Goal: Use online tool/utility: Utilize a website feature to perform a specific function

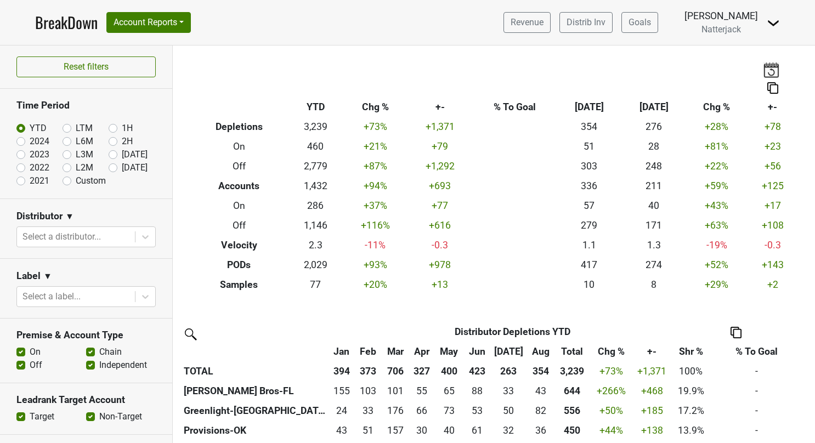
click at [67, 21] on link "BreakDown" at bounding box center [66, 22] width 63 height 23
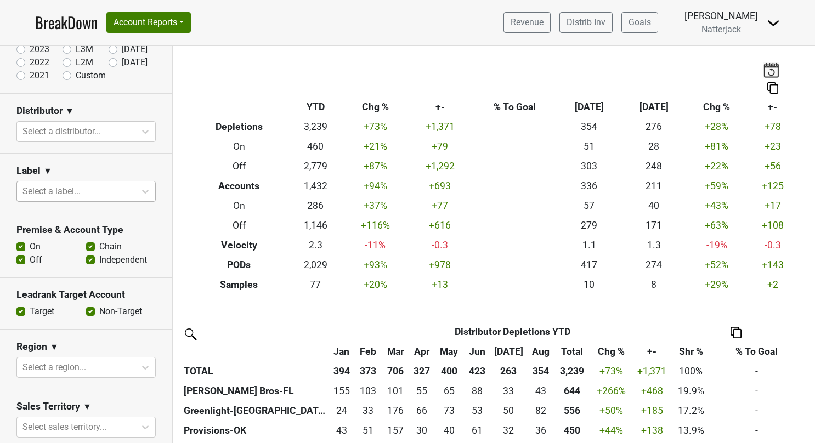
scroll to position [110, 0]
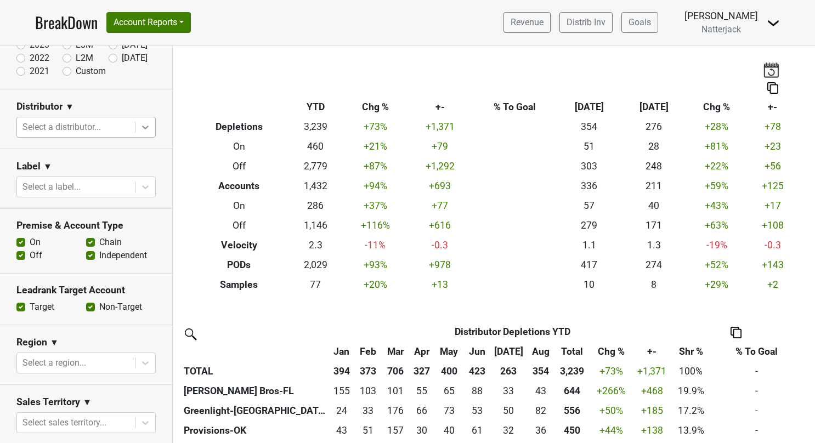
click at [140, 127] on icon at bounding box center [145, 127] width 11 height 11
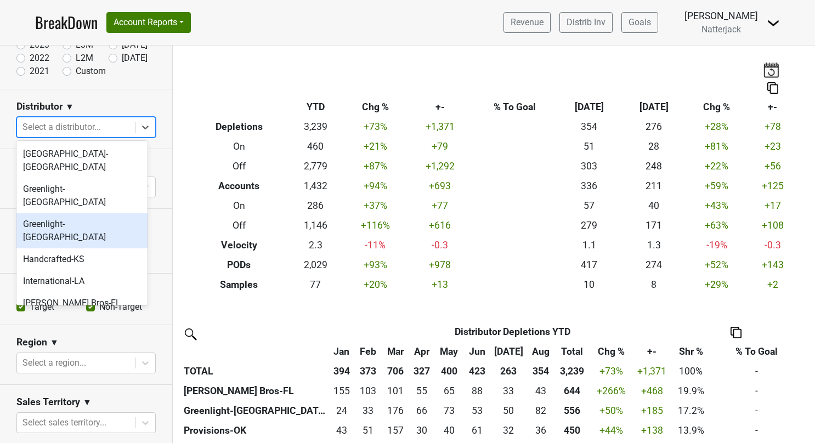
click at [92, 213] on div "Greenlight-[GEOGRAPHIC_DATA]" at bounding box center [81, 230] width 131 height 35
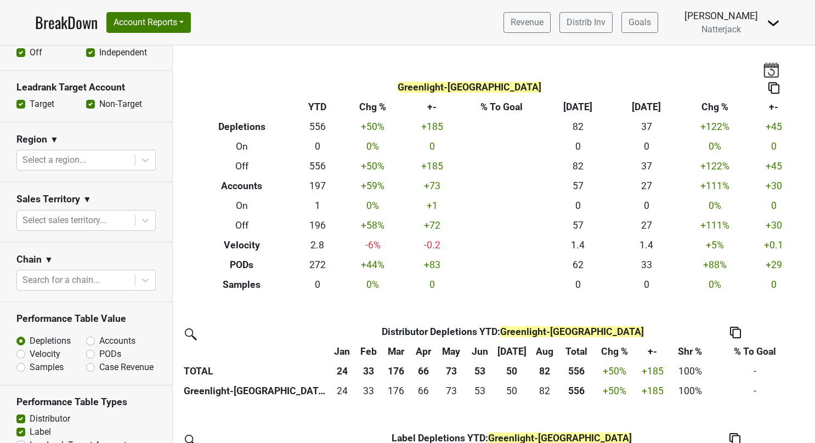
scroll to position [384, 0]
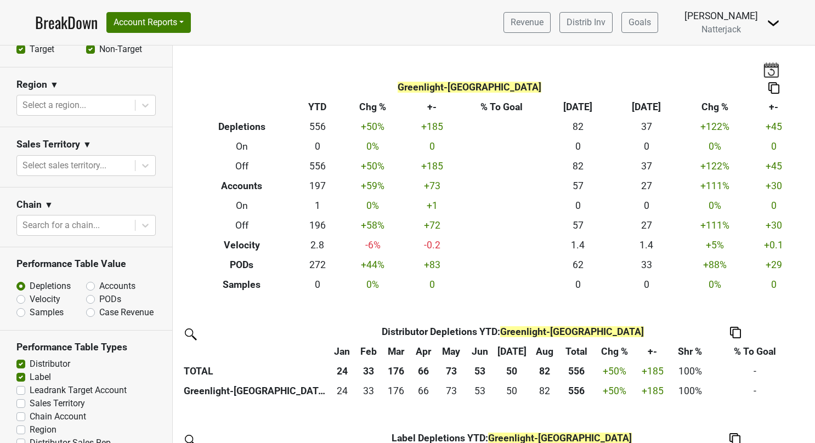
click at [99, 280] on label "Accounts" at bounding box center [117, 286] width 36 height 13
click at [88, 280] on input "Accounts" at bounding box center [119, 285] width 66 height 11
radio input "true"
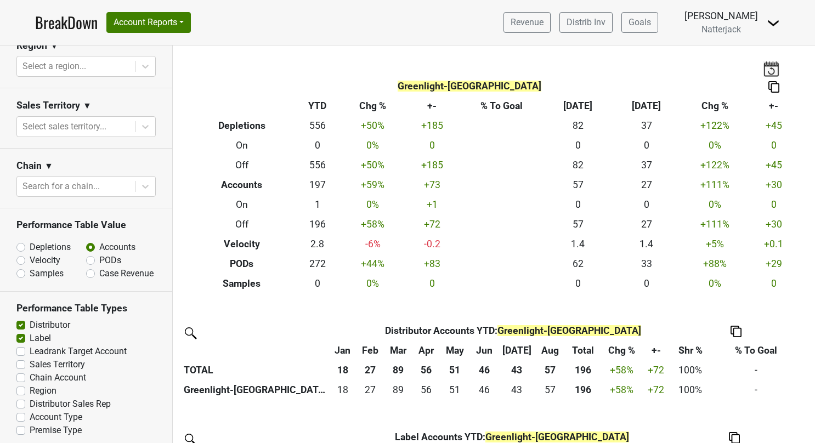
scroll to position [0, 0]
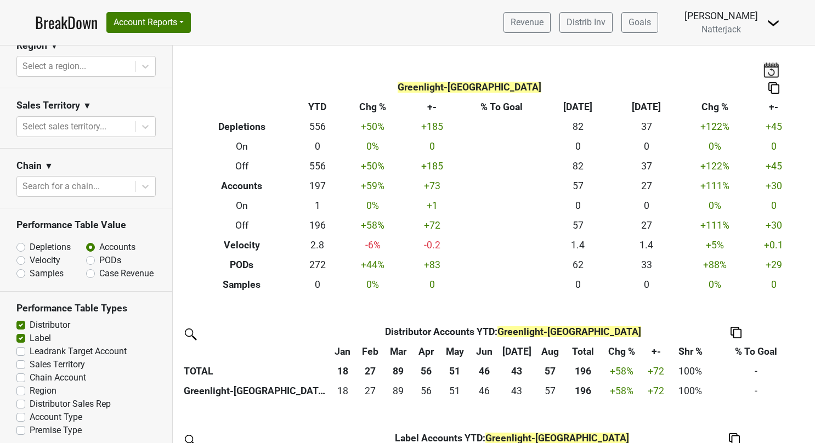
click at [59, 20] on link "BreakDown" at bounding box center [66, 22] width 63 height 23
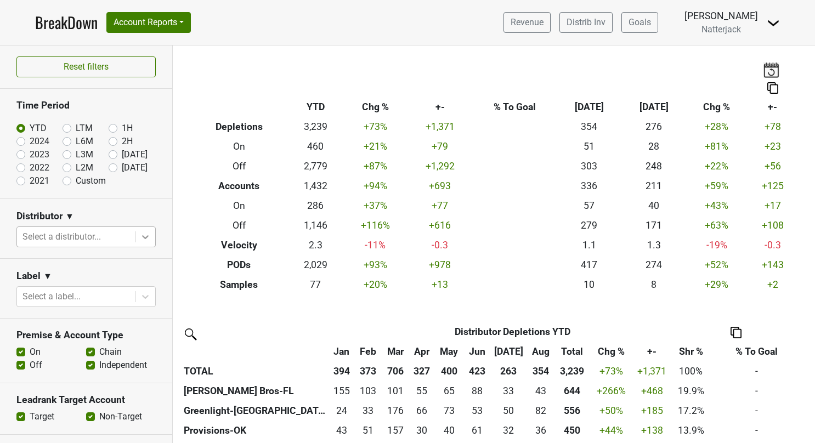
click at [141, 239] on icon at bounding box center [145, 236] width 11 height 11
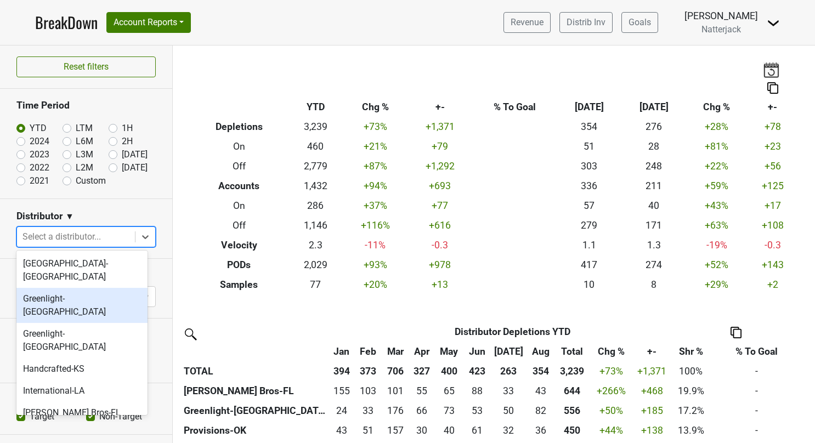
click at [86, 288] on div "Greenlight-[GEOGRAPHIC_DATA]" at bounding box center [81, 305] width 131 height 35
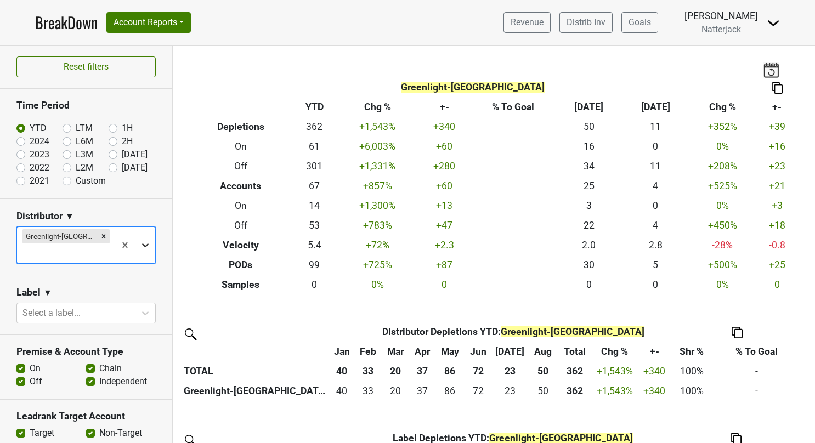
click at [140, 240] on icon at bounding box center [145, 245] width 11 height 11
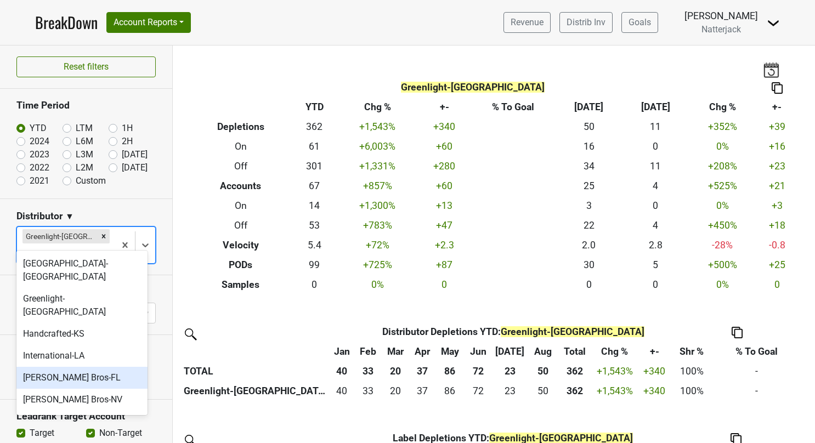
click at [107, 367] on div "[PERSON_NAME] Bros-FL" at bounding box center [81, 378] width 131 height 22
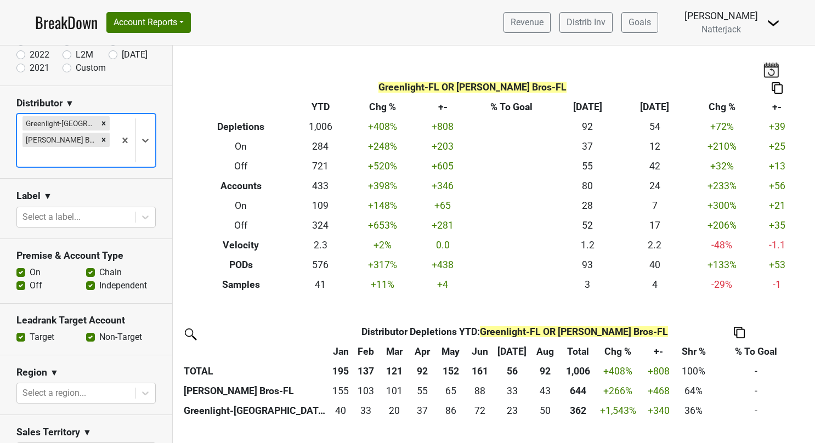
scroll to position [164, 0]
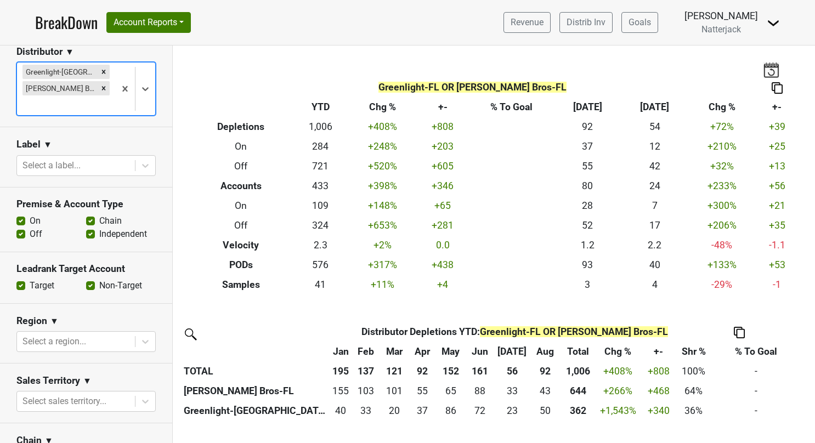
click at [30, 214] on label "On" at bounding box center [35, 220] width 11 height 13
click at [19, 214] on input "On" at bounding box center [20, 219] width 9 height 11
checkbox input "false"
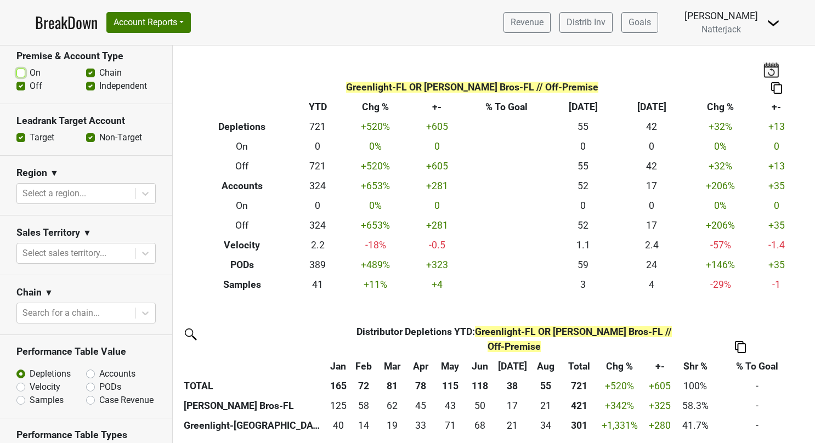
scroll to position [329, 0]
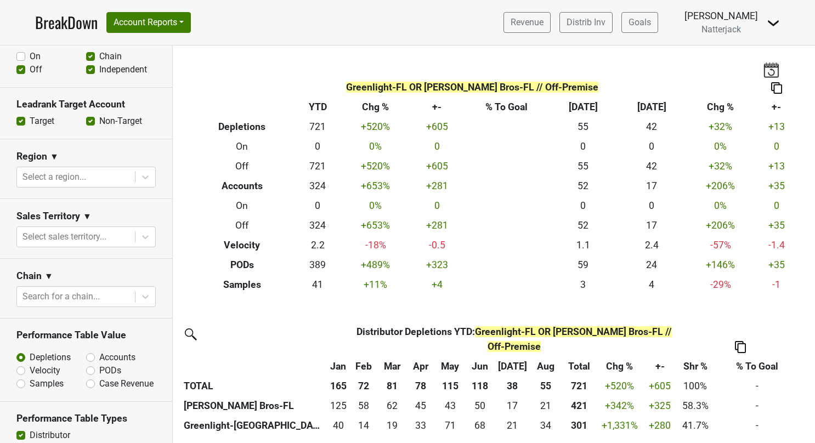
click at [99, 351] on label "Accounts" at bounding box center [117, 357] width 36 height 13
click at [87, 351] on input "Accounts" at bounding box center [119, 356] width 66 height 11
radio input "true"
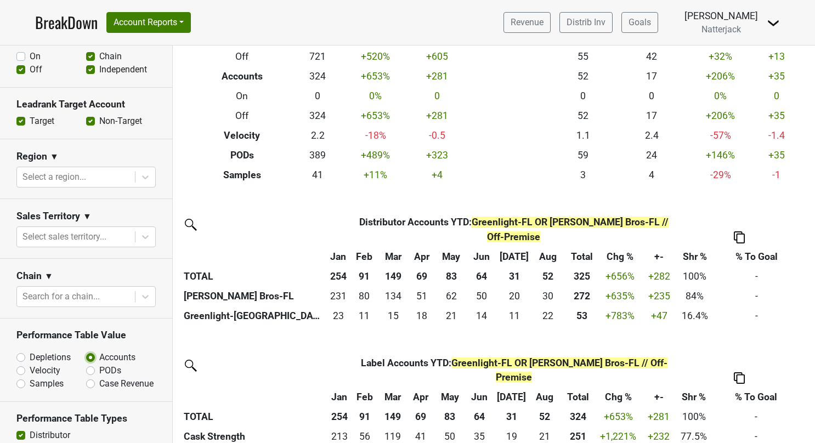
scroll to position [146, 0]
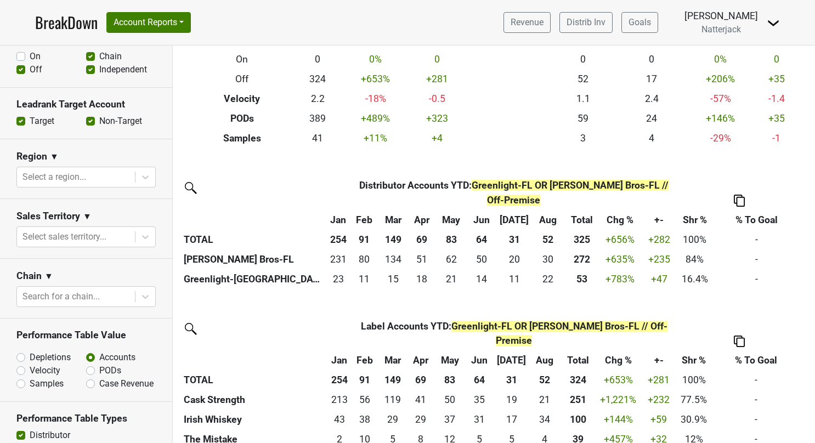
click at [56, 20] on link "BreakDown" at bounding box center [66, 22] width 63 height 23
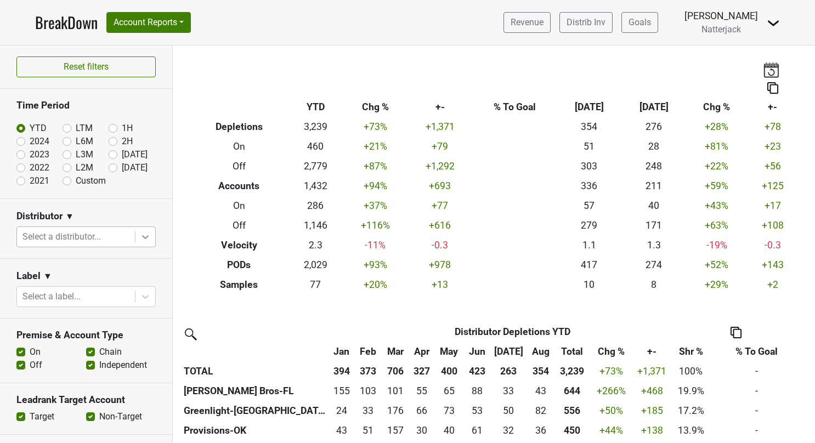
click at [142, 236] on icon at bounding box center [145, 237] width 7 height 4
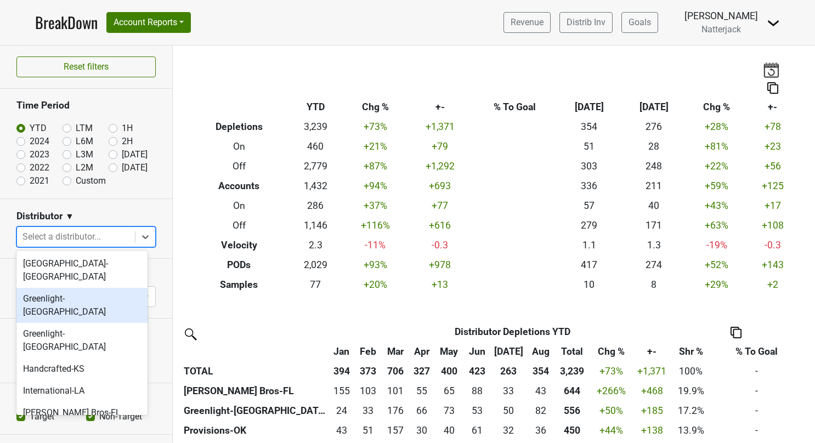
click at [78, 288] on div "Greenlight-[GEOGRAPHIC_DATA]" at bounding box center [81, 305] width 131 height 35
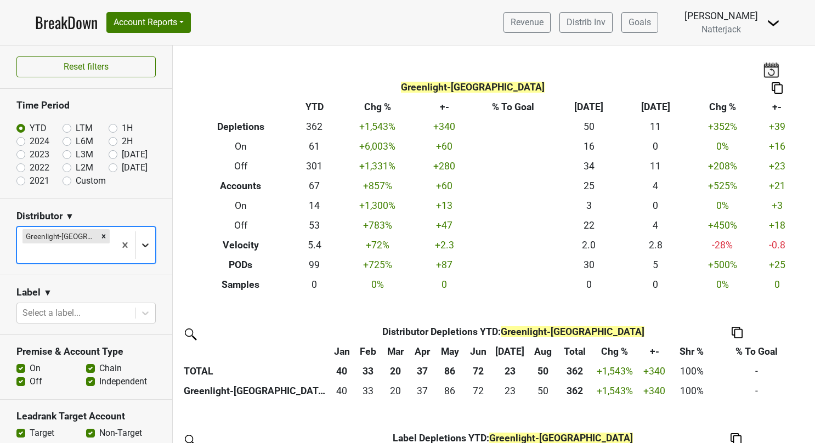
click at [142, 243] on icon at bounding box center [145, 245] width 7 height 4
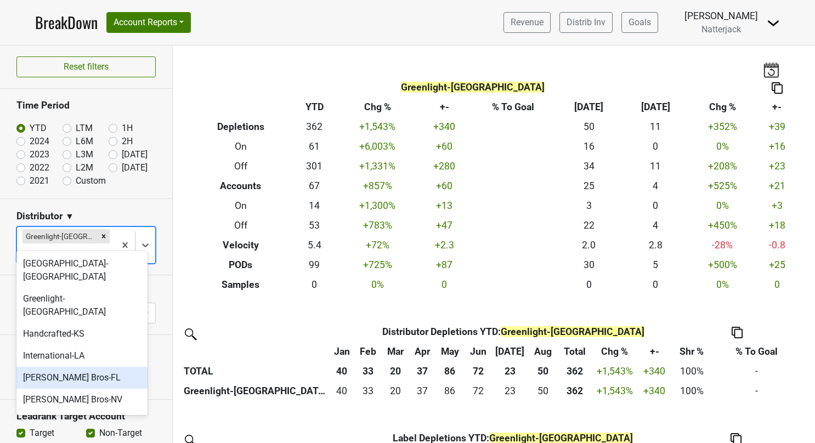
click at [91, 367] on div "[PERSON_NAME] Bros-FL" at bounding box center [81, 378] width 131 height 22
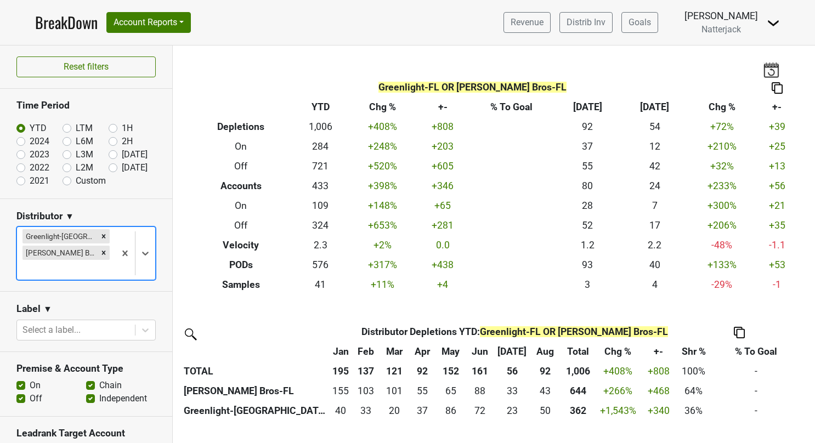
click at [30, 392] on label "Off" at bounding box center [36, 398] width 13 height 13
click at [22, 392] on input "Off" at bounding box center [20, 397] width 9 height 11
checkbox input "false"
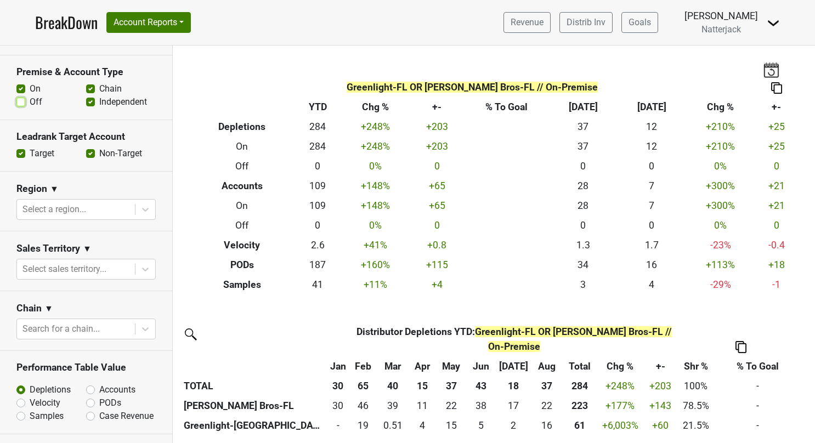
scroll to position [329, 0]
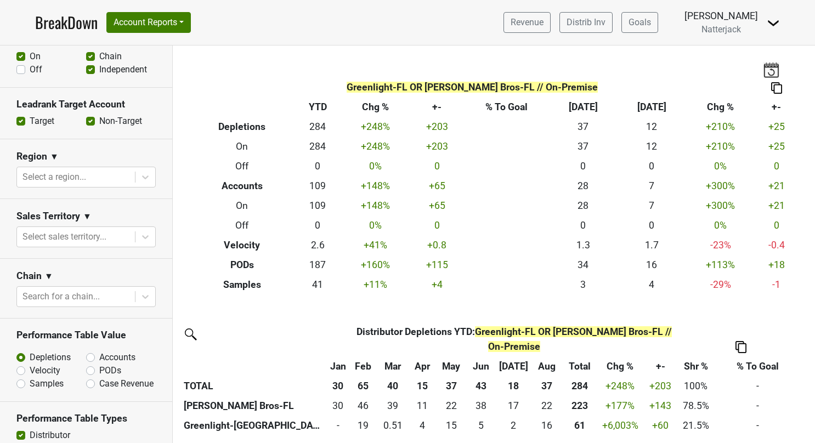
click at [99, 351] on label "Accounts" at bounding box center [117, 357] width 36 height 13
click at [86, 351] on input "Accounts" at bounding box center [119, 356] width 66 height 11
radio input "true"
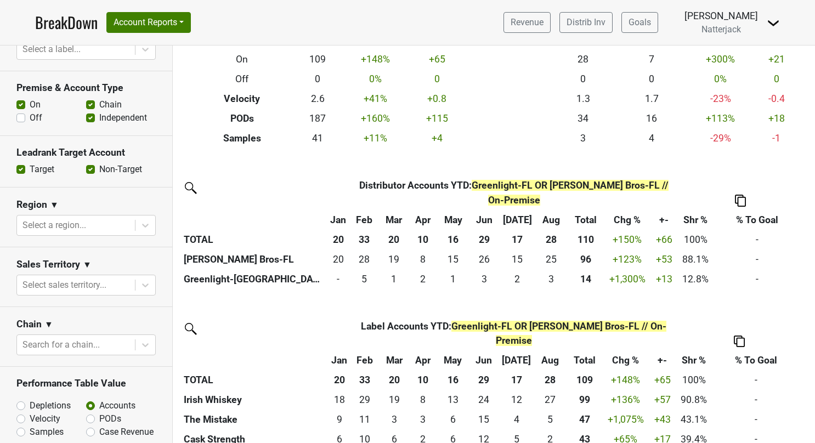
scroll to position [219, 0]
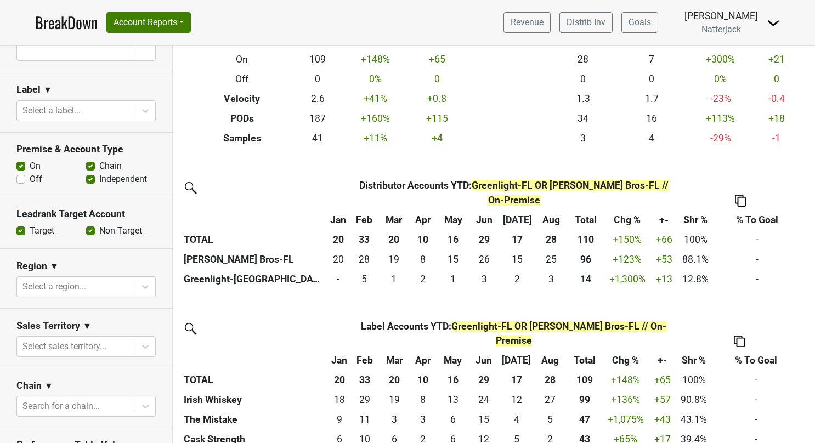
click at [30, 173] on label "Off" at bounding box center [36, 179] width 13 height 13
click at [18, 173] on input "Off" at bounding box center [20, 178] width 9 height 11
checkbox input "true"
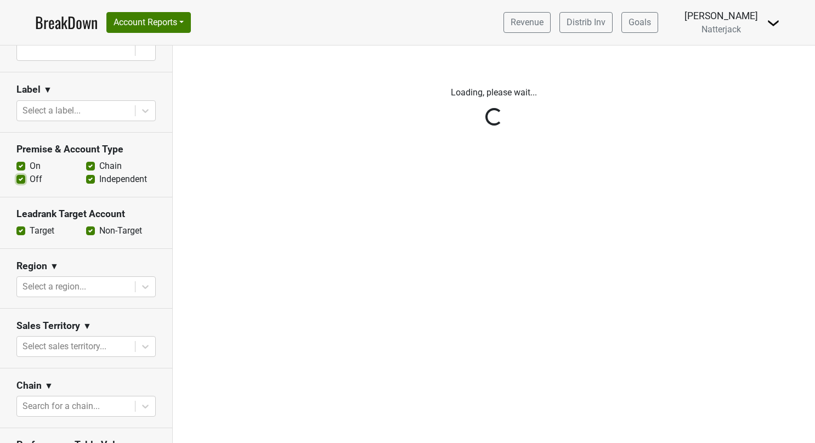
scroll to position [0, 0]
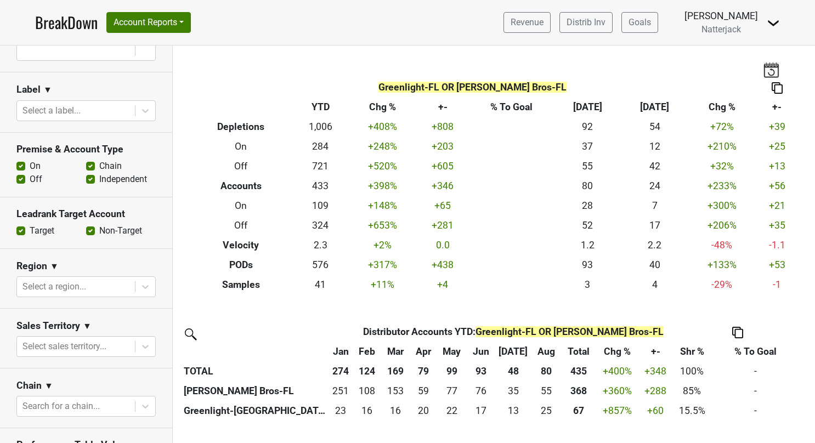
click at [30, 160] on label "On" at bounding box center [35, 166] width 11 height 13
click at [18, 160] on input "On" at bounding box center [20, 165] width 9 height 11
checkbox input "false"
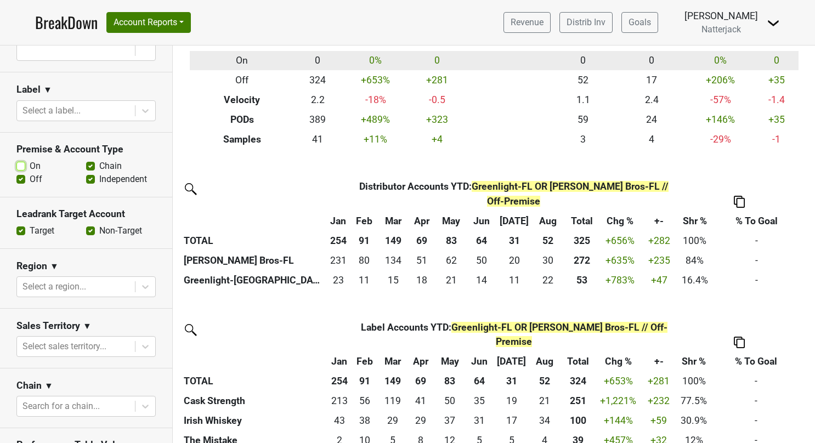
scroll to position [146, 0]
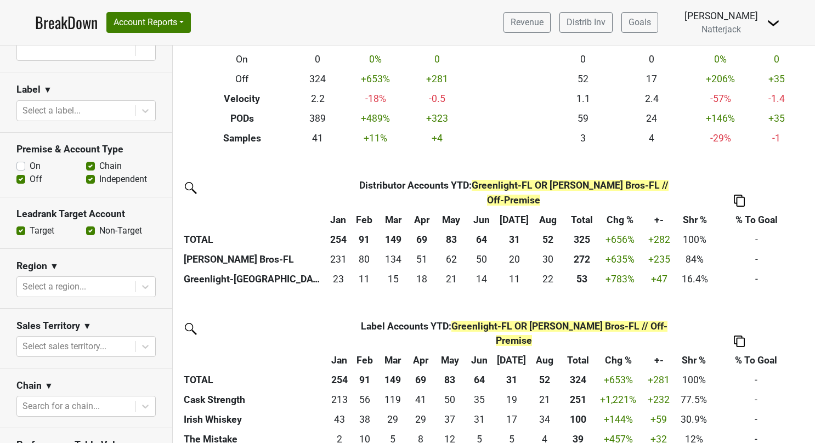
click at [77, 31] on link "BreakDown" at bounding box center [66, 22] width 63 height 23
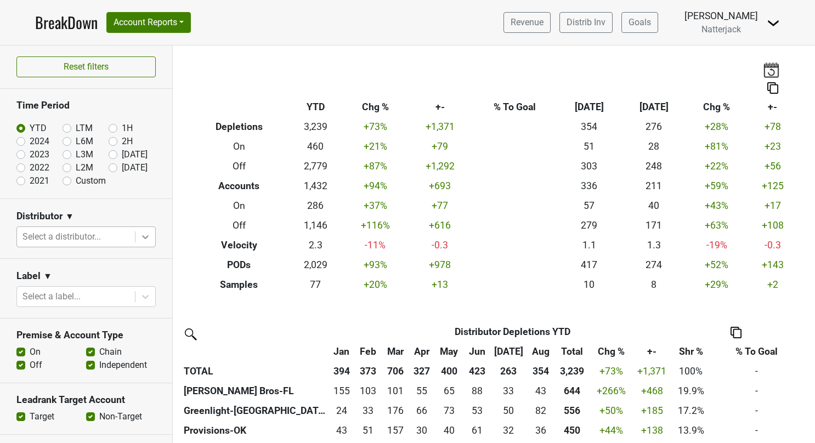
click at [142, 235] on icon at bounding box center [145, 237] width 7 height 4
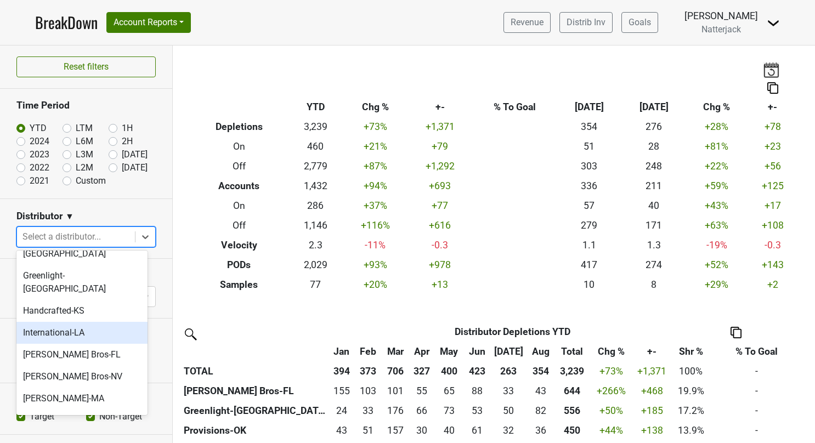
scroll to position [235, 0]
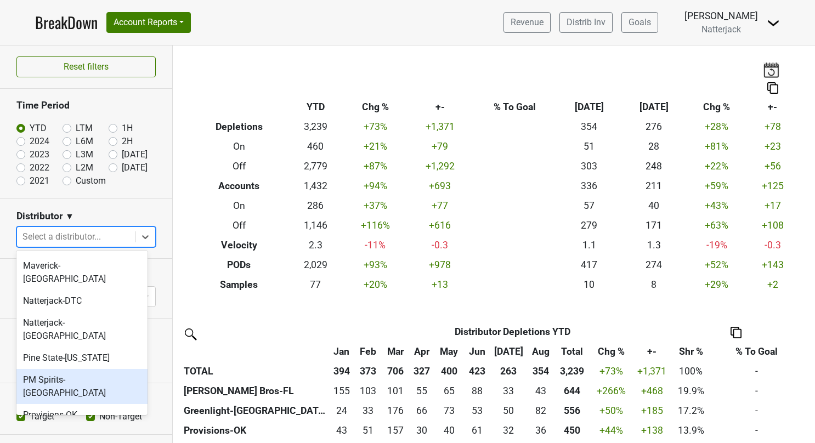
click at [96, 369] on div "PM Spirits-[GEOGRAPHIC_DATA]" at bounding box center [81, 386] width 131 height 35
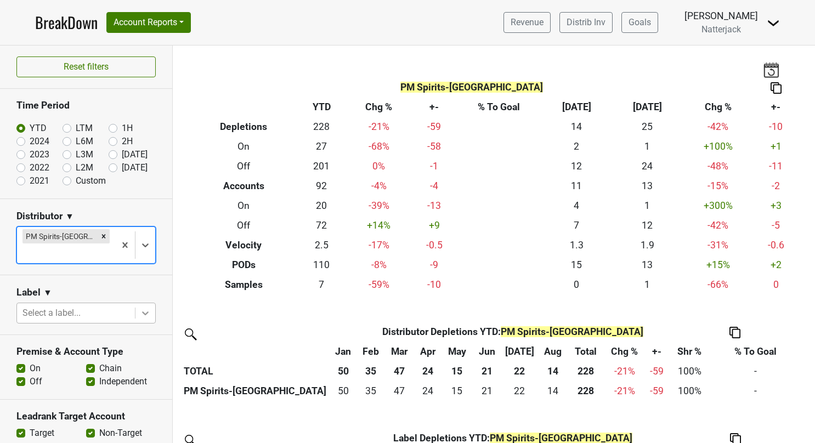
click at [140, 308] on icon at bounding box center [145, 313] width 11 height 11
click at [139, 275] on section "Label ▼ Select a label..." at bounding box center [86, 305] width 172 height 60
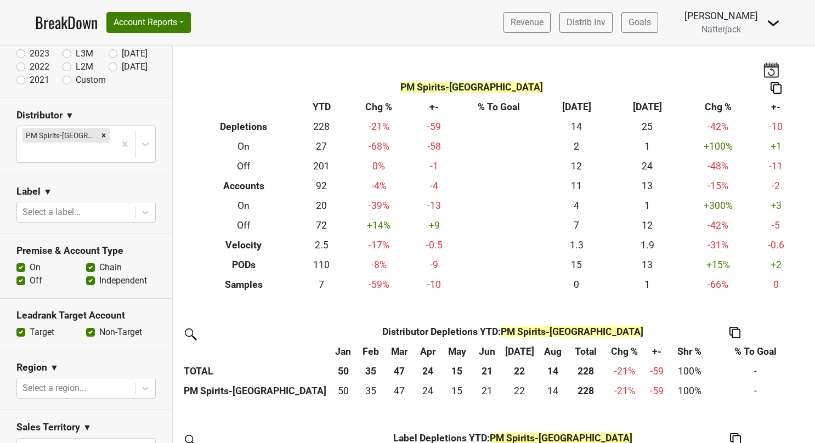
scroll to position [110, 0]
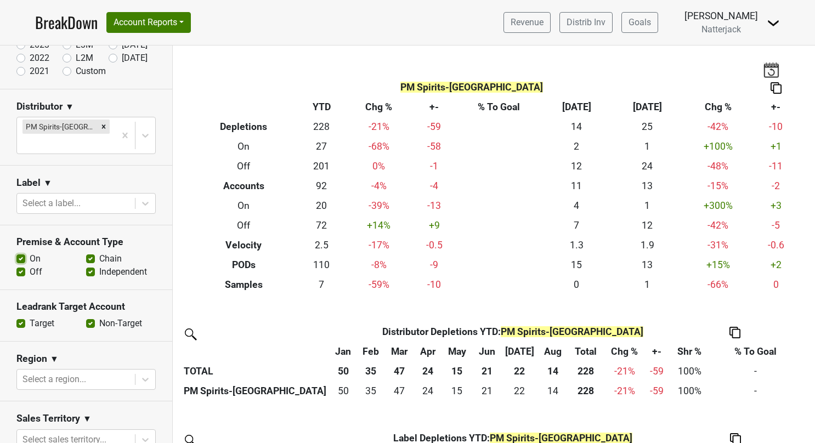
click at [19, 252] on input "On" at bounding box center [20, 257] width 9 height 11
checkbox input "false"
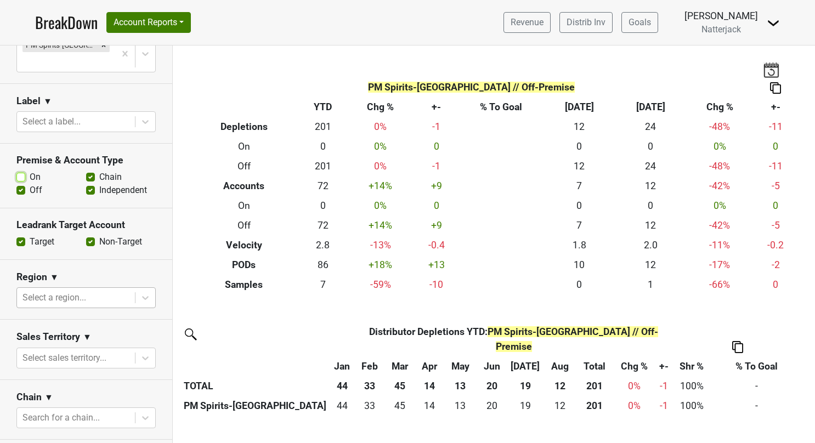
scroll to position [274, 0]
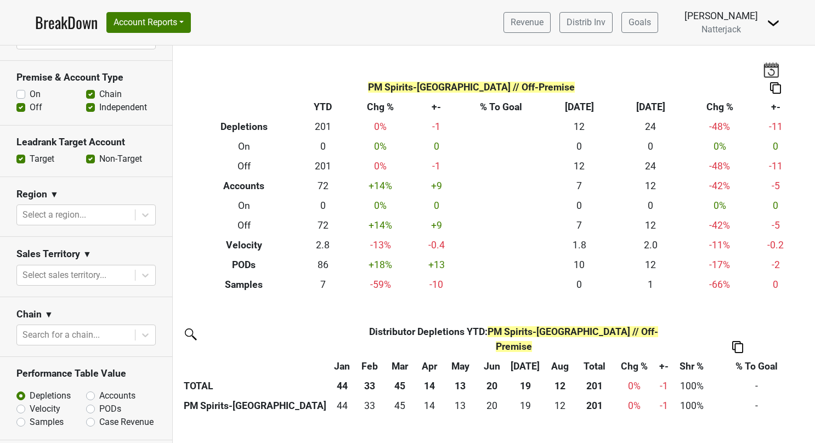
click at [99, 389] on label "Accounts" at bounding box center [117, 395] width 36 height 13
click at [89, 389] on input "Accounts" at bounding box center [119, 394] width 66 height 11
radio input "true"
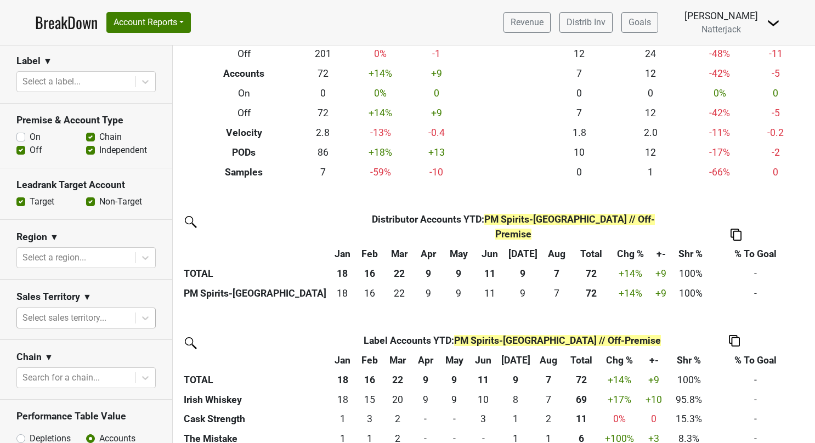
scroll to position [219, 0]
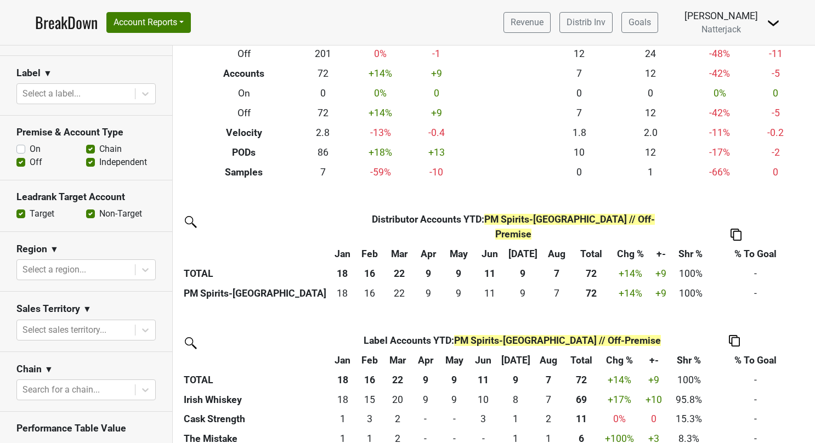
click at [30, 143] on label "On" at bounding box center [35, 149] width 11 height 13
click at [21, 143] on input "On" at bounding box center [20, 148] width 9 height 11
checkbox input "true"
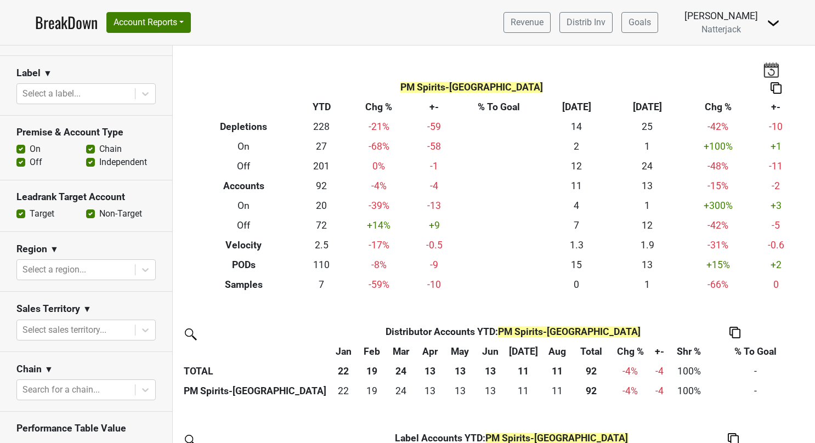
click at [30, 156] on label "Off" at bounding box center [36, 162] width 13 height 13
click at [19, 156] on input "Off" at bounding box center [20, 161] width 9 height 11
checkbox input "false"
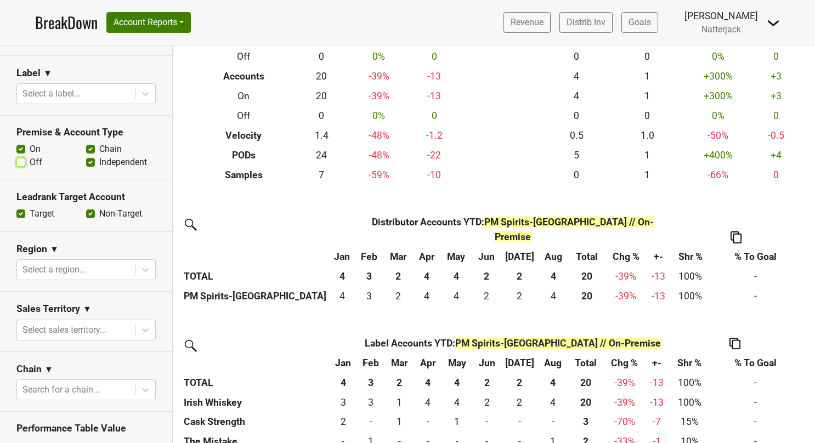
scroll to position [112, 0]
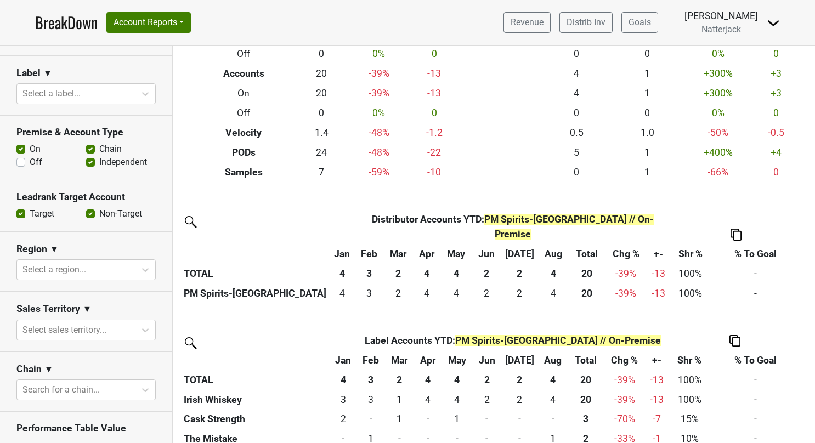
click at [61, 26] on link "BreakDown" at bounding box center [66, 22] width 63 height 23
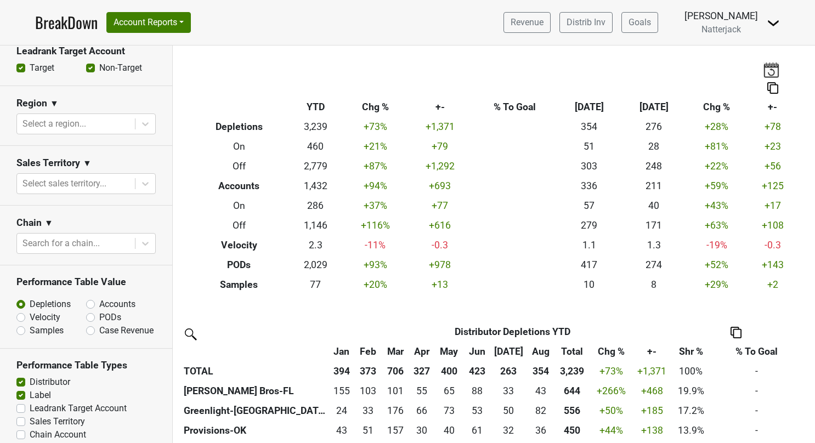
scroll to position [384, 0]
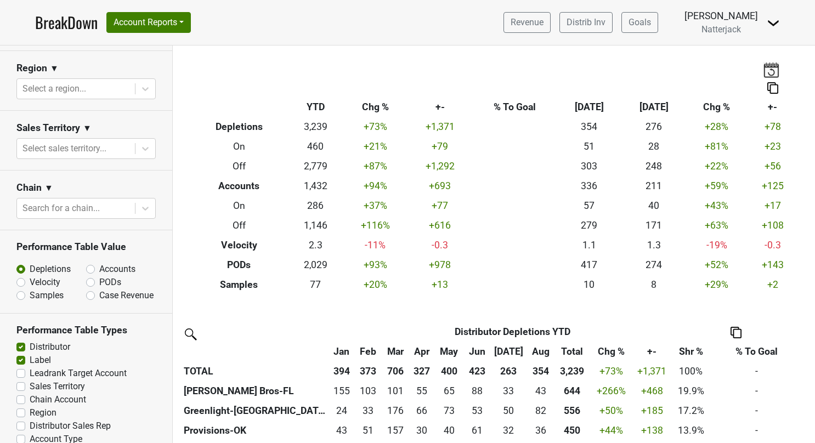
click at [30, 280] on label "Velocity" at bounding box center [45, 282] width 31 height 13
click at [22, 280] on input "Velocity" at bounding box center [49, 281] width 66 height 11
radio input "true"
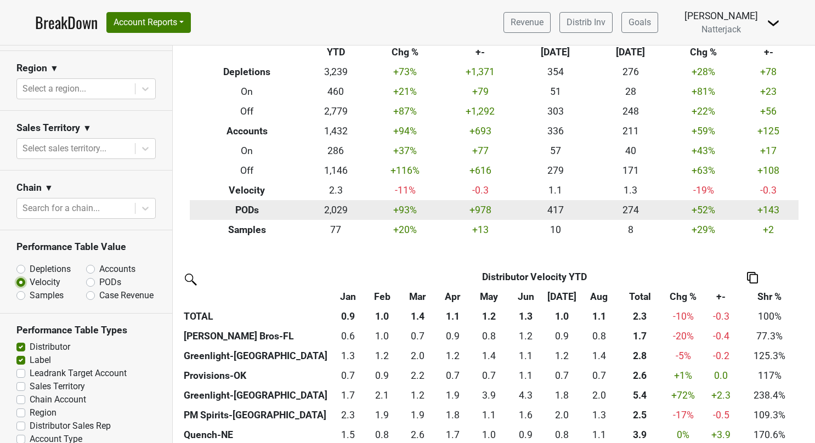
scroll to position [0, 0]
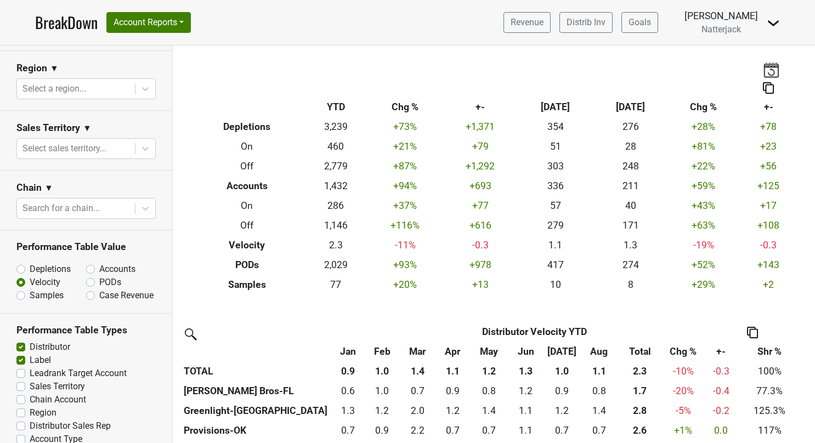
click at [70, 20] on link "BreakDown" at bounding box center [66, 22] width 63 height 23
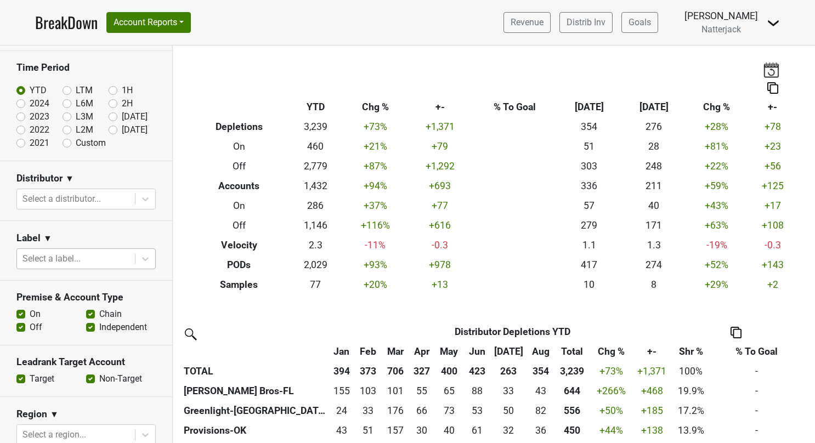
scroll to position [55, 0]
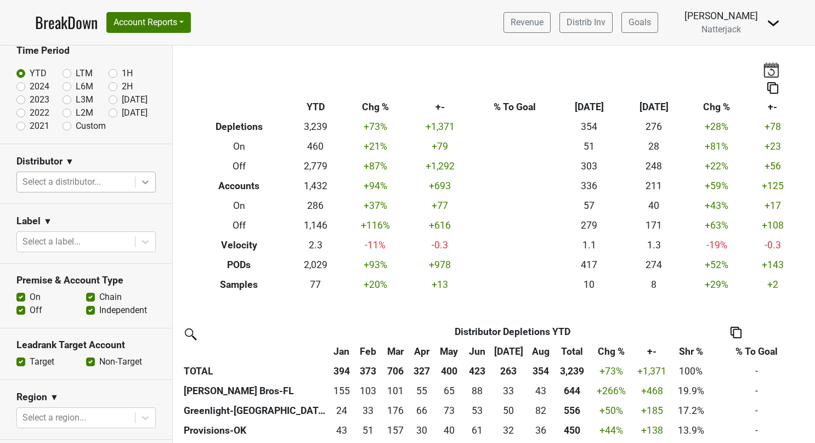
click at [140, 179] on icon at bounding box center [145, 182] width 11 height 11
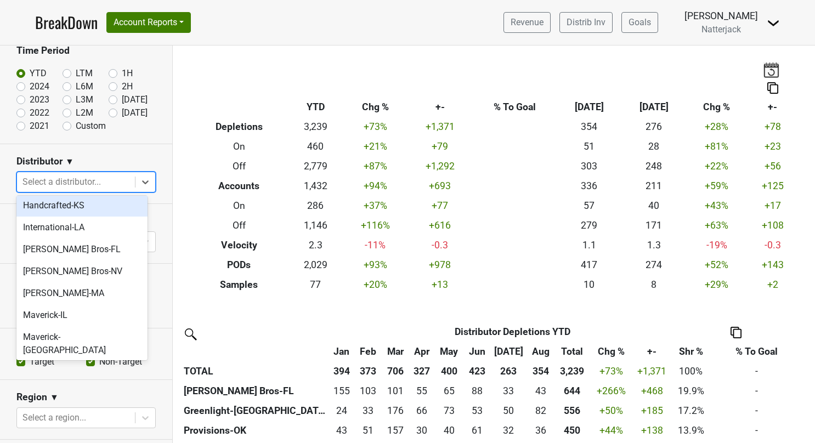
scroll to position [164, 0]
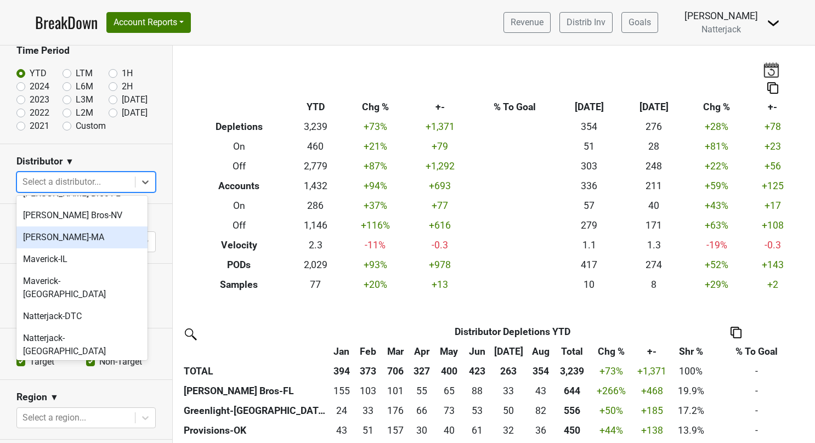
click at [80, 226] on div "[PERSON_NAME]-MA" at bounding box center [81, 237] width 131 height 22
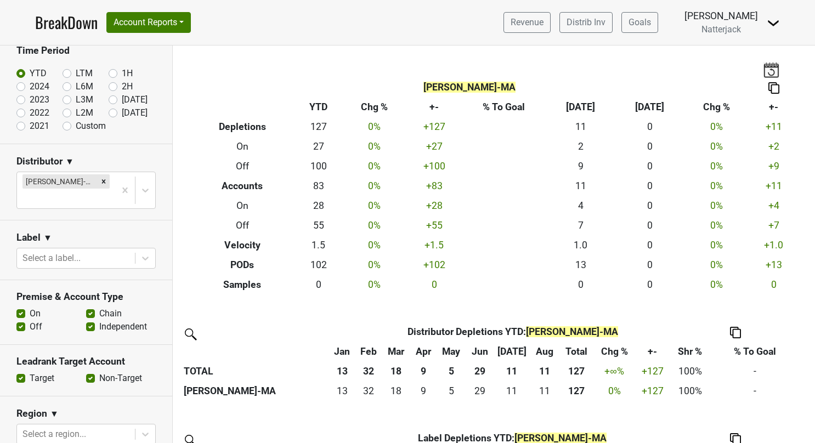
click at [30, 307] on label "On" at bounding box center [35, 313] width 11 height 13
click at [22, 307] on input "On" at bounding box center [20, 312] width 9 height 11
checkbox input "false"
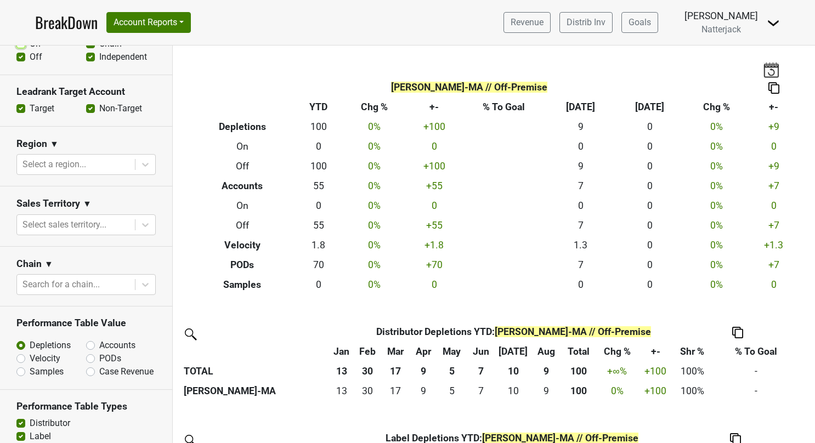
scroll to position [329, 0]
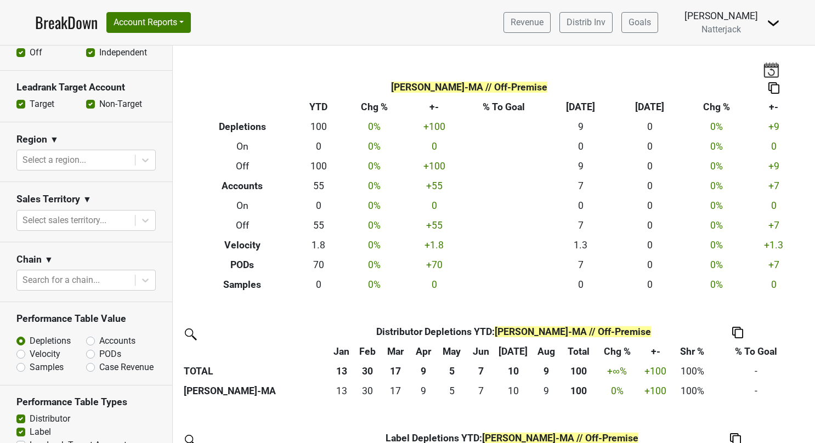
click at [99, 334] on label "Accounts" at bounding box center [117, 340] width 36 height 13
click at [88, 334] on input "Accounts" at bounding box center [119, 339] width 66 height 11
radio input "true"
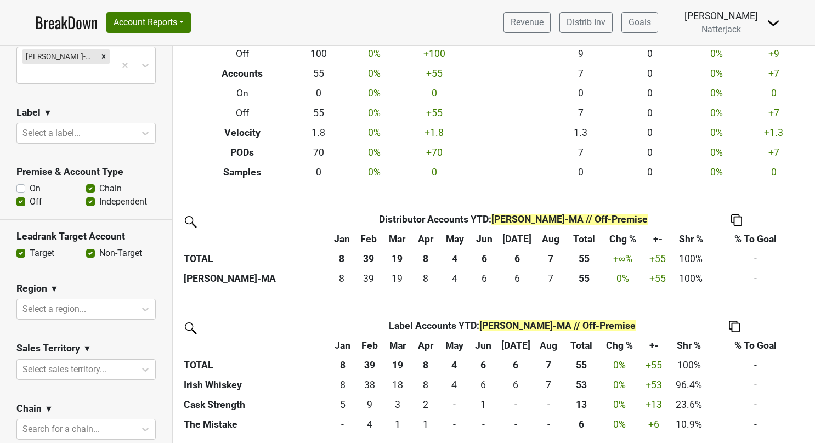
scroll to position [110, 0]
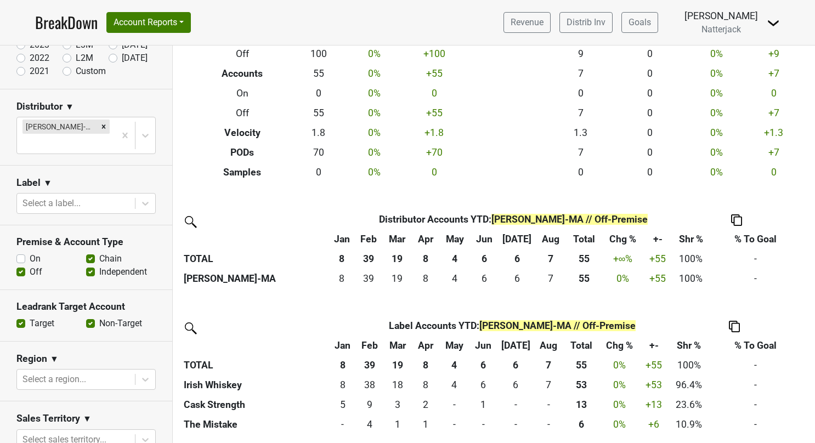
click at [30, 252] on label "On" at bounding box center [35, 258] width 11 height 13
click at [21, 252] on input "On" at bounding box center [20, 257] width 9 height 11
checkbox input "true"
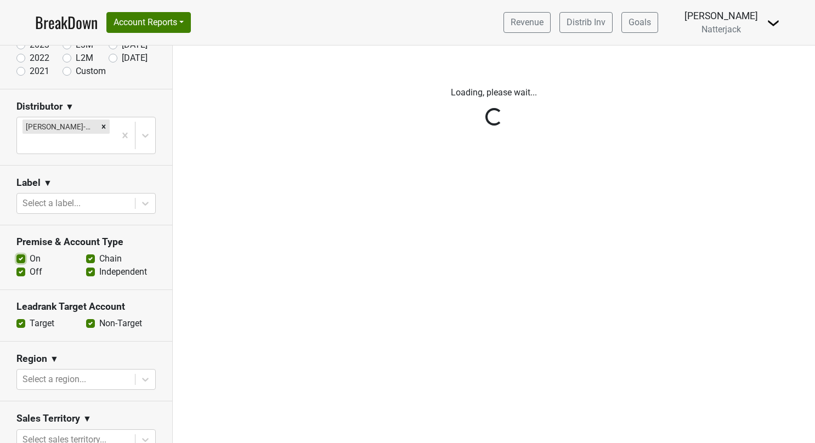
scroll to position [0, 0]
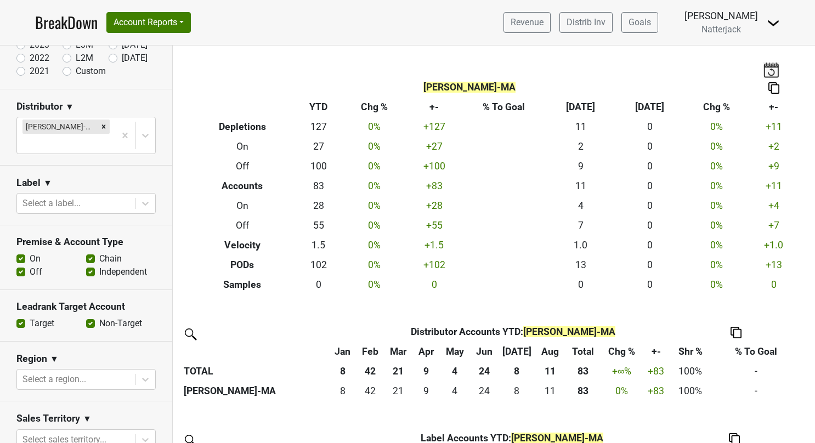
click at [30, 265] on label "Off" at bounding box center [36, 271] width 13 height 13
click at [21, 265] on input "Off" at bounding box center [20, 270] width 9 height 11
checkbox input "false"
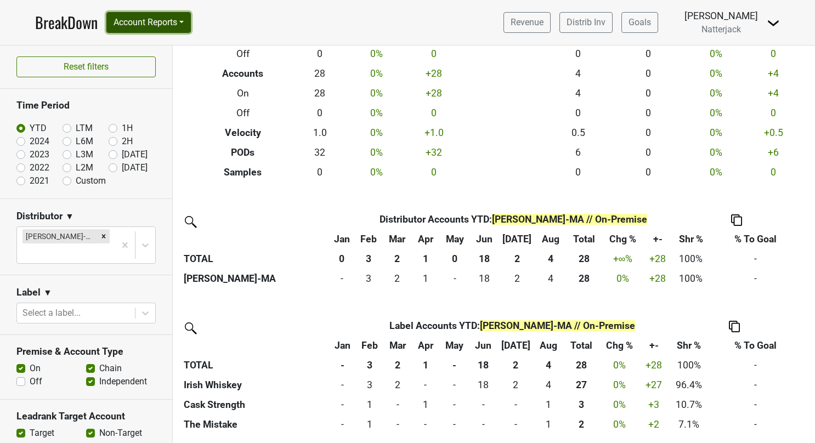
click at [185, 21] on button "Account Reports" at bounding box center [148, 22] width 84 height 21
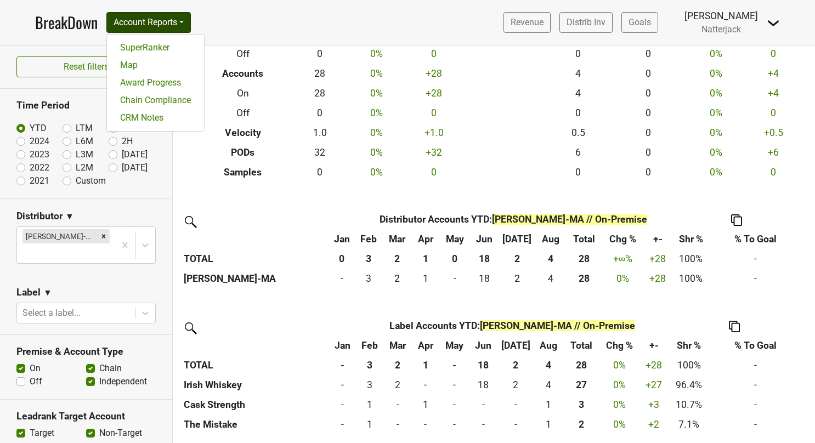
click at [81, 24] on link "BreakDown" at bounding box center [66, 22] width 63 height 23
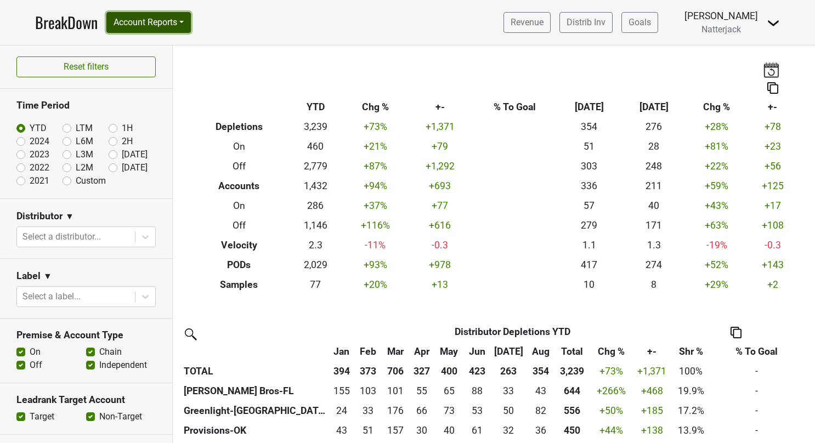
click at [190, 20] on button "Account Reports" at bounding box center [148, 22] width 84 height 21
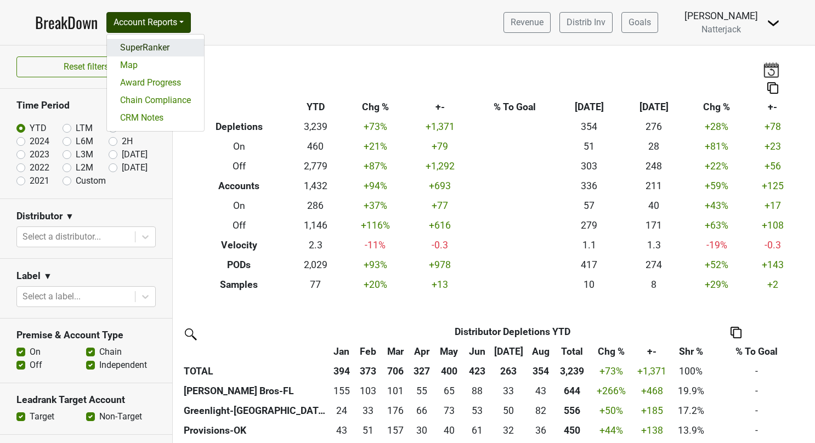
click at [157, 44] on link "SuperRanker" at bounding box center [155, 48] width 97 height 18
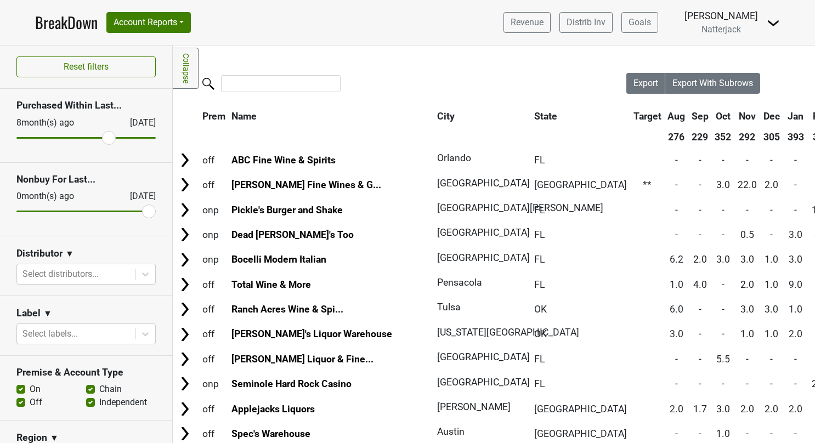
drag, startPoint x: 24, startPoint y: 137, endPoint x: 103, endPoint y: 132, distance: 79.7
type input "8"
click at [103, 137] on input "range" at bounding box center [85, 138] width 139 height 2
drag, startPoint x: 137, startPoint y: 209, endPoint x: 102, endPoint y: 209, distance: 35.1
click at [104, 211] on input "range" at bounding box center [85, 212] width 139 height 2
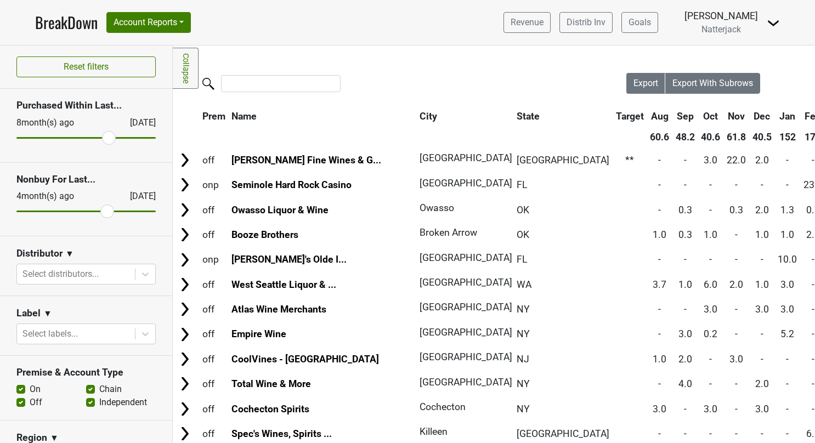
drag, startPoint x: 100, startPoint y: 209, endPoint x: 89, endPoint y: 211, distance: 11.6
click at [89, 211] on div "Reset filters Purchased Within Last... 8 month(s) ago Sep '25 Nonbuy For Last..…" at bounding box center [86, 245] width 173 height 398
drag, startPoint x: 99, startPoint y: 209, endPoint x: 79, endPoint y: 209, distance: 19.7
click at [79, 209] on div "Reset filters Purchased Within Last... 8 month(s) ago Sep '25 Nonbuy For Last..…" at bounding box center [86, 245] width 173 height 398
drag, startPoint x: 96, startPoint y: 209, endPoint x: 65, endPoint y: 217, distance: 32.2
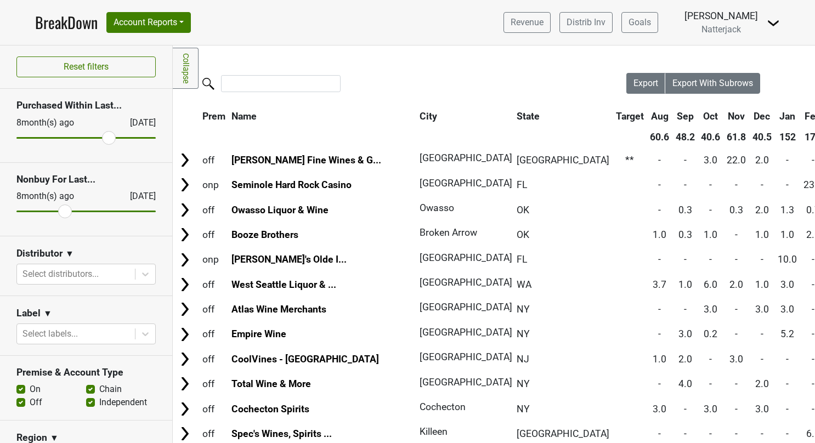
type input "8"
click at [65, 212] on input "range" at bounding box center [85, 212] width 139 height 2
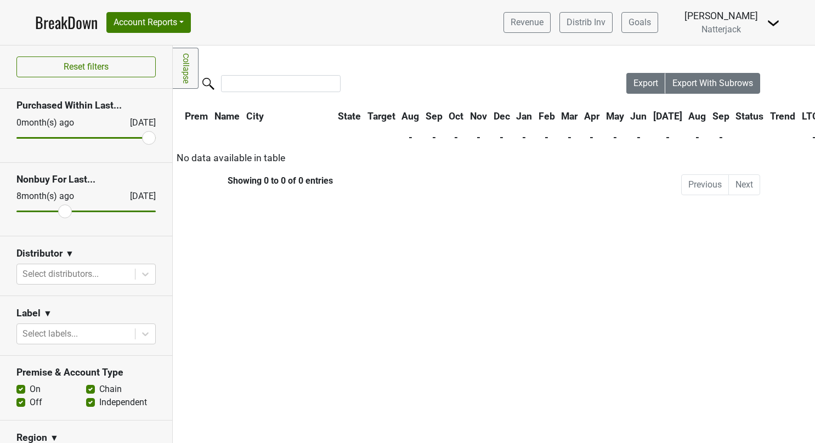
drag, startPoint x: 104, startPoint y: 140, endPoint x: 156, endPoint y: 146, distance: 52.4
click at [156, 139] on input "range" at bounding box center [85, 138] width 139 height 2
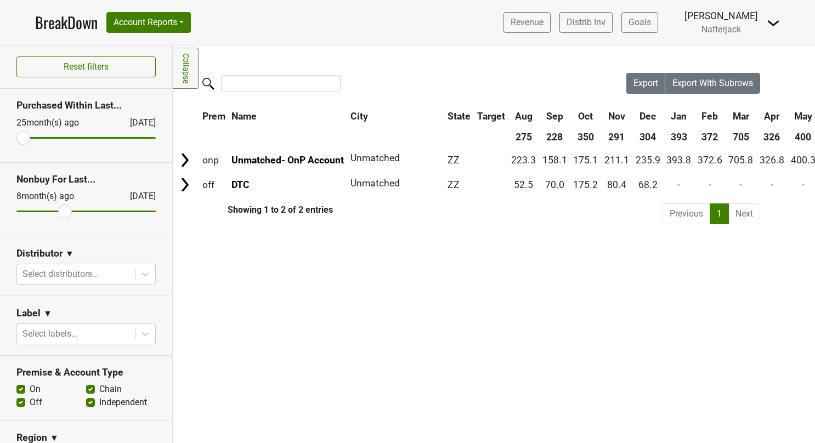
drag, startPoint x: 135, startPoint y: 138, endPoint x: -2, endPoint y: 125, distance: 137.7
type input "25"
click at [16, 137] on input "range" at bounding box center [85, 138] width 139 height 2
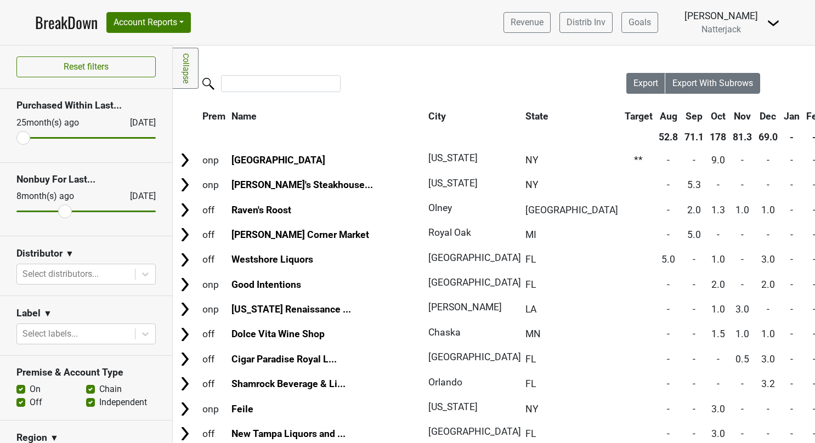
click at [63, 211] on input "range" at bounding box center [85, 212] width 139 height 2
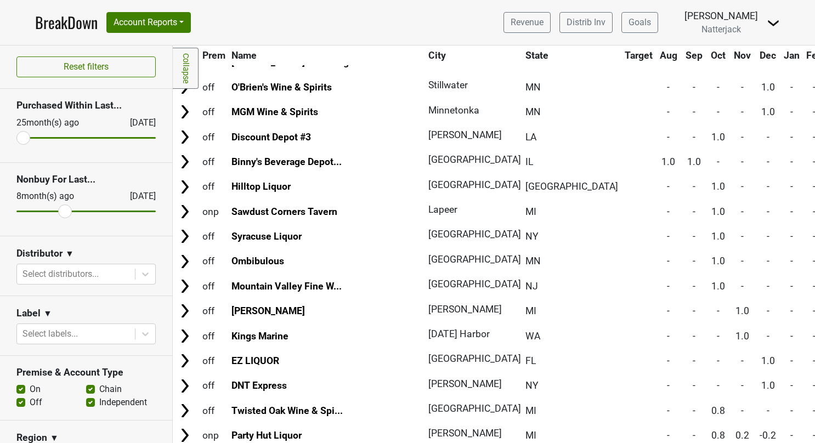
scroll to position [6016, 0]
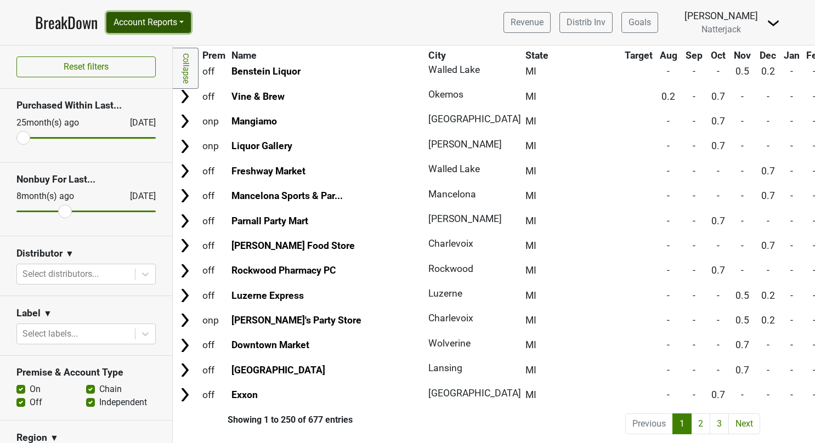
click at [182, 21] on button "Account Reports" at bounding box center [148, 22] width 84 height 21
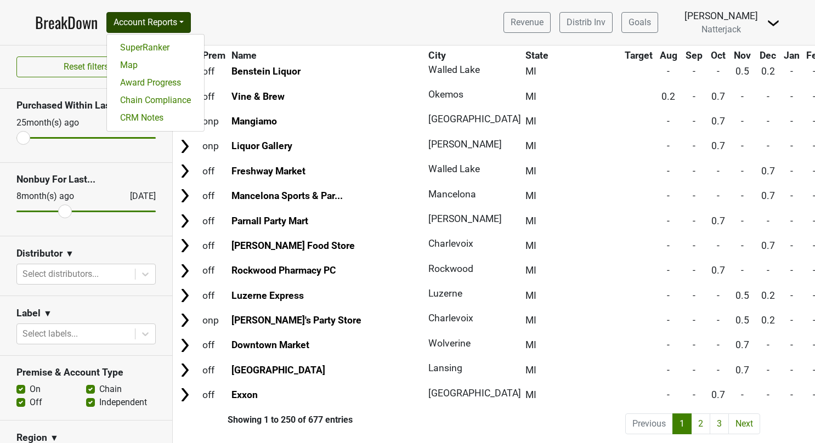
click at [57, 27] on link "BreakDown" at bounding box center [66, 22] width 63 height 23
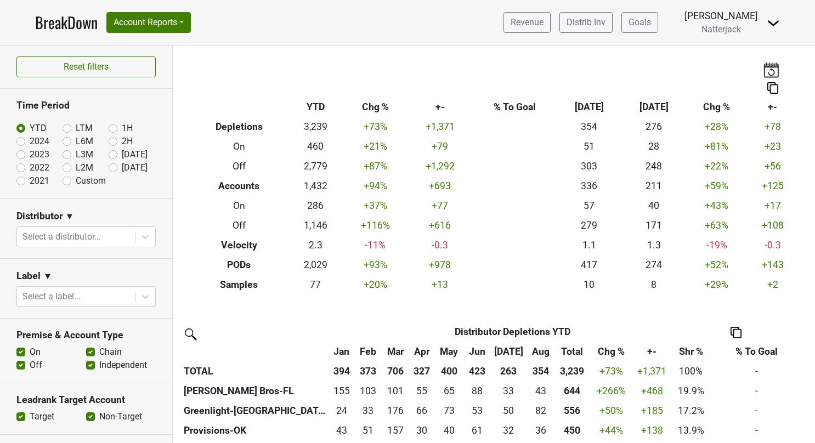
click at [68, 21] on link "BreakDown" at bounding box center [66, 22] width 63 height 23
click at [78, 24] on link "BreakDown" at bounding box center [66, 22] width 63 height 23
click at [30, 351] on label "On" at bounding box center [35, 351] width 11 height 13
click at [22, 351] on input "On" at bounding box center [20, 350] width 9 height 11
checkbox input "false"
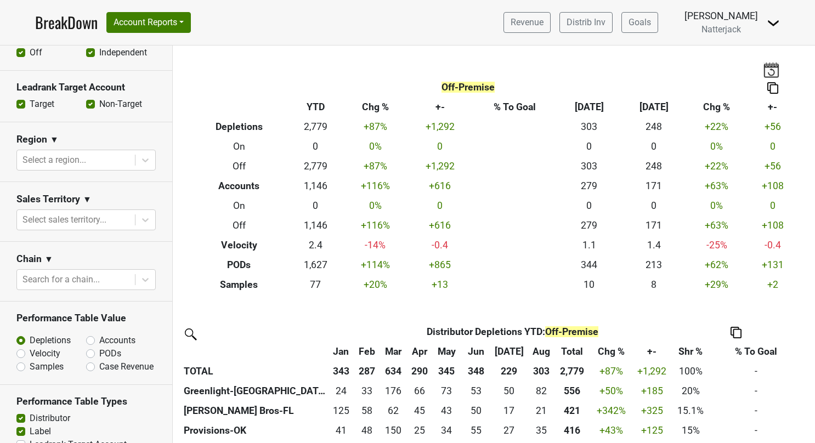
scroll to position [329, 0]
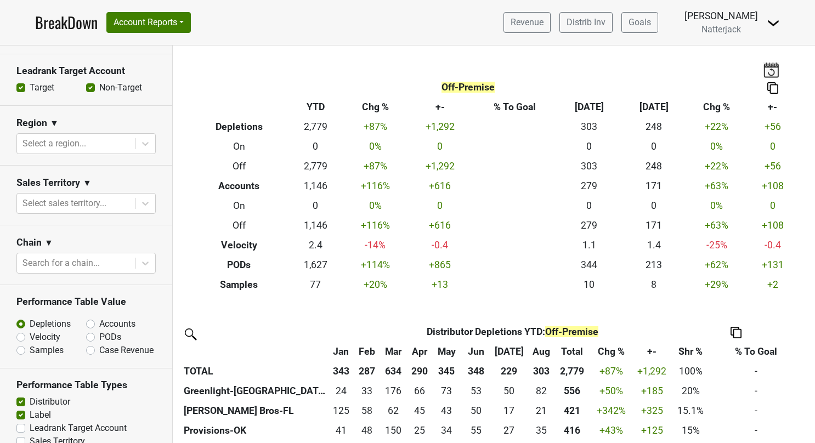
click at [99, 321] on label "Accounts" at bounding box center [117, 323] width 36 height 13
click at [86, 321] on input "Accounts" at bounding box center [119, 322] width 66 height 11
radio input "true"
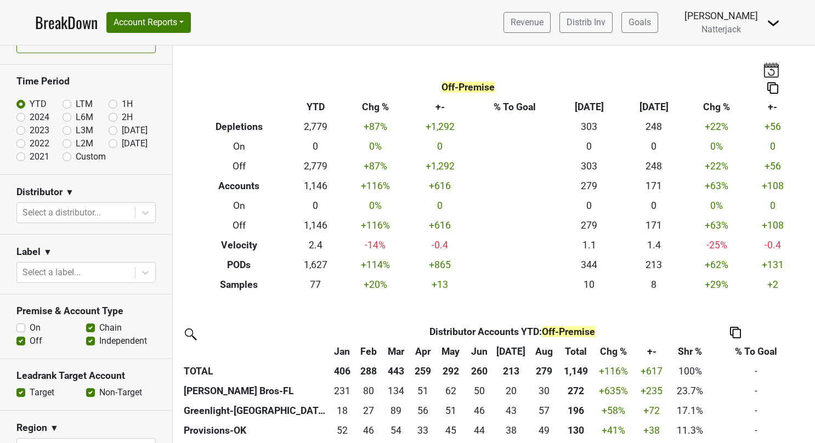
scroll to position [0, 0]
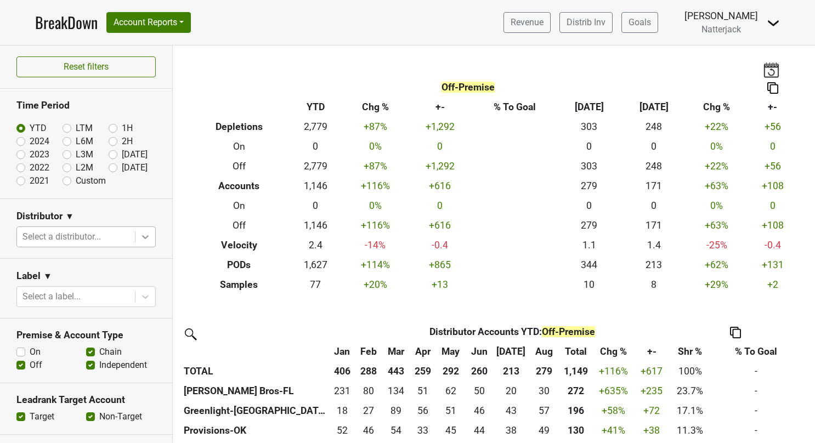
click at [140, 235] on icon at bounding box center [145, 236] width 11 height 11
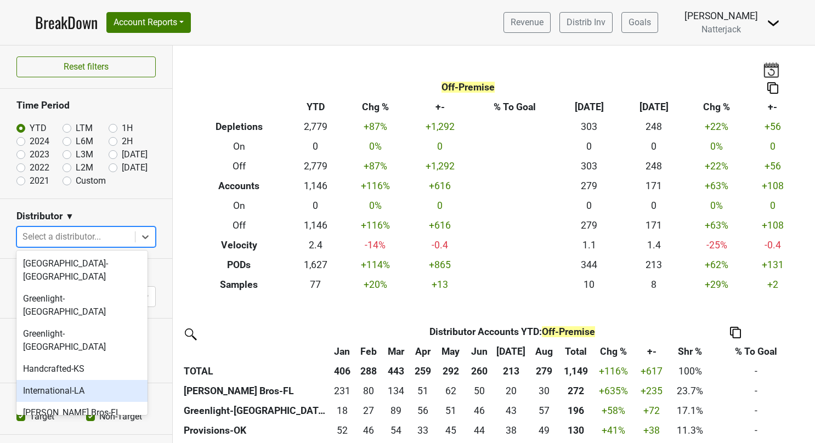
scroll to position [110, 0]
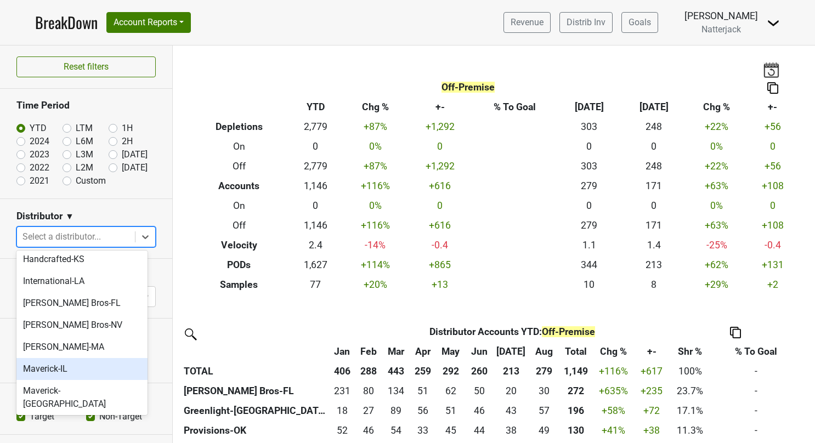
click at [84, 358] on div "Maverick-IL" at bounding box center [81, 369] width 131 height 22
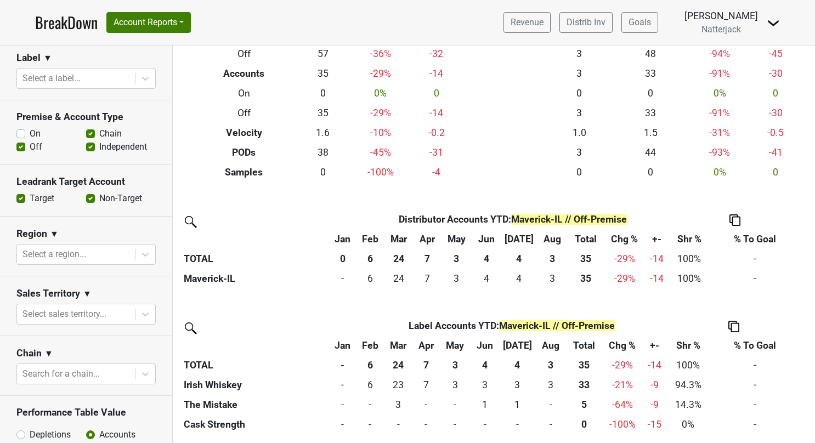
scroll to position [219, 0]
click at [30, 131] on label "On" at bounding box center [35, 132] width 11 height 13
click at [21, 131] on input "On" at bounding box center [20, 131] width 9 height 11
checkbox input "true"
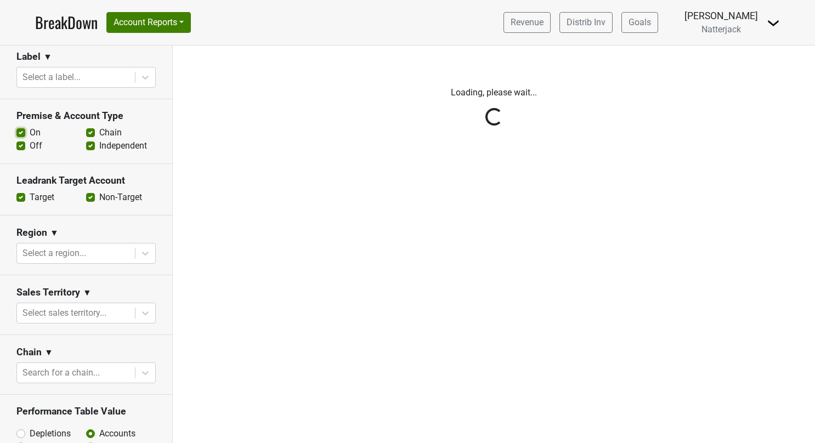
scroll to position [0, 0]
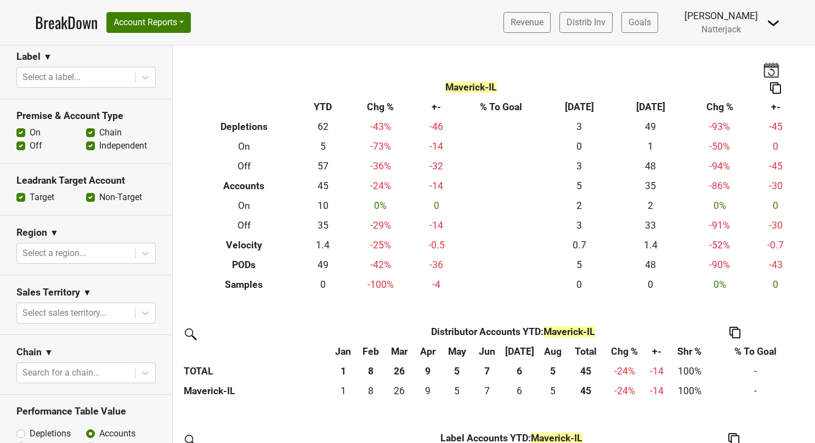
click at [30, 143] on label "Off" at bounding box center [36, 145] width 13 height 13
click at [20, 143] on input "Off" at bounding box center [20, 144] width 9 height 11
checkbox input "false"
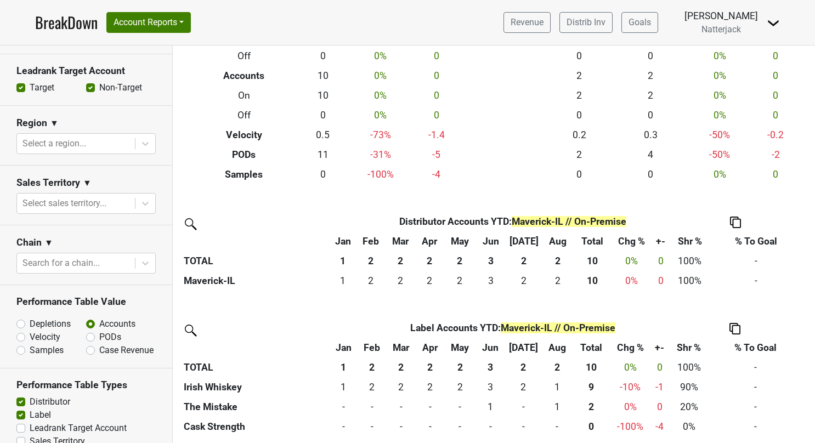
scroll to position [112, 0]
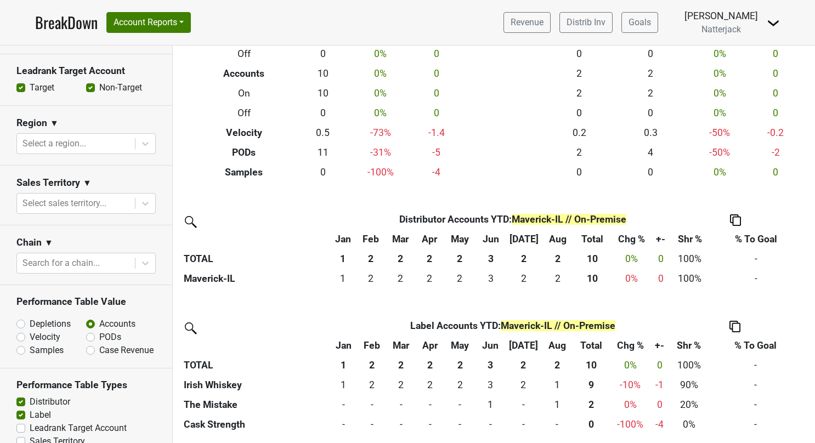
click at [75, 27] on link "BreakDown" at bounding box center [66, 22] width 63 height 23
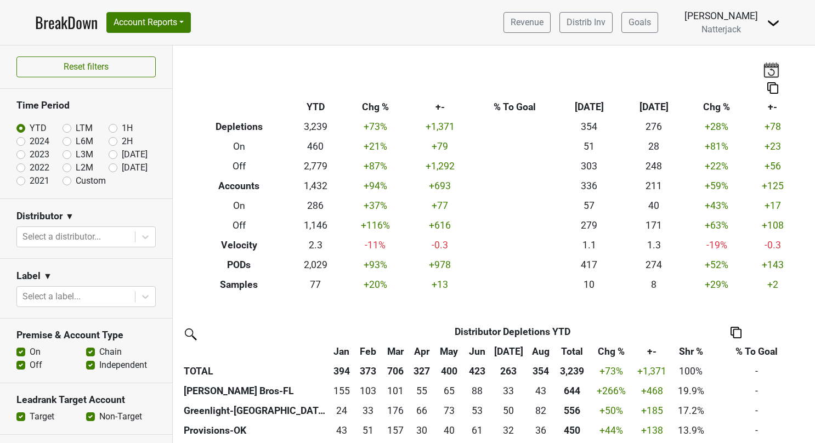
click at [44, 23] on link "BreakDown" at bounding box center [66, 22] width 63 height 23
click at [140, 237] on icon at bounding box center [145, 236] width 11 height 11
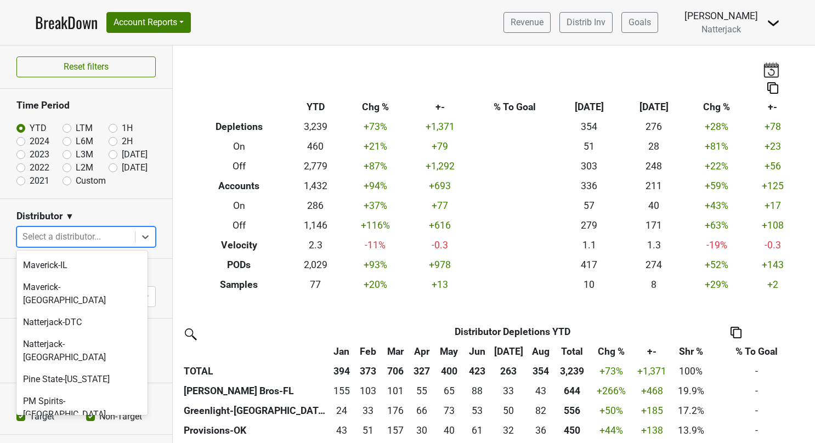
scroll to position [222, 0]
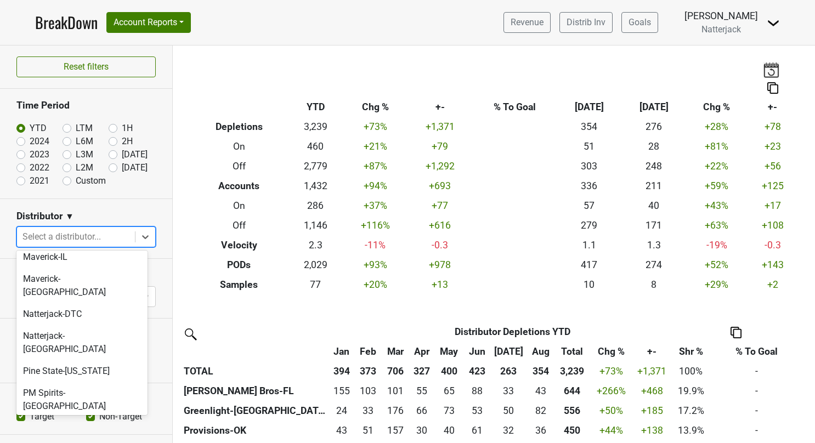
click at [100, 417] on div "Provisions-OK" at bounding box center [81, 428] width 131 height 22
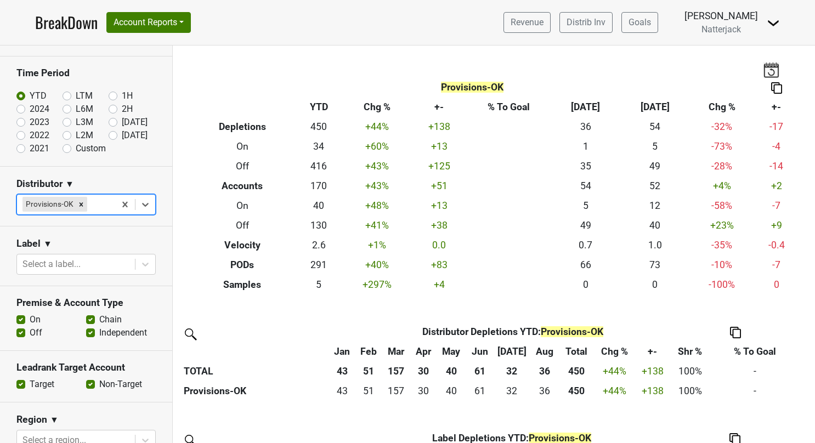
scroll to position [55, 0]
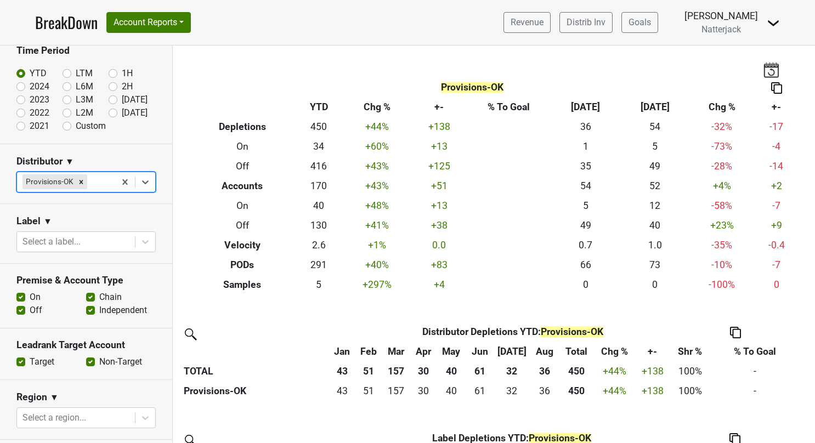
click at [30, 295] on label "On" at bounding box center [35, 297] width 11 height 13
click at [24, 295] on input "On" at bounding box center [20, 296] width 9 height 11
checkbox input "false"
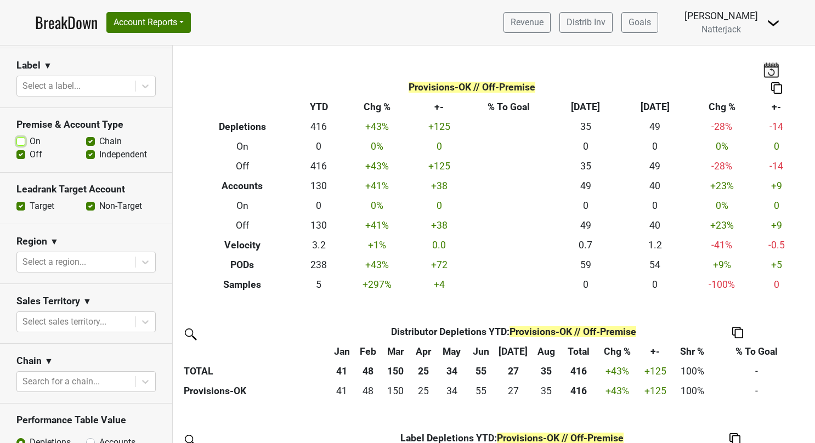
scroll to position [274, 0]
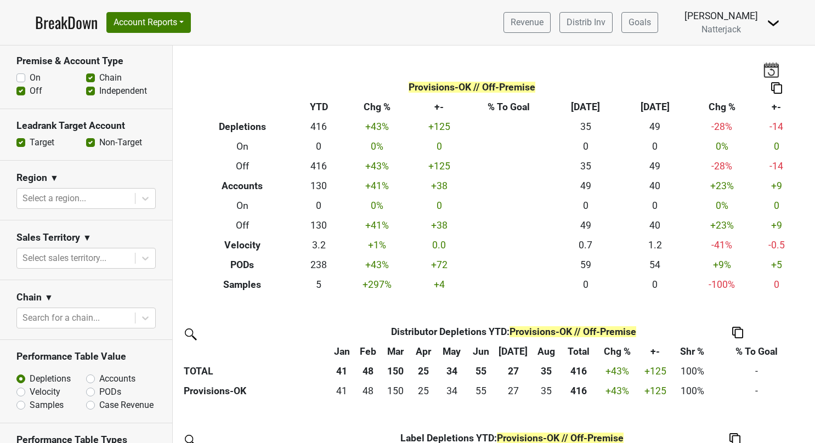
click at [99, 377] on label "Accounts" at bounding box center [117, 378] width 36 height 13
click at [87, 377] on input "Accounts" at bounding box center [119, 377] width 66 height 11
radio input "true"
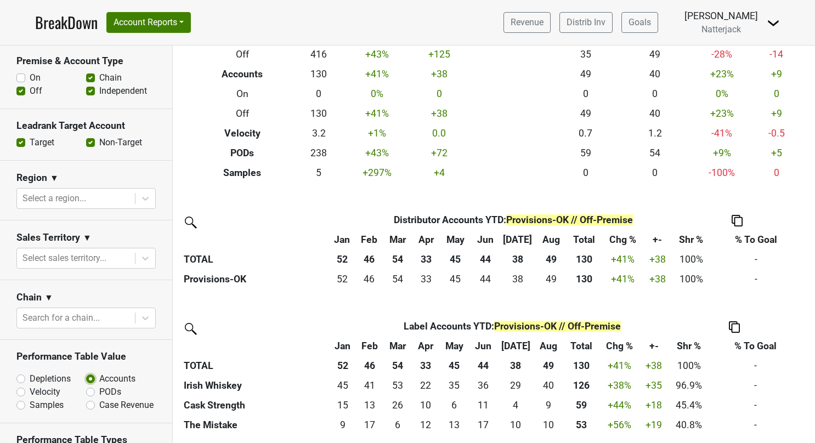
scroll to position [112, 0]
click at [30, 74] on label "On" at bounding box center [35, 77] width 11 height 13
click at [22, 74] on input "On" at bounding box center [20, 76] width 9 height 11
checkbox input "true"
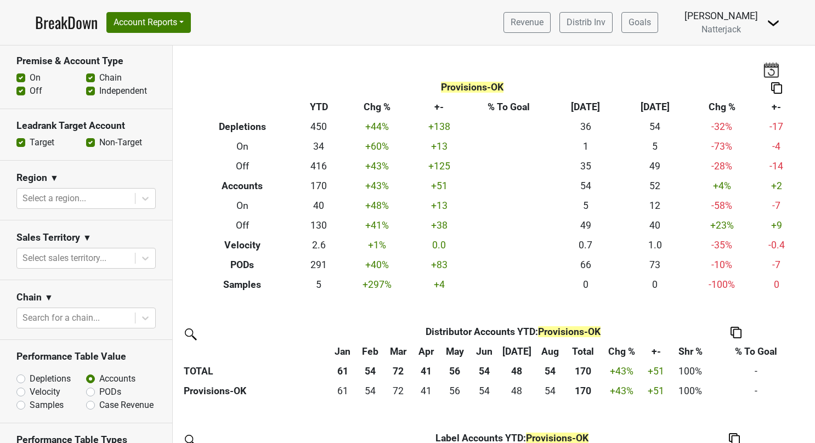
click at [30, 89] on label "Off" at bounding box center [36, 90] width 13 height 13
click at [19, 89] on input "Off" at bounding box center [20, 89] width 9 height 11
checkbox input "false"
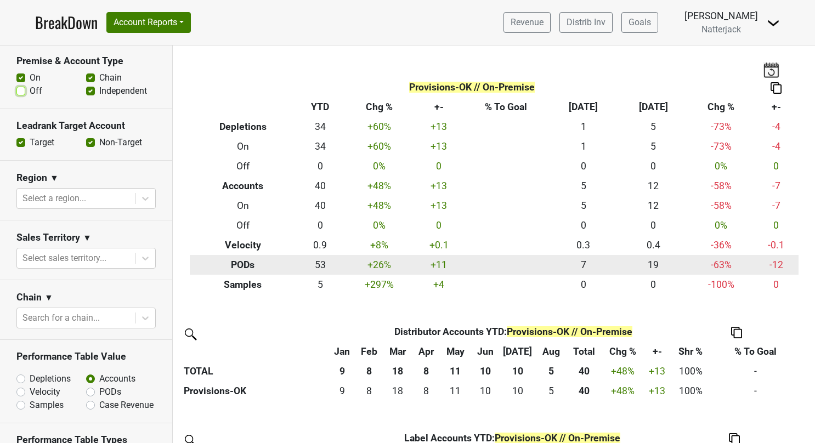
scroll to position [112, 0]
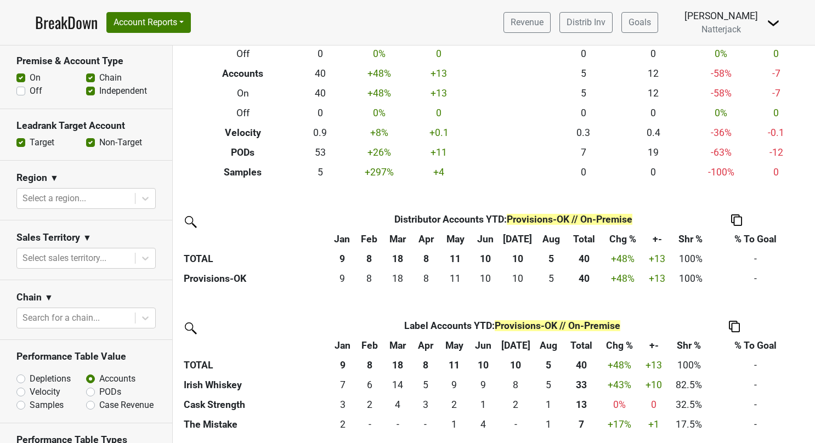
click at [61, 22] on link "BreakDown" at bounding box center [66, 22] width 63 height 23
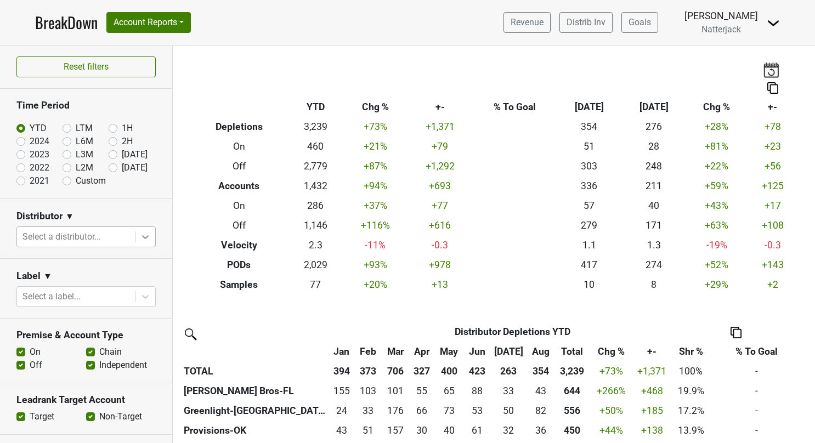
click at [140, 240] on icon at bounding box center [145, 236] width 11 height 11
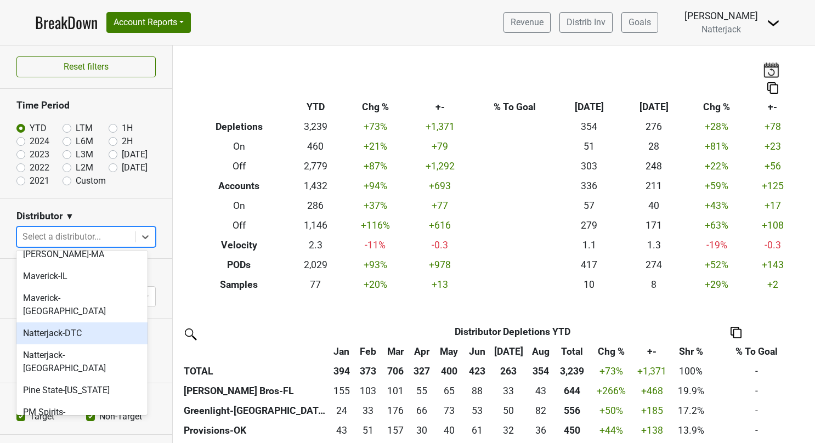
scroll to position [219, 0]
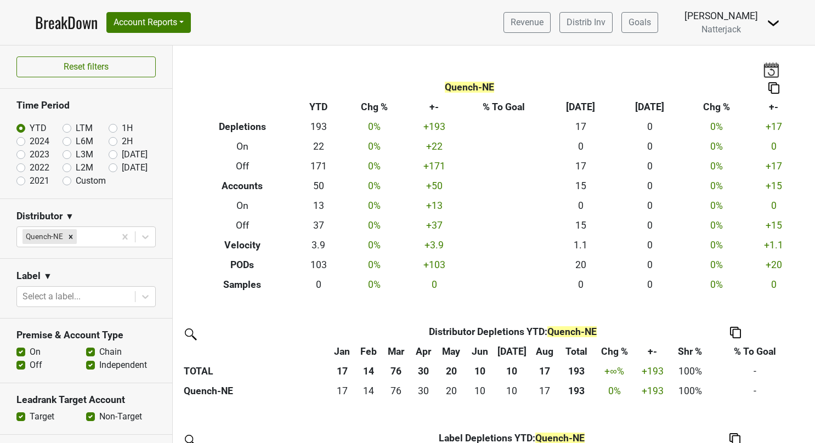
click at [30, 351] on label "On" at bounding box center [35, 351] width 11 height 13
click at [20, 351] on input "On" at bounding box center [20, 350] width 9 height 11
checkbox input "false"
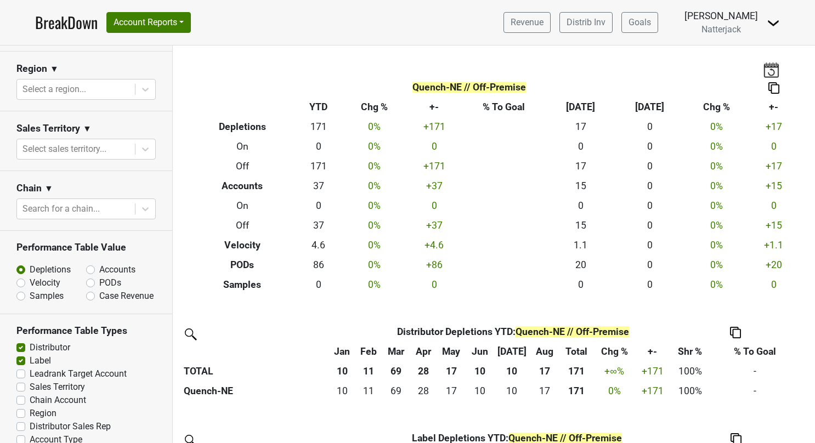
scroll to position [384, 0]
click at [99, 266] on label "Accounts" at bounding box center [117, 269] width 36 height 13
click at [86, 266] on input "Accounts" at bounding box center [119, 268] width 66 height 11
radio input "true"
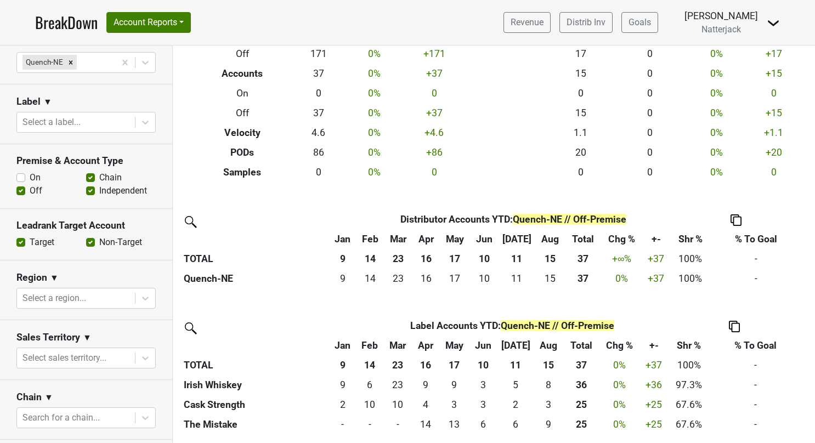
scroll to position [164, 0]
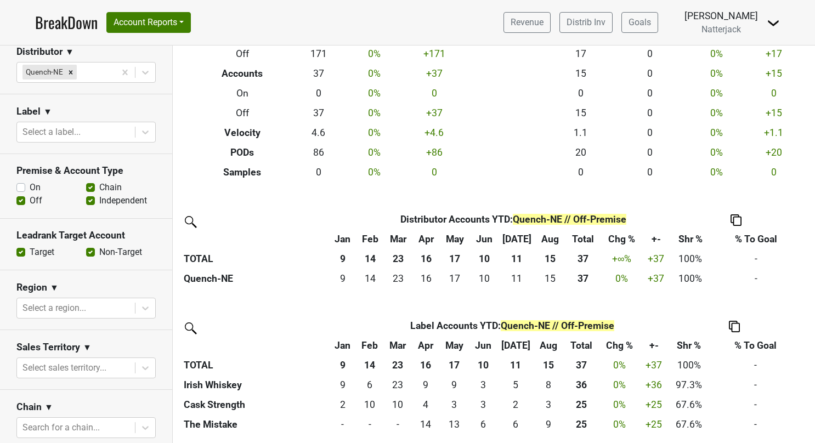
click at [30, 186] on label "On" at bounding box center [35, 187] width 11 height 13
click at [18, 186] on input "On" at bounding box center [20, 186] width 9 height 11
checkbox input "true"
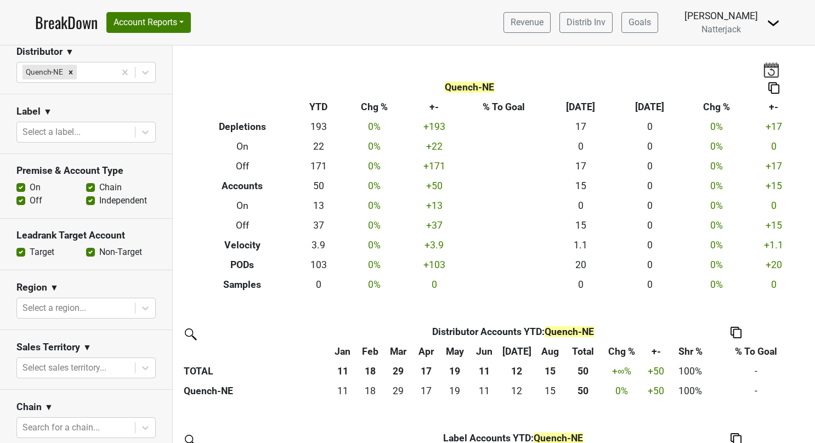
click at [30, 200] on label "Off" at bounding box center [36, 200] width 13 height 13
click at [21, 200] on input "Off" at bounding box center [20, 199] width 9 height 11
checkbox input "false"
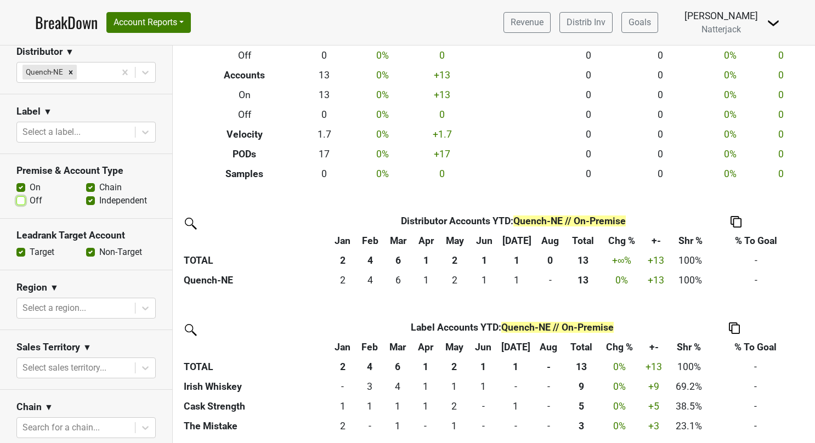
scroll to position [112, 0]
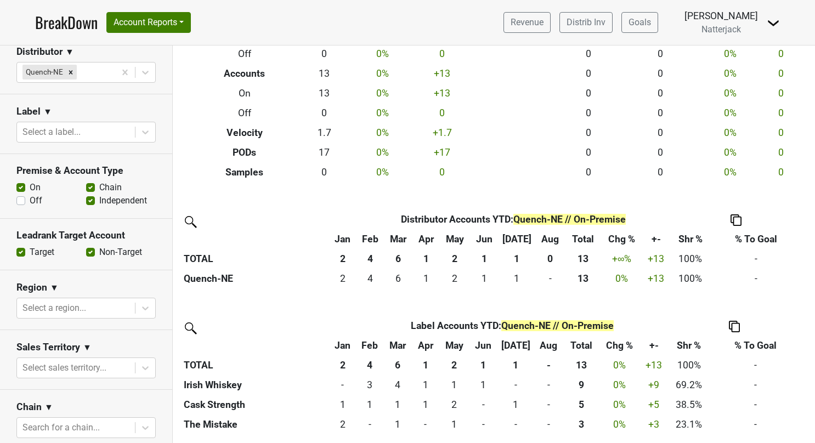
drag, startPoint x: 54, startPoint y: 19, endPoint x: 70, endPoint y: 24, distance: 16.3
click at [54, 19] on link "BreakDown" at bounding box center [66, 22] width 63 height 23
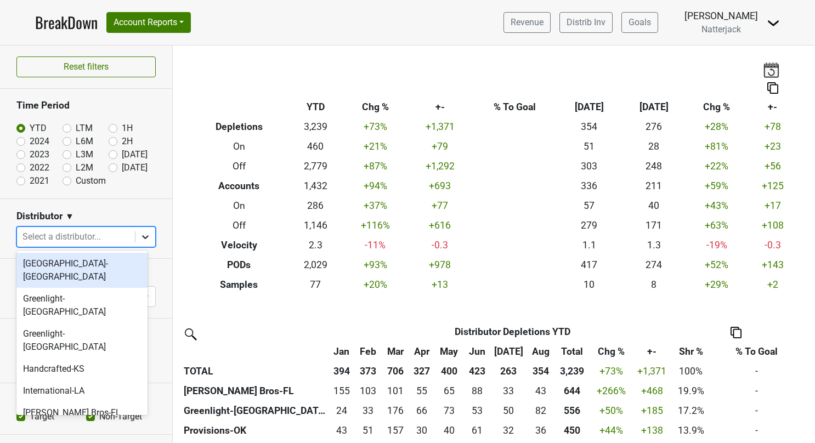
click at [140, 236] on icon at bounding box center [145, 236] width 11 height 11
click at [102, 260] on div "[GEOGRAPHIC_DATA]-[GEOGRAPHIC_DATA]" at bounding box center [81, 270] width 131 height 35
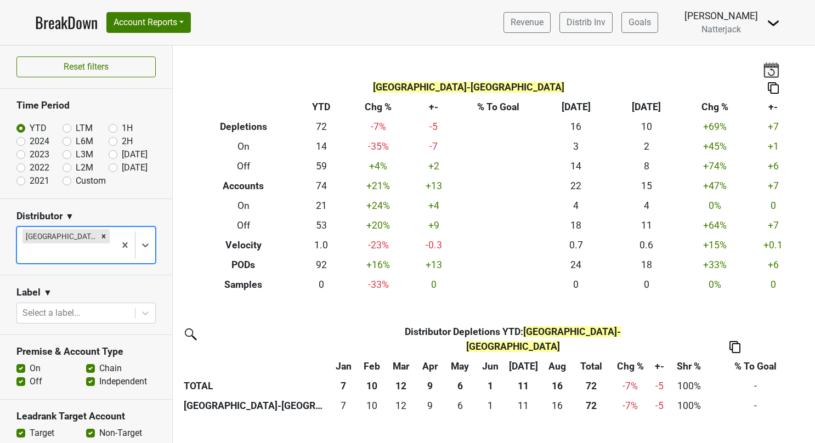
click at [30, 362] on label "On" at bounding box center [35, 368] width 11 height 13
click at [22, 362] on input "On" at bounding box center [20, 367] width 9 height 11
checkbox input "false"
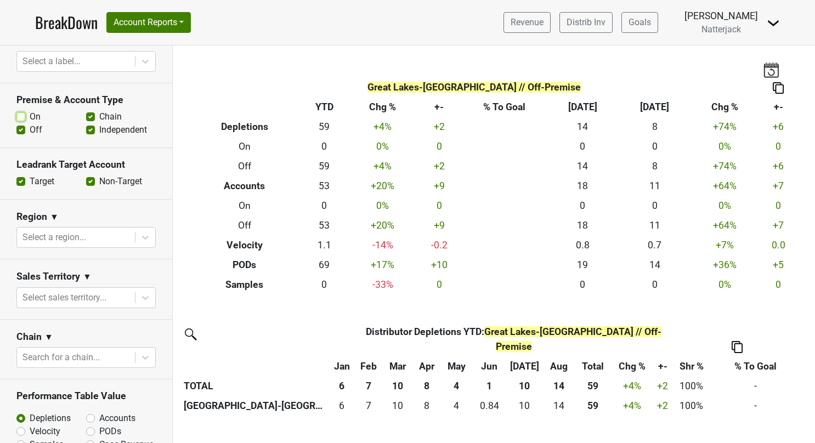
scroll to position [274, 0]
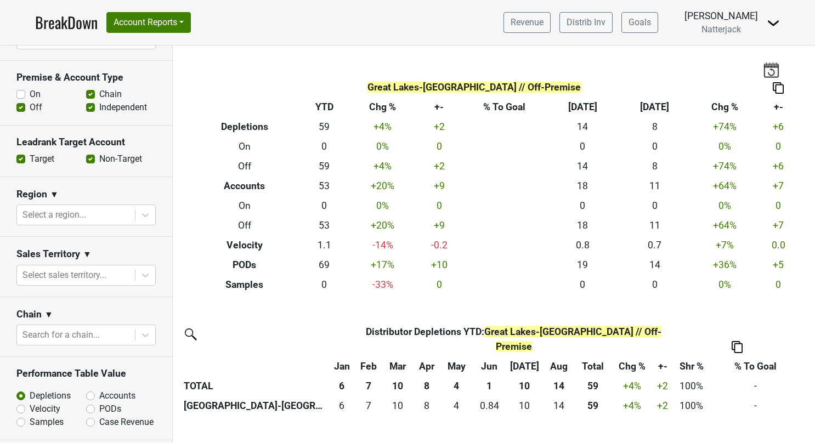
click at [99, 389] on label "Accounts" at bounding box center [117, 395] width 36 height 13
click at [87, 389] on input "Accounts" at bounding box center [119, 394] width 66 height 11
radio input "true"
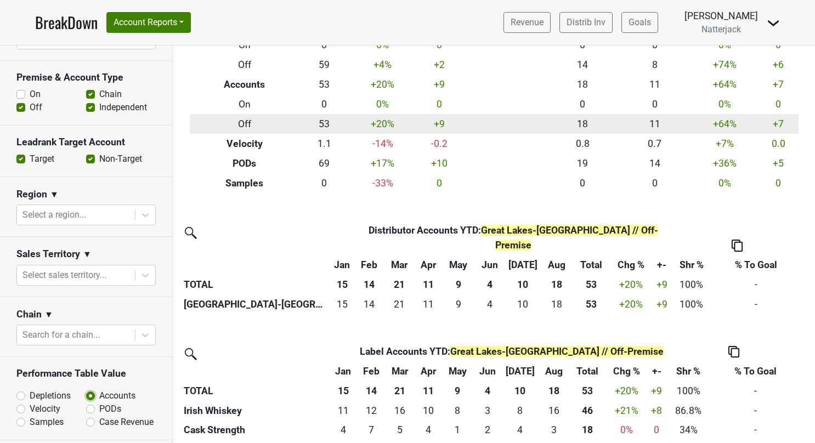
scroll to position [112, 0]
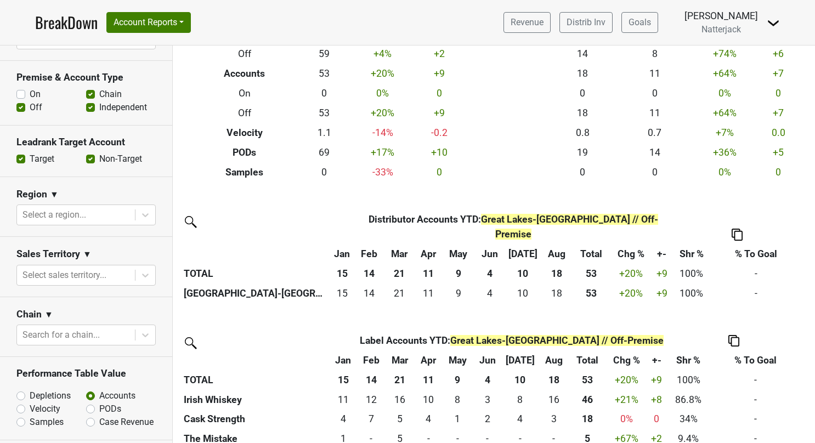
click at [30, 88] on label "On" at bounding box center [35, 94] width 11 height 13
click at [19, 88] on input "On" at bounding box center [20, 93] width 9 height 11
checkbox input "true"
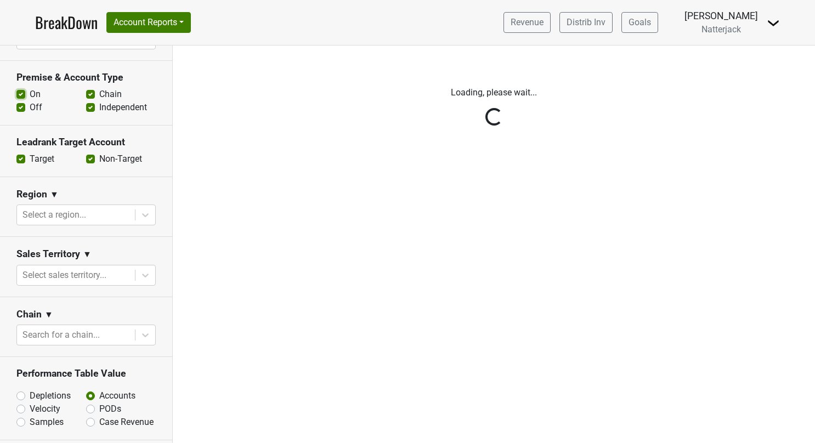
scroll to position [0, 0]
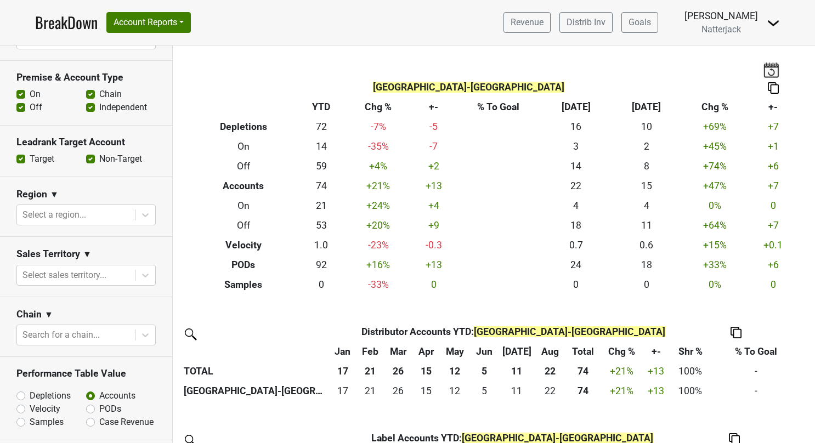
click at [30, 101] on label "Off" at bounding box center [36, 107] width 13 height 13
click at [21, 101] on input "Off" at bounding box center [20, 106] width 9 height 11
checkbox input "false"
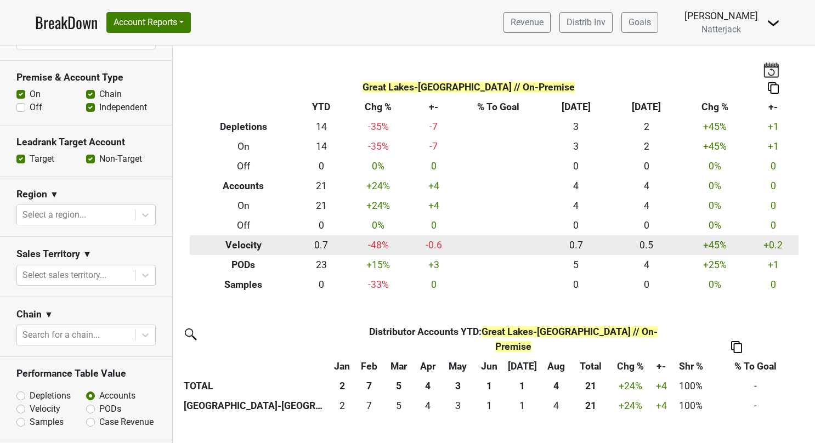
click at [463, 255] on td at bounding box center [498, 265] width 84 height 20
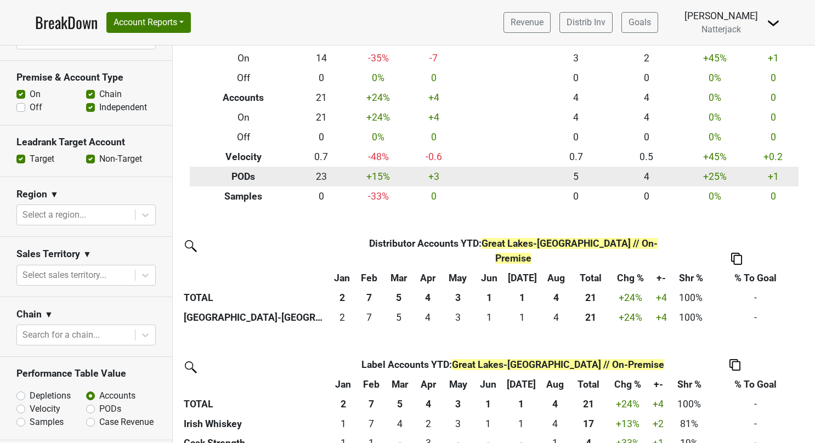
scroll to position [112, 0]
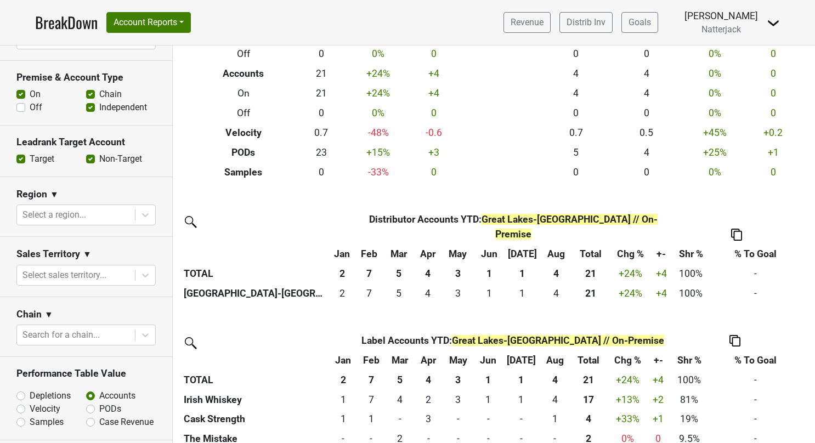
click at [66, 20] on link "BreakDown" at bounding box center [66, 22] width 63 height 23
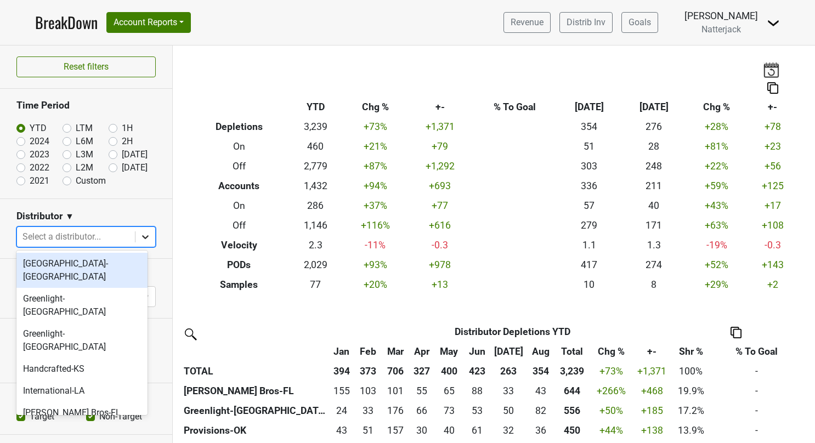
click at [140, 237] on icon at bounding box center [145, 236] width 11 height 11
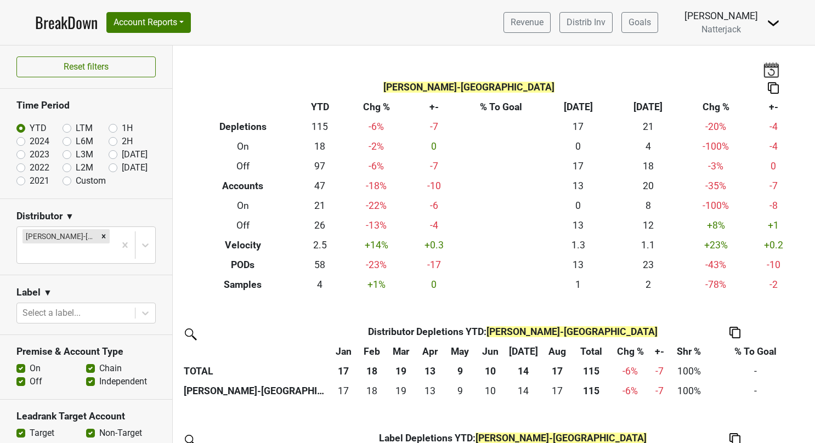
click at [30, 362] on label "On" at bounding box center [35, 368] width 11 height 13
click at [19, 362] on input "On" at bounding box center [20, 367] width 9 height 11
checkbox input "false"
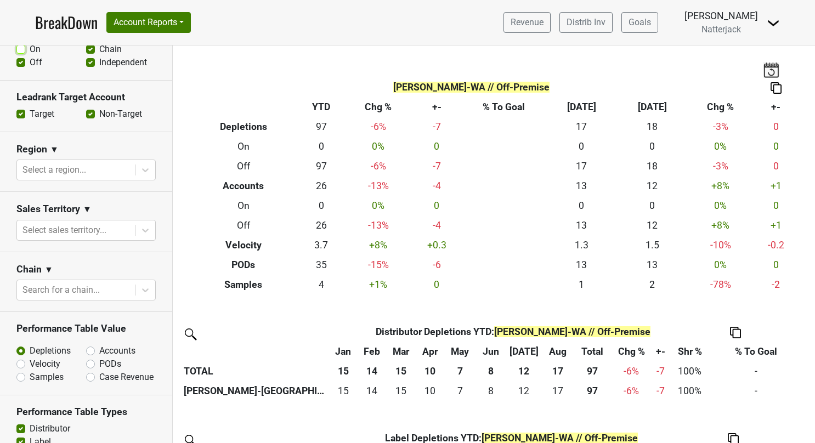
scroll to position [329, 0]
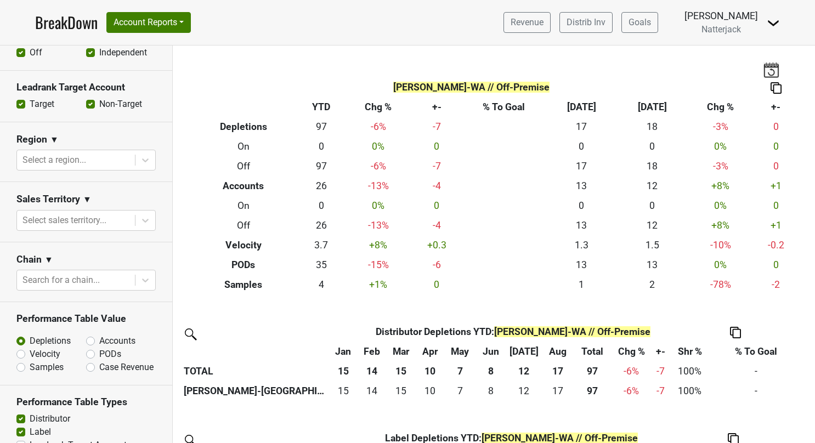
click at [99, 334] on label "Accounts" at bounding box center [117, 340] width 36 height 13
click at [88, 334] on input "Accounts" at bounding box center [119, 339] width 66 height 11
radio input "true"
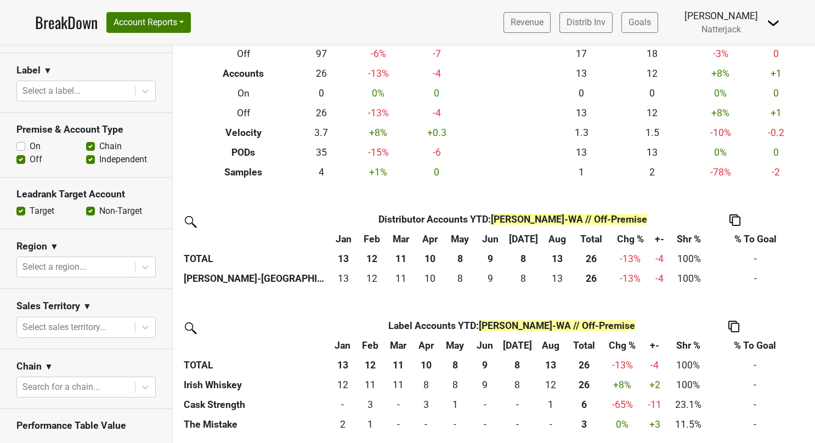
scroll to position [219, 0]
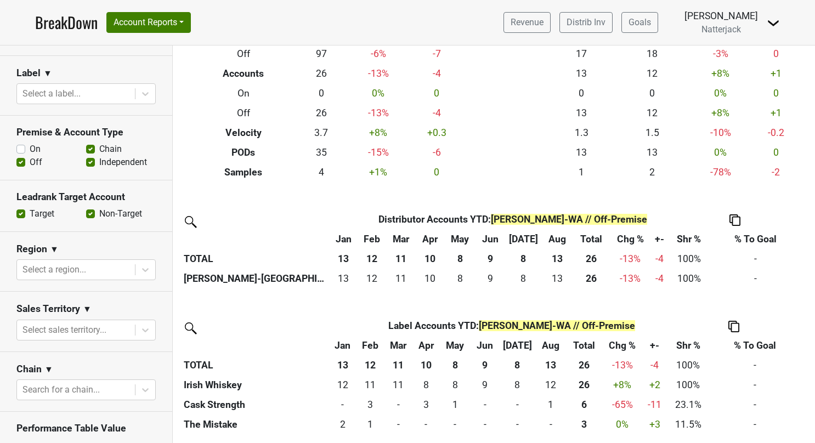
click at [30, 143] on label "On" at bounding box center [35, 149] width 11 height 13
click at [21, 143] on input "On" at bounding box center [20, 148] width 9 height 11
checkbox input "true"
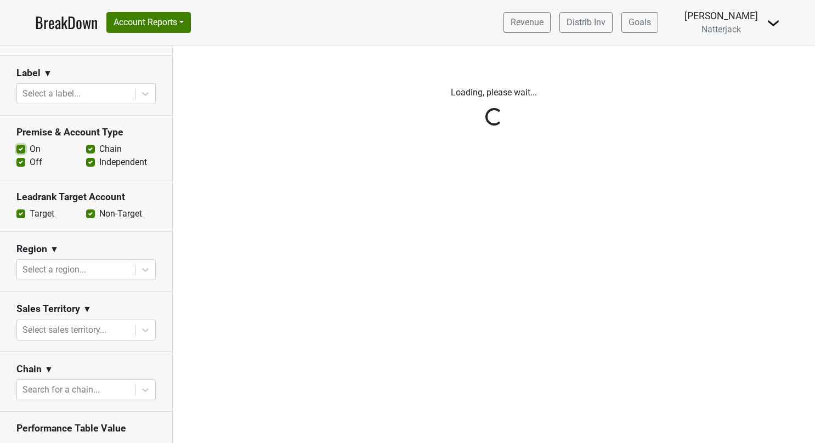
scroll to position [0, 0]
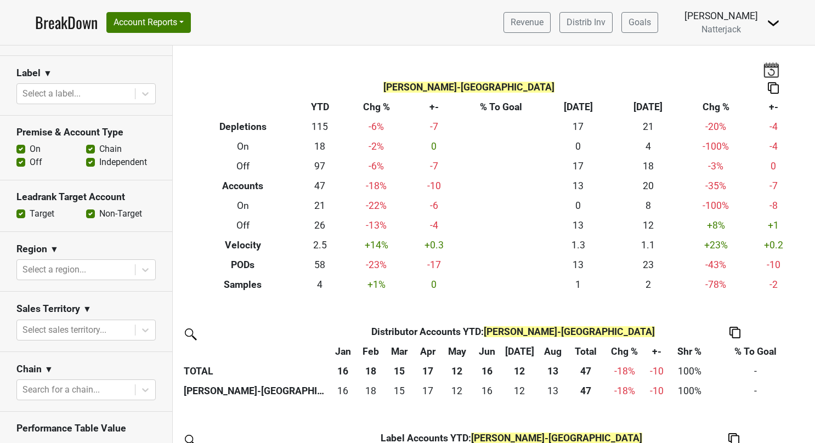
click at [30, 156] on label "Off" at bounding box center [36, 162] width 13 height 13
click at [20, 156] on input "Off" at bounding box center [20, 161] width 9 height 11
checkbox input "false"
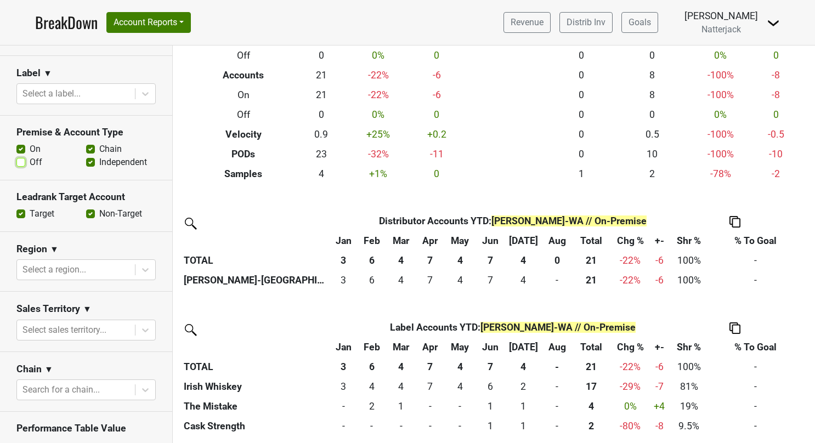
scroll to position [112, 0]
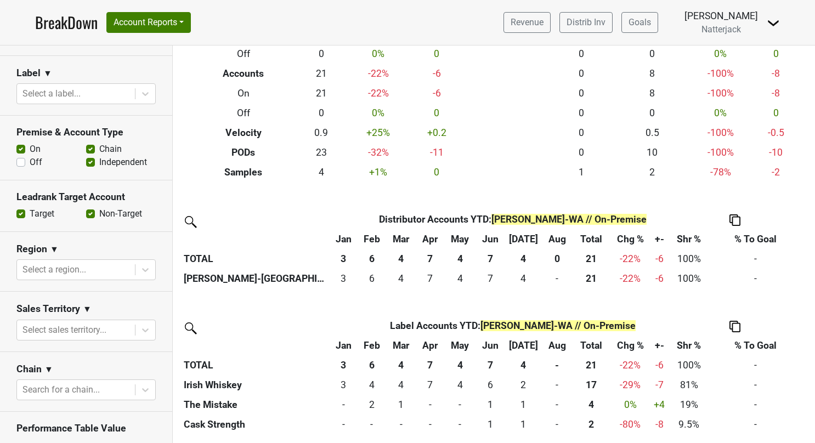
click at [65, 16] on link "BreakDown" at bounding box center [66, 22] width 63 height 23
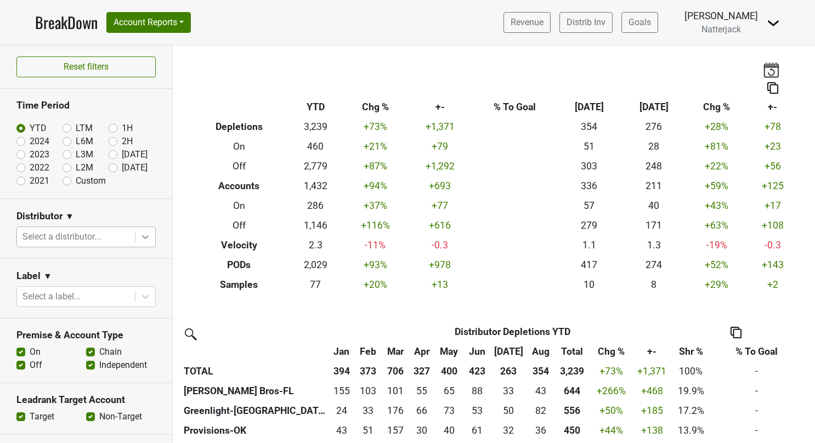
click at [140, 232] on icon at bounding box center [145, 236] width 11 height 11
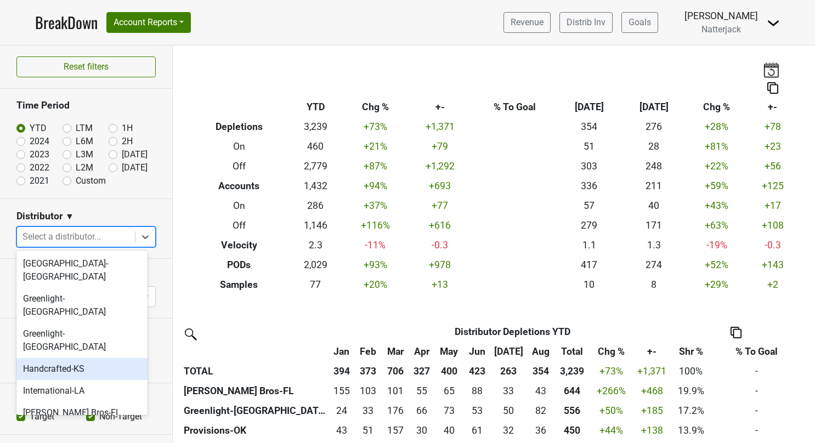
click at [87, 358] on div "Handcrafted-KS" at bounding box center [81, 369] width 131 height 22
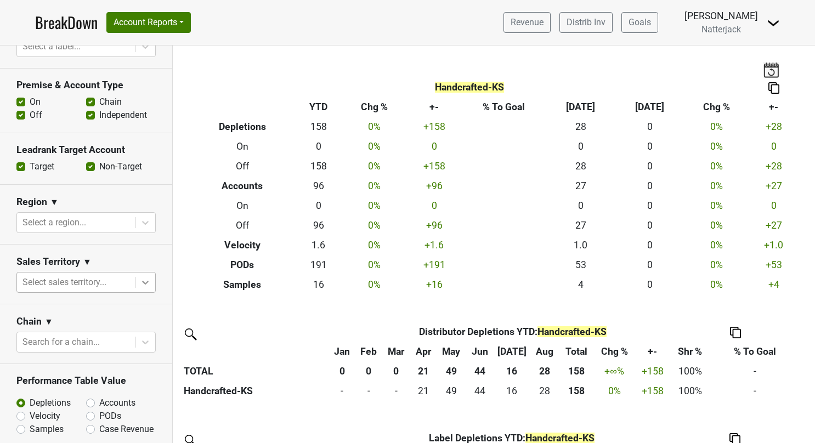
scroll to position [274, 0]
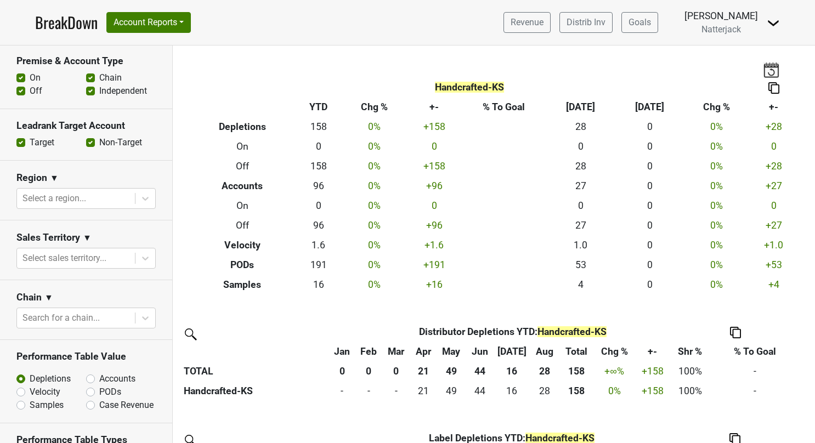
click at [99, 377] on label "Accounts" at bounding box center [117, 378] width 36 height 13
click at [88, 377] on input "Accounts" at bounding box center [119, 377] width 66 height 11
radio input "true"
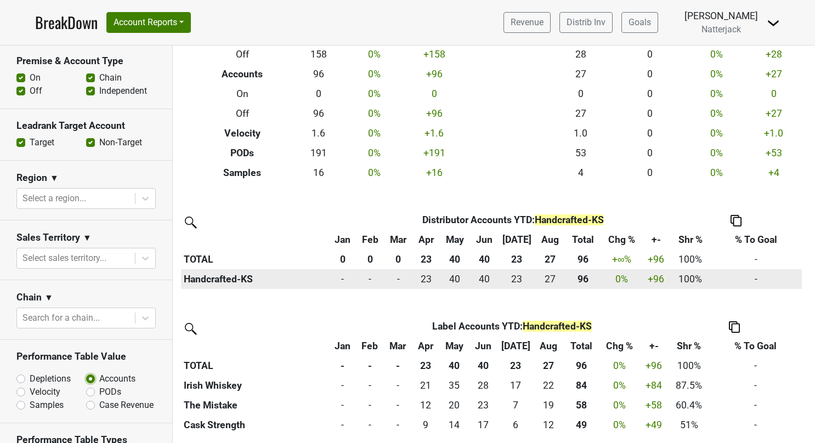
scroll to position [112, 0]
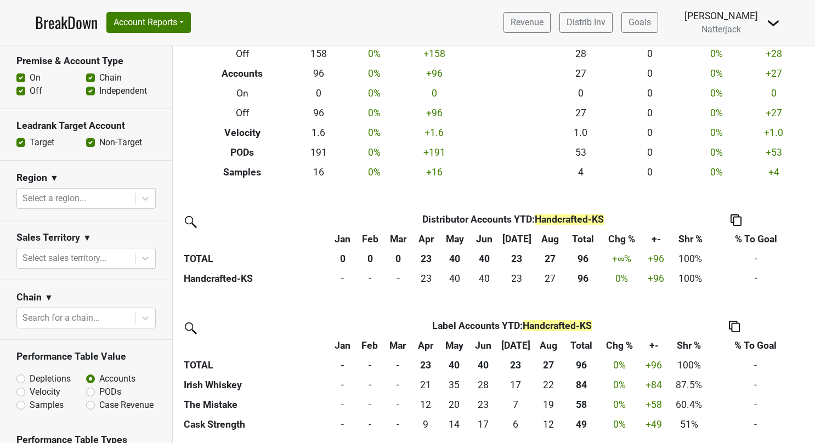
click at [54, 20] on link "BreakDown" at bounding box center [66, 22] width 63 height 23
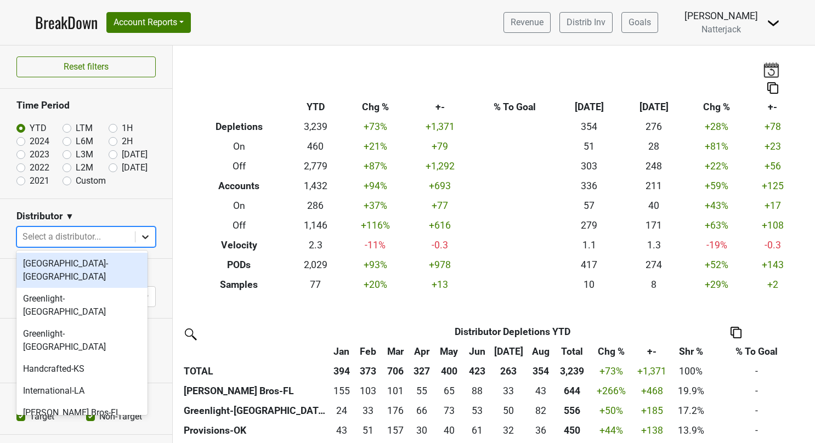
click at [144, 235] on div at bounding box center [145, 237] width 20 height 20
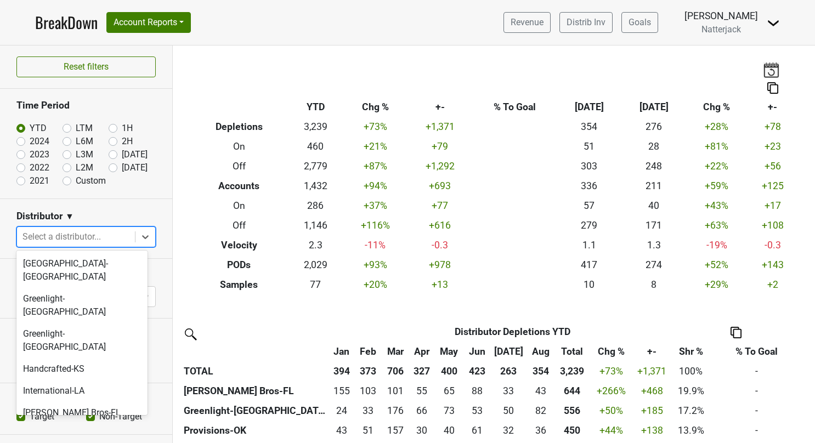
click at [84, 424] on div "[PERSON_NAME] Bros-NV" at bounding box center [81, 435] width 131 height 22
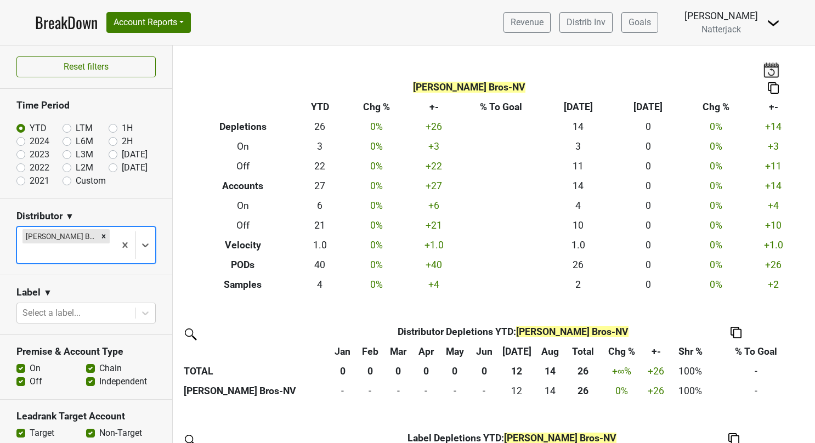
click at [30, 366] on label "On" at bounding box center [35, 368] width 11 height 13
click at [21, 366] on input "On" at bounding box center [20, 367] width 9 height 11
checkbox input "false"
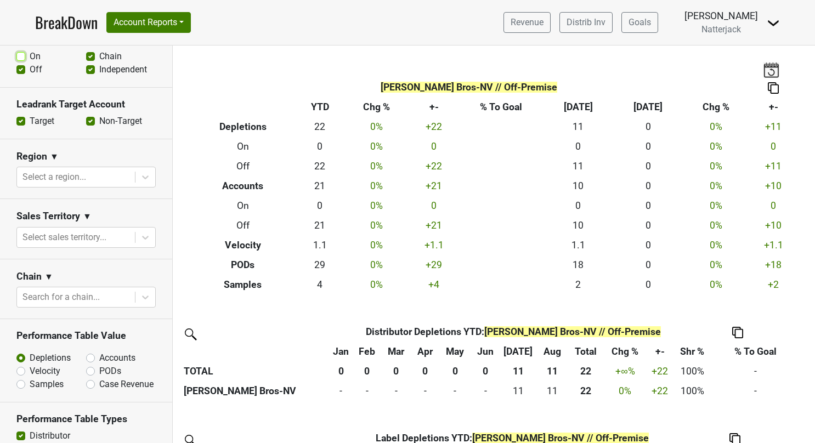
scroll to position [329, 0]
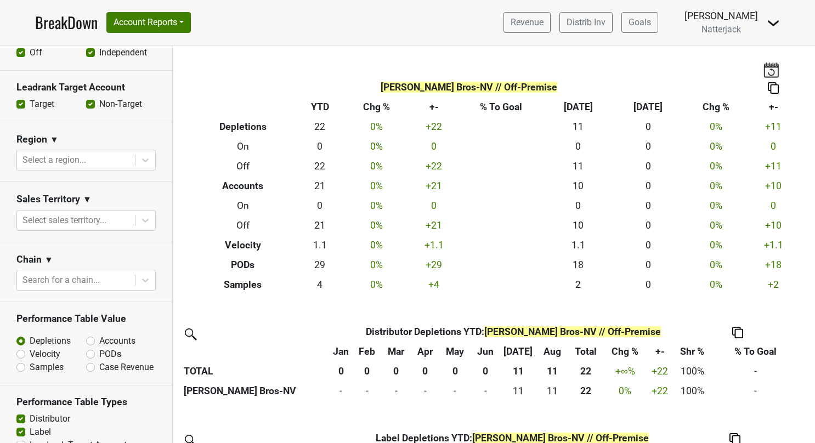
click at [99, 341] on label "Accounts" at bounding box center [117, 340] width 36 height 13
click at [87, 341] on input "Accounts" at bounding box center [119, 339] width 66 height 11
radio input "true"
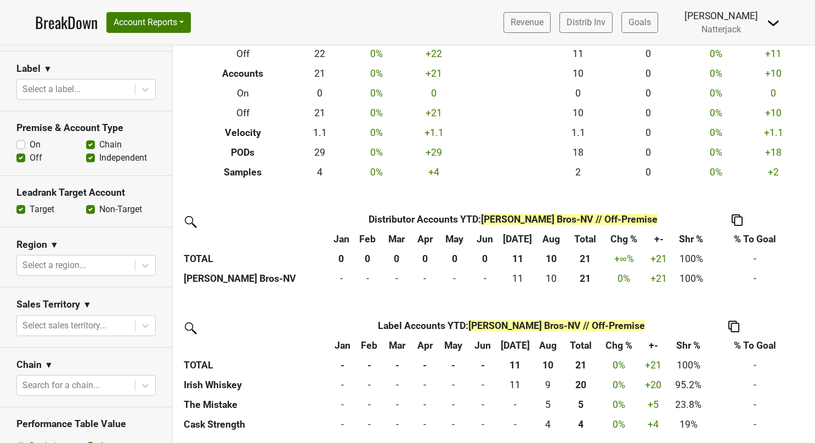
scroll to position [219, 0]
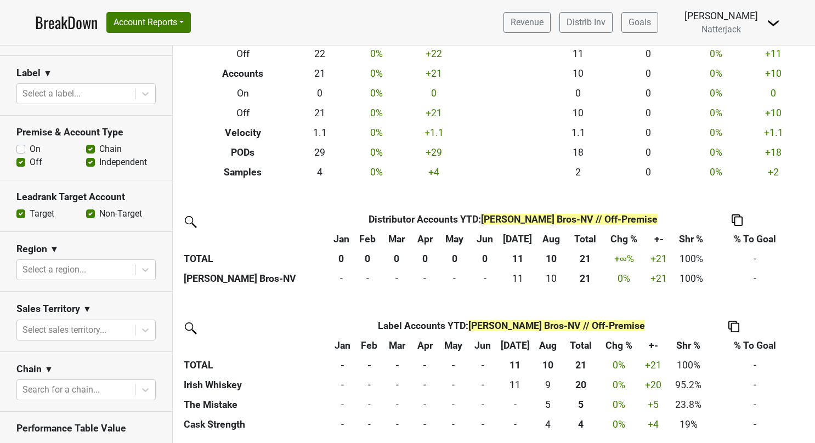
click at [30, 147] on label "On" at bounding box center [35, 149] width 11 height 13
click at [19, 147] on input "On" at bounding box center [20, 148] width 9 height 11
checkbox input "true"
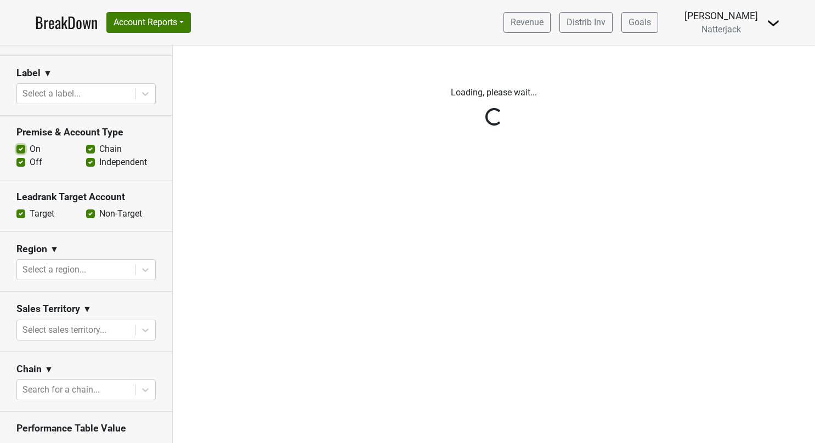
scroll to position [0, 0]
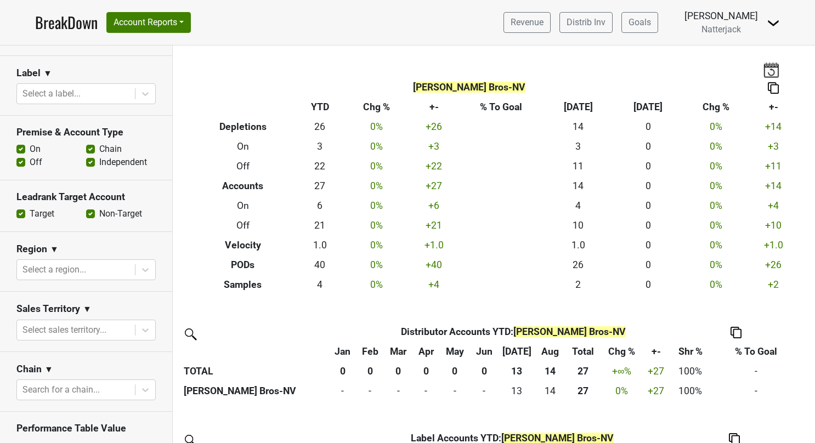
click at [30, 159] on label "Off" at bounding box center [36, 162] width 13 height 13
click at [22, 159] on input "Off" at bounding box center [20, 161] width 9 height 11
checkbox input "false"
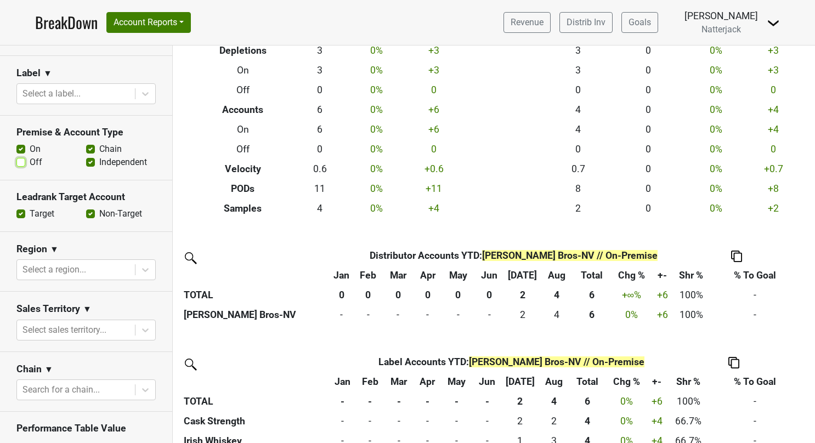
scroll to position [112, 0]
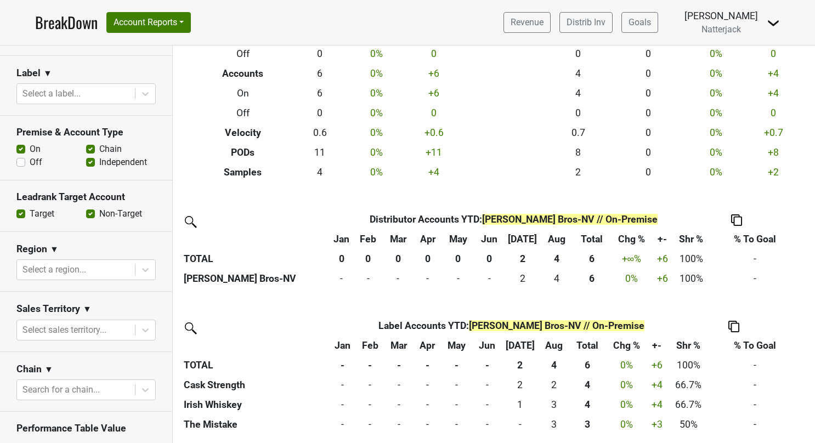
click at [55, 22] on link "BreakDown" at bounding box center [66, 22] width 63 height 23
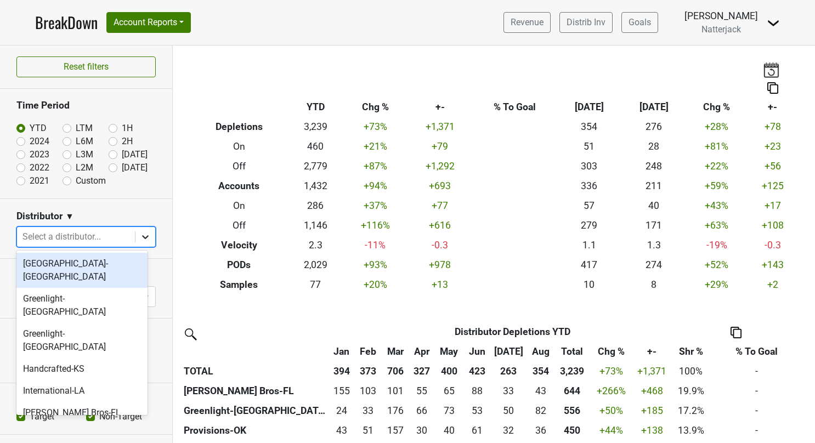
click at [135, 228] on div at bounding box center [145, 237] width 20 height 20
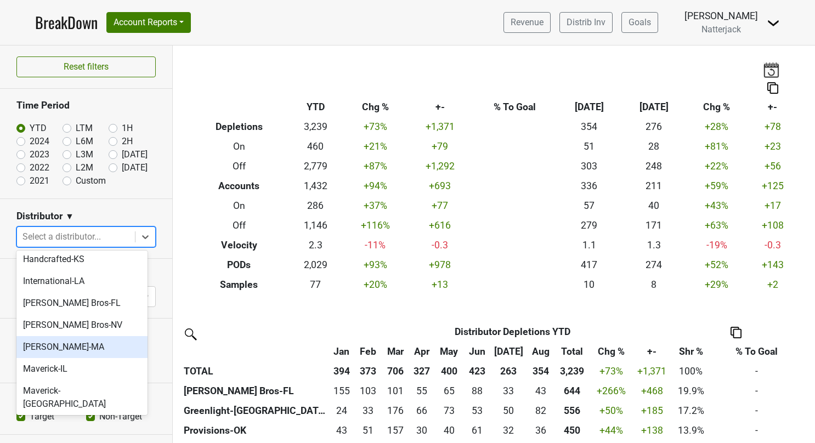
scroll to position [164, 0]
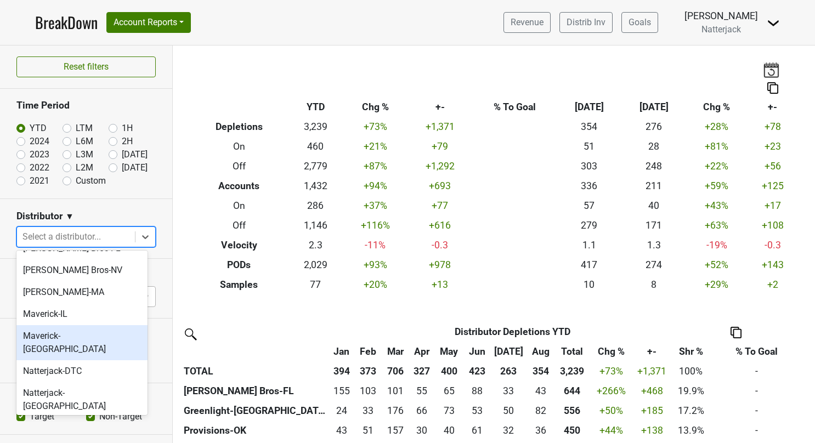
click at [81, 325] on div "Maverick-[GEOGRAPHIC_DATA]" at bounding box center [81, 342] width 131 height 35
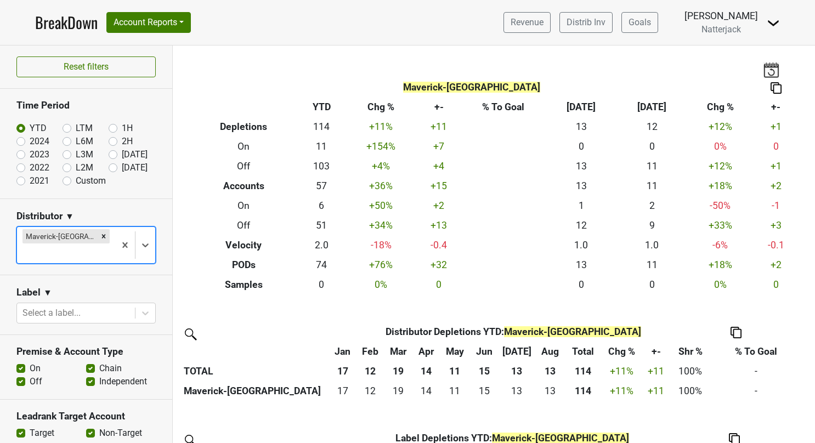
click at [30, 362] on label "On" at bounding box center [35, 368] width 11 height 13
click at [18, 362] on input "On" at bounding box center [20, 367] width 9 height 11
checkbox input "false"
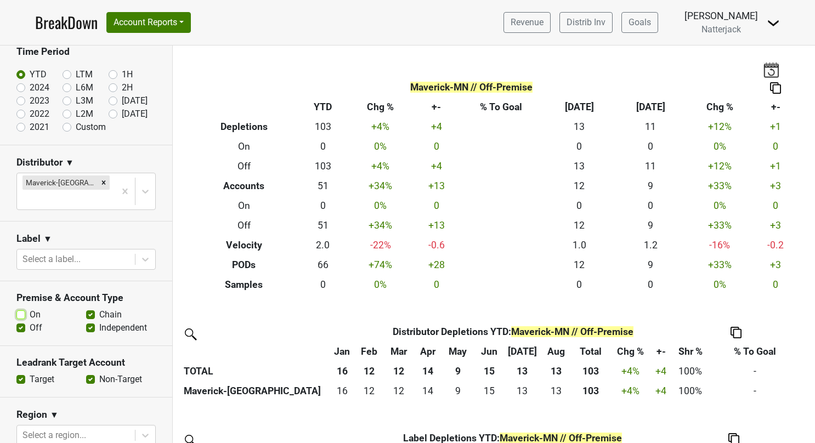
scroll to position [219, 0]
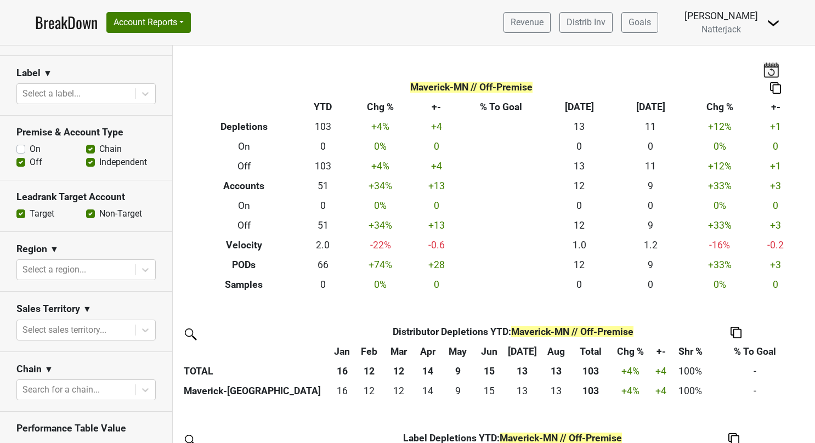
click at [99, 442] on label "Accounts" at bounding box center [117, 450] width 36 height 13
click at [88, 442] on input "Accounts" at bounding box center [119, 449] width 66 height 11
radio input "true"
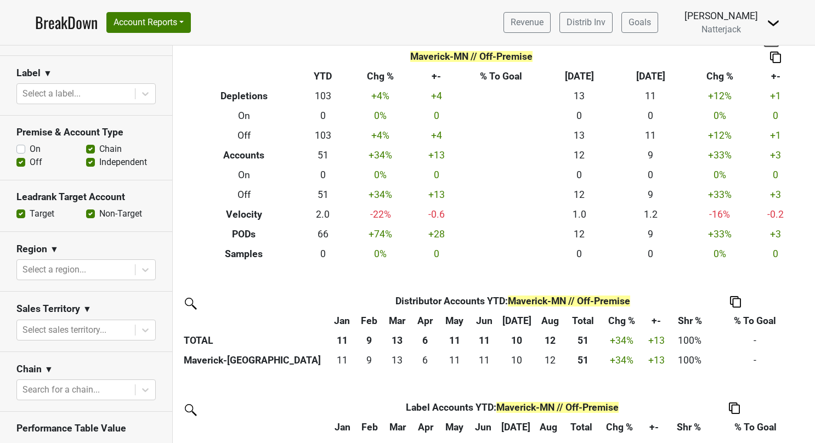
scroll to position [112, 0]
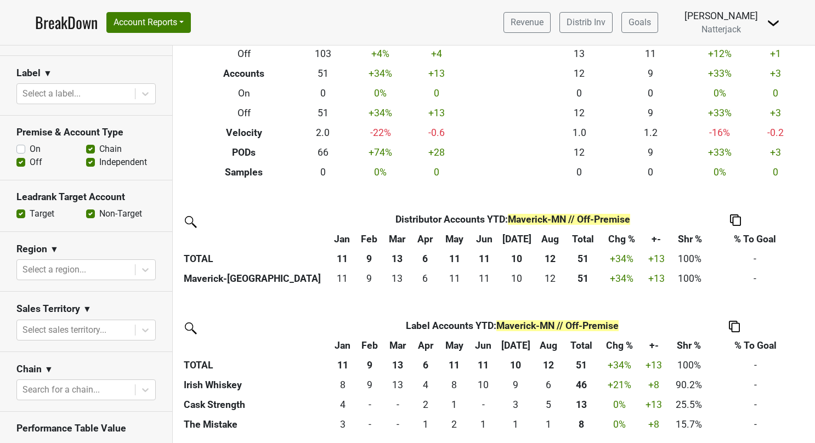
click at [30, 143] on label "On" at bounding box center [35, 149] width 11 height 13
click at [23, 143] on input "On" at bounding box center [20, 148] width 9 height 11
checkbox input "true"
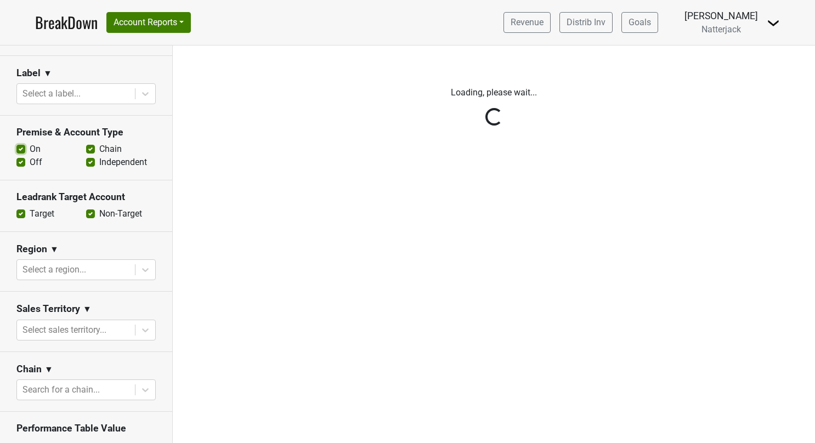
scroll to position [0, 0]
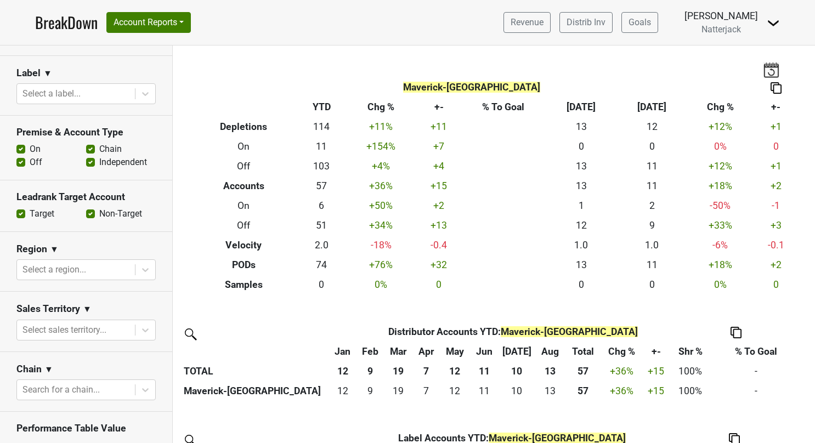
click at [30, 156] on label "Off" at bounding box center [36, 162] width 13 height 13
click at [21, 156] on input "Off" at bounding box center [20, 161] width 9 height 11
checkbox input "false"
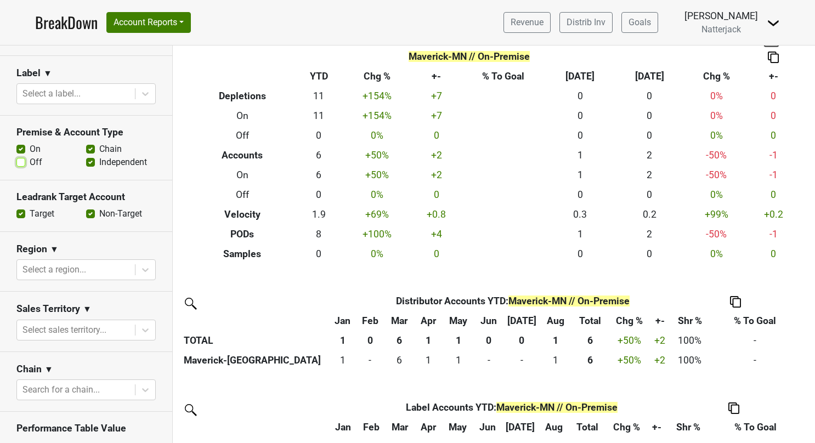
scroll to position [112, 0]
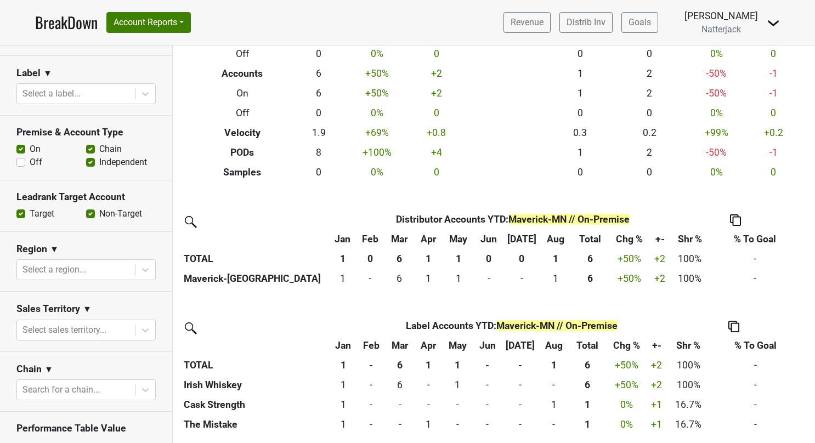
click at [61, 23] on link "BreakDown" at bounding box center [66, 22] width 63 height 23
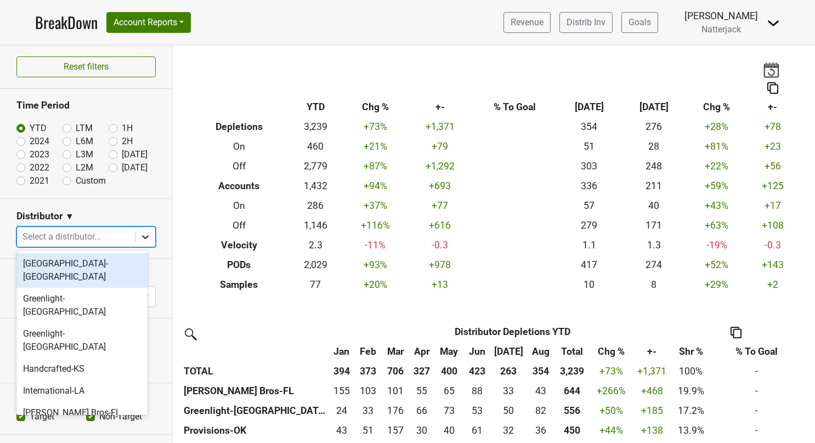
click at [140, 237] on icon at bounding box center [145, 236] width 11 height 11
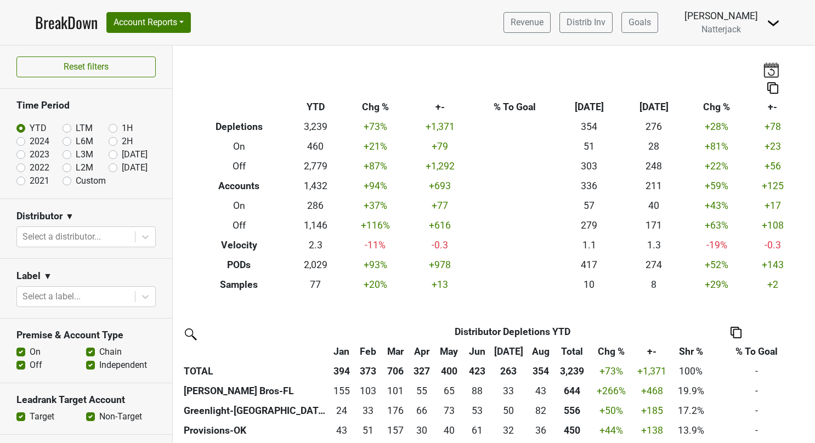
click at [70, 15] on link "BreakDown" at bounding box center [66, 22] width 63 height 23
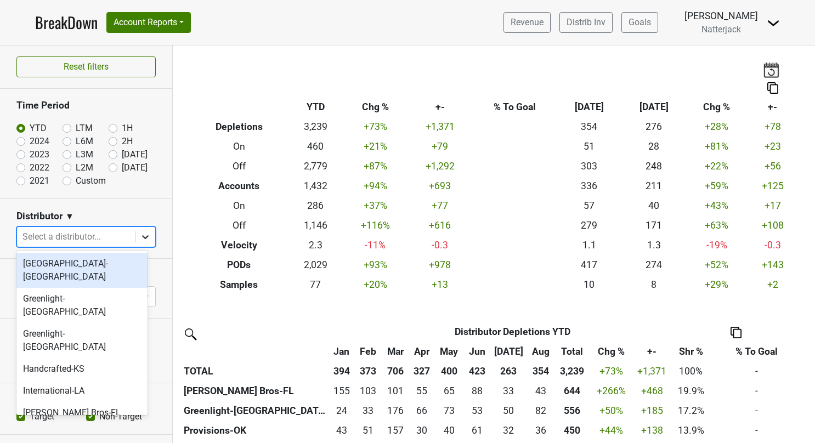
click at [140, 241] on icon at bounding box center [145, 236] width 11 height 11
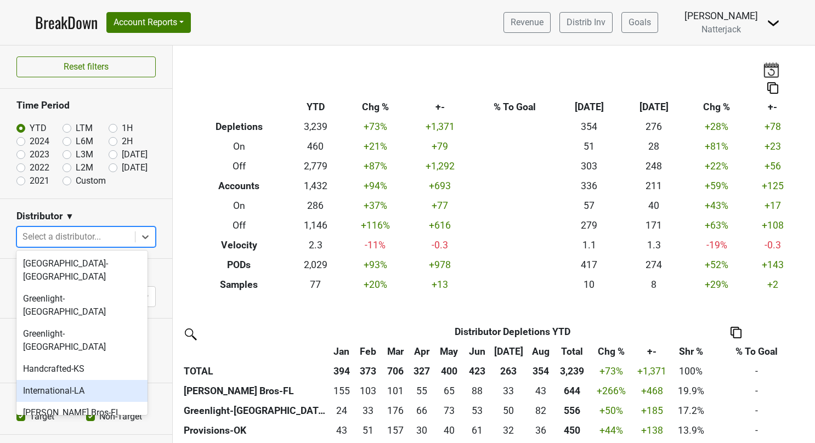
click at [90, 380] on div "International-LA" at bounding box center [81, 391] width 131 height 22
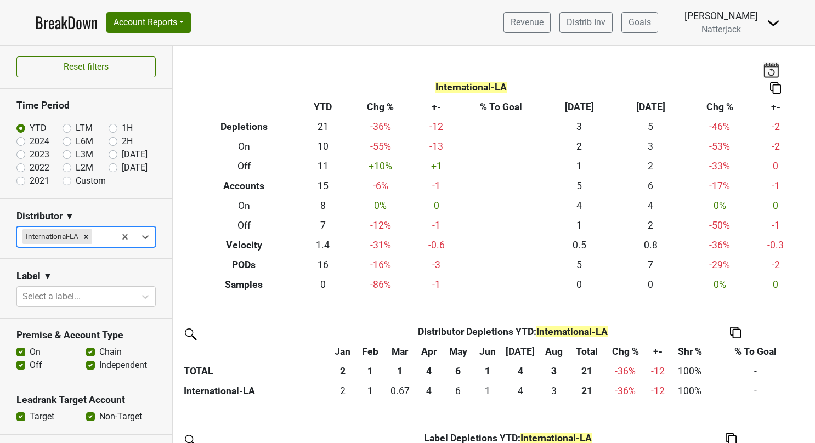
click at [30, 348] on label "On" at bounding box center [35, 351] width 11 height 13
click at [19, 348] on input "On" at bounding box center [20, 350] width 9 height 11
checkbox input "false"
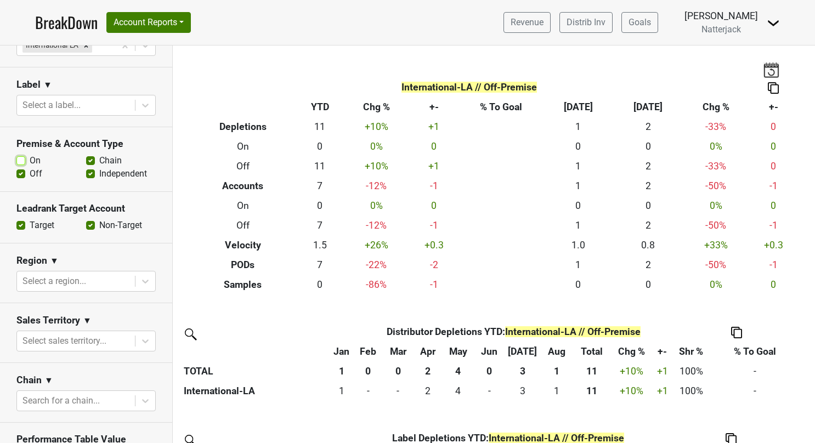
scroll to position [274, 0]
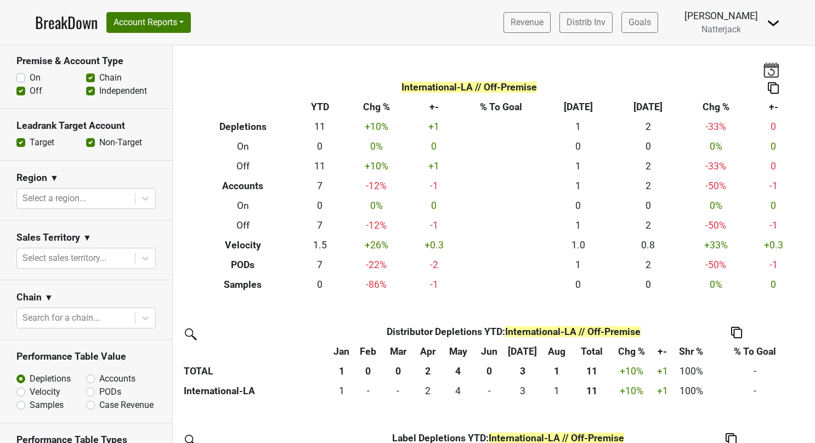
click at [99, 377] on label "Accounts" at bounding box center [117, 378] width 36 height 13
click at [88, 377] on input "Accounts" at bounding box center [119, 377] width 66 height 11
radio input "true"
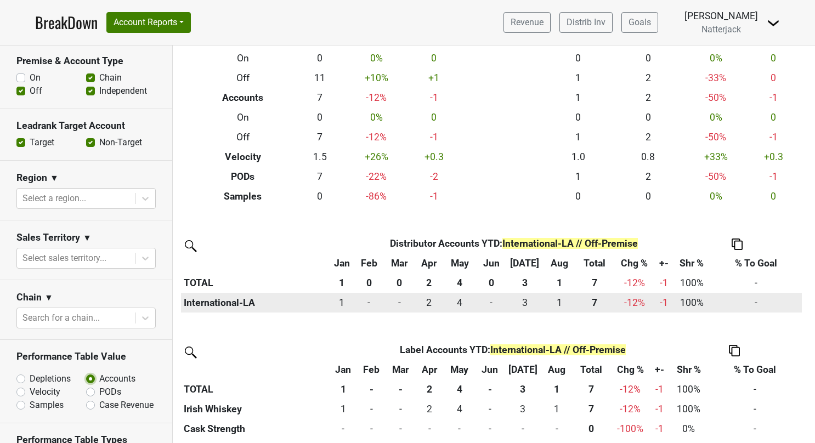
scroll to position [93, 0]
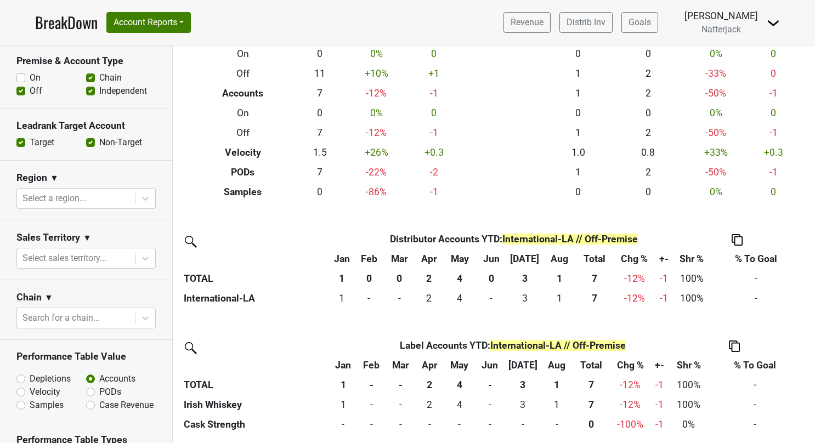
click at [30, 76] on label "On" at bounding box center [35, 77] width 11 height 13
click at [20, 76] on input "On" at bounding box center [20, 76] width 9 height 11
checkbox input "true"
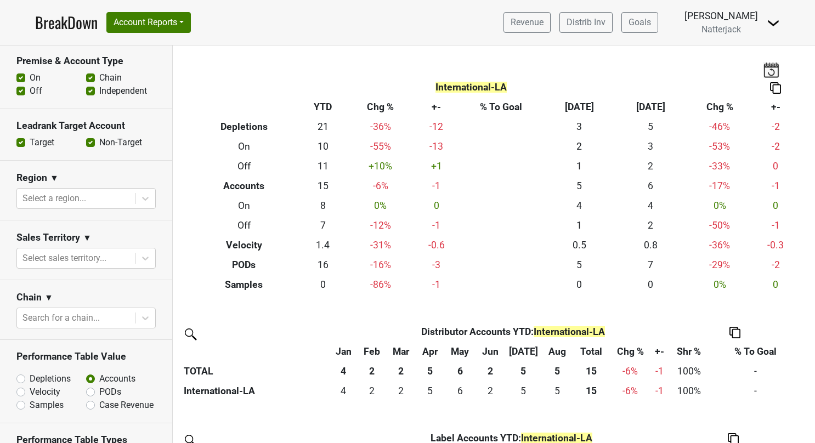
click at [30, 89] on label "Off" at bounding box center [36, 90] width 13 height 13
click at [23, 89] on input "Off" at bounding box center [20, 89] width 9 height 11
checkbox input "false"
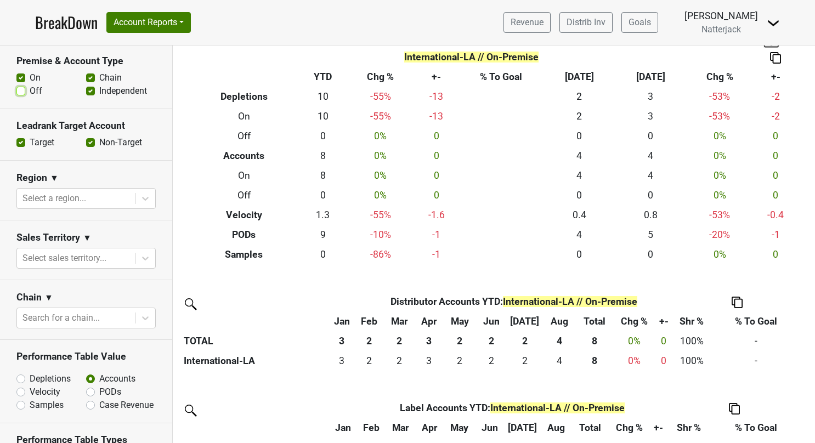
scroll to position [93, 0]
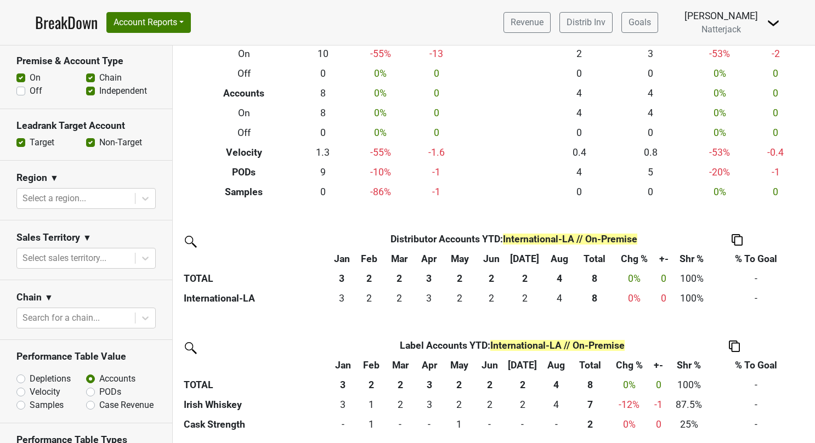
click at [77, 20] on link "BreakDown" at bounding box center [66, 22] width 63 height 23
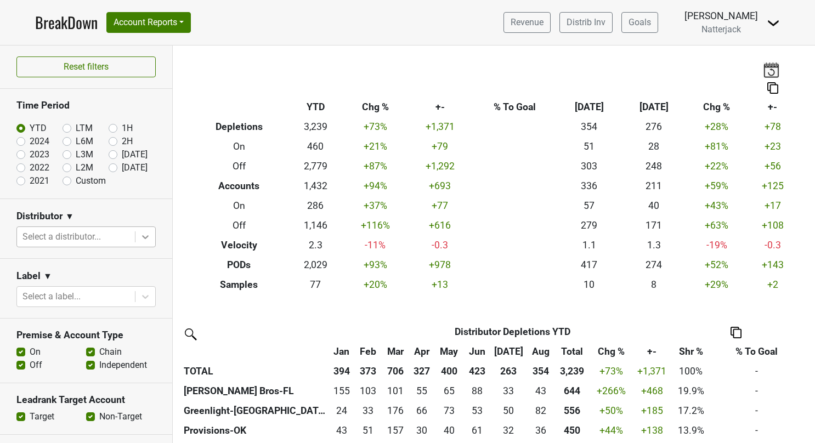
click at [140, 237] on icon at bounding box center [145, 236] width 11 height 11
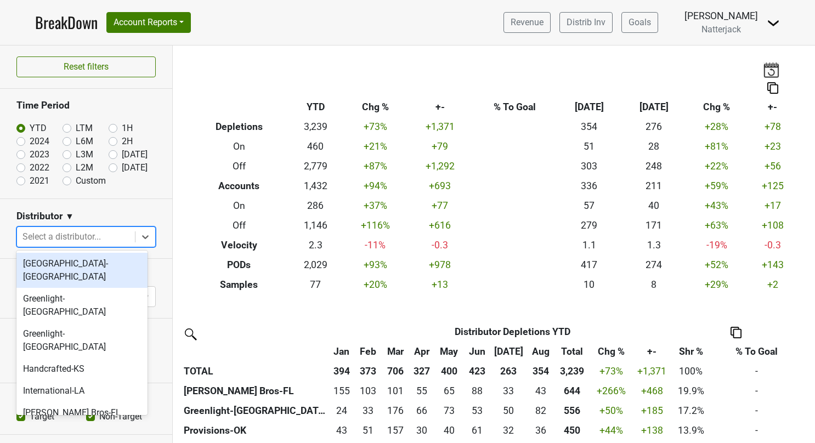
scroll to position [235, 0]
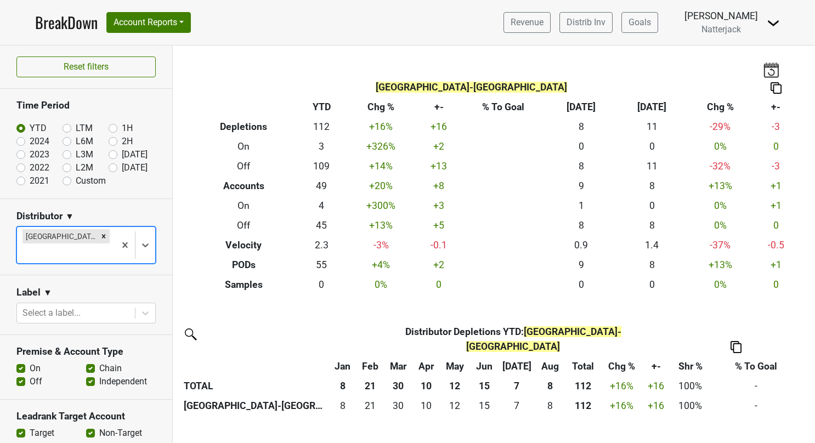
click at [30, 366] on label "On" at bounding box center [35, 368] width 11 height 13
click at [18, 366] on input "On" at bounding box center [20, 367] width 9 height 11
checkbox input "false"
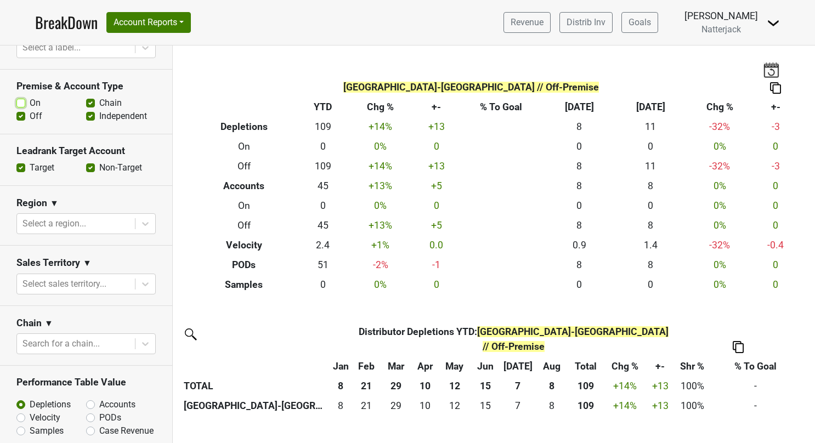
scroll to position [274, 0]
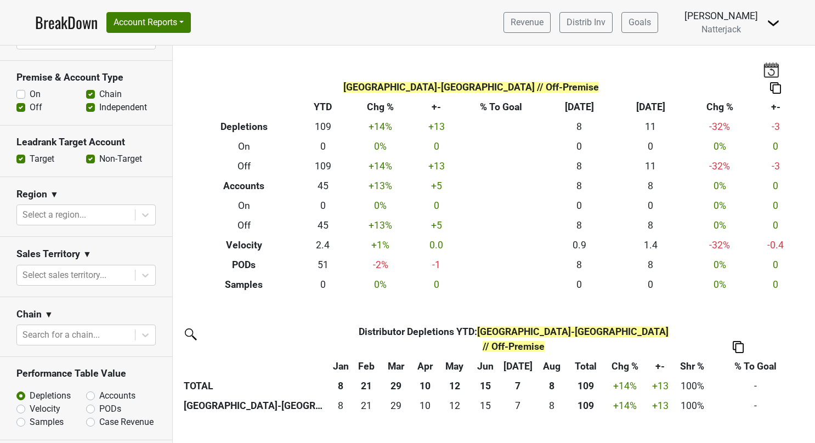
click at [99, 391] on label "Accounts" at bounding box center [117, 395] width 36 height 13
click at [88, 391] on input "Accounts" at bounding box center [119, 394] width 66 height 11
radio input "true"
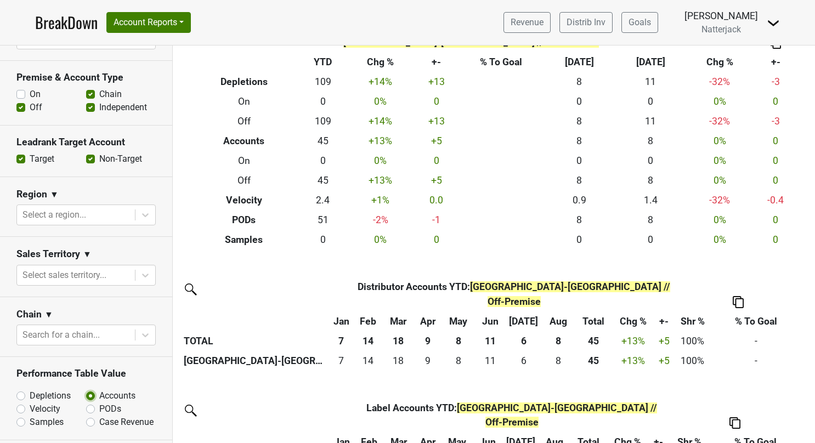
scroll to position [93, 0]
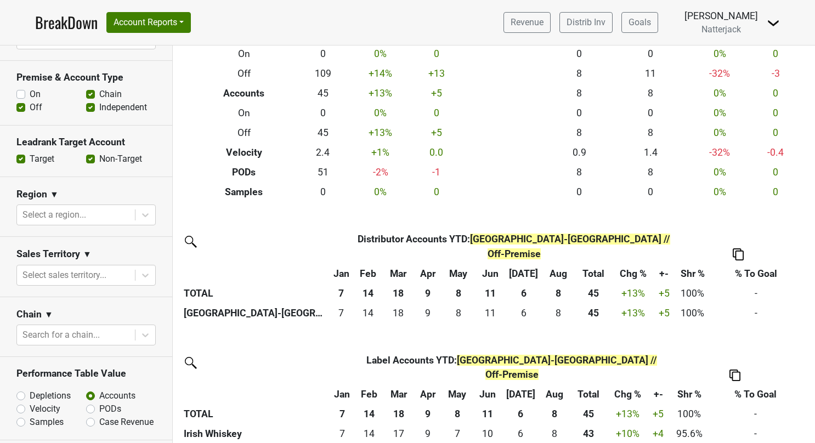
click at [30, 90] on label "On" at bounding box center [35, 94] width 11 height 13
click at [24, 90] on input "On" at bounding box center [20, 93] width 9 height 11
checkbox input "true"
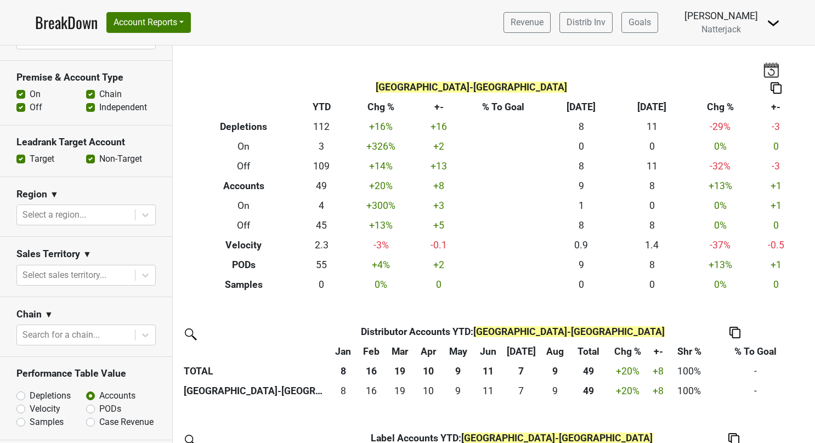
click at [30, 105] on label "Off" at bounding box center [36, 107] width 13 height 13
click at [20, 105] on input "Off" at bounding box center [20, 106] width 9 height 11
checkbox input "false"
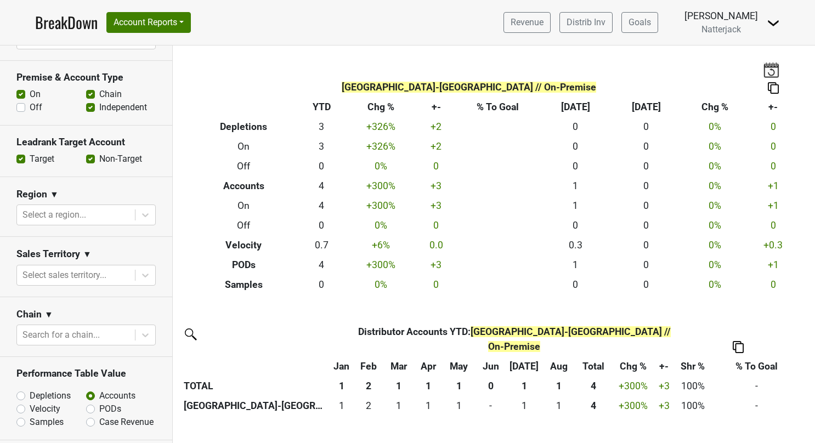
click at [61, 23] on link "BreakDown" at bounding box center [66, 22] width 63 height 23
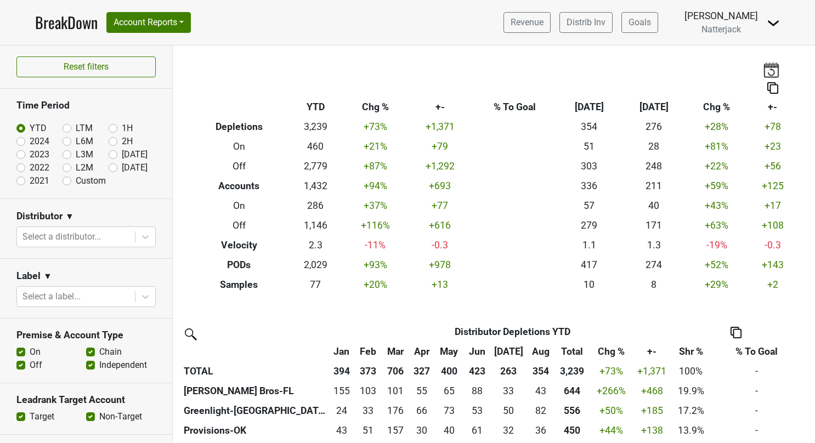
click at [30, 137] on label "2024" at bounding box center [40, 141] width 20 height 13
click at [21, 137] on input "2024" at bounding box center [38, 140] width 44 height 11
radio input "true"
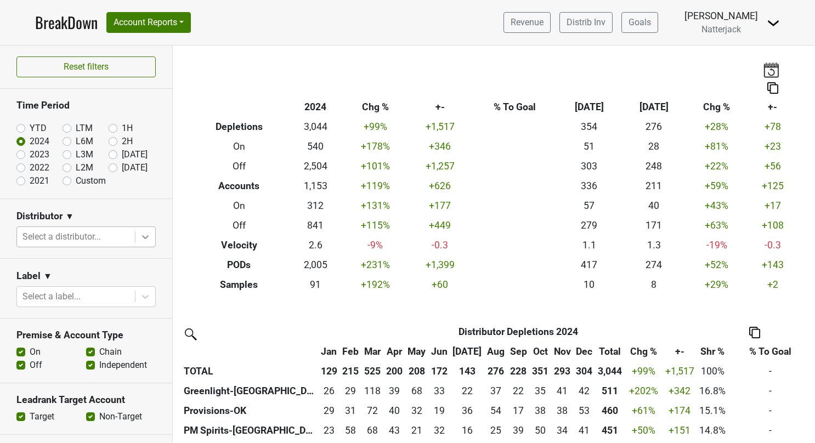
click at [140, 231] on icon at bounding box center [145, 236] width 11 height 11
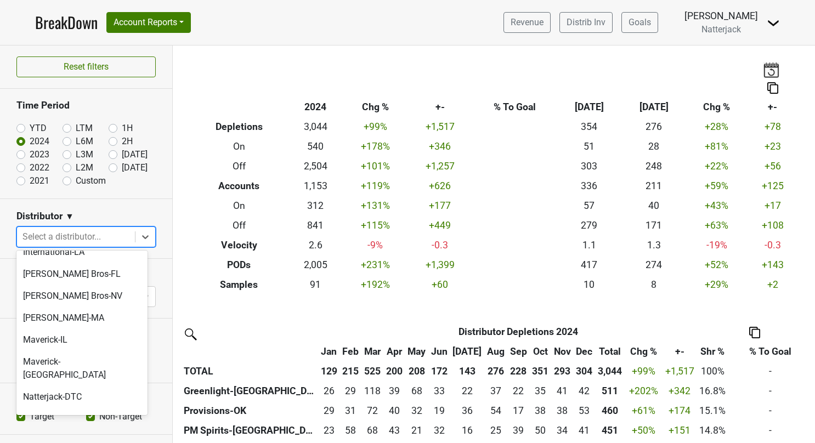
scroll to position [142, 0]
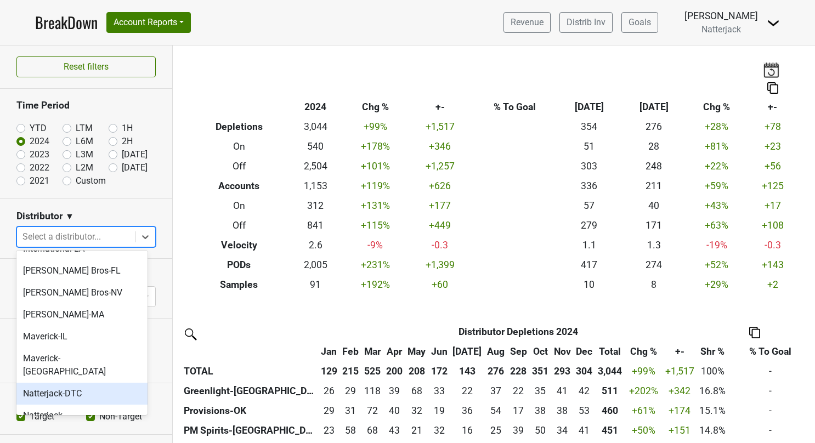
click at [89, 383] on div "Natterjack-DTC" at bounding box center [81, 394] width 131 height 22
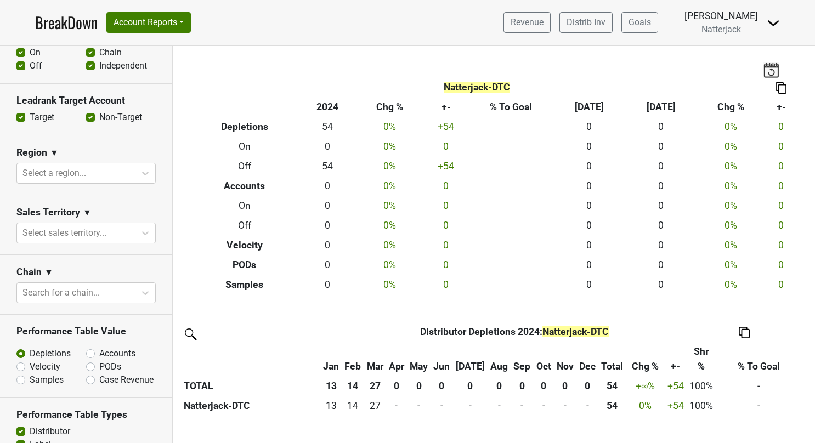
scroll to position [329, 0]
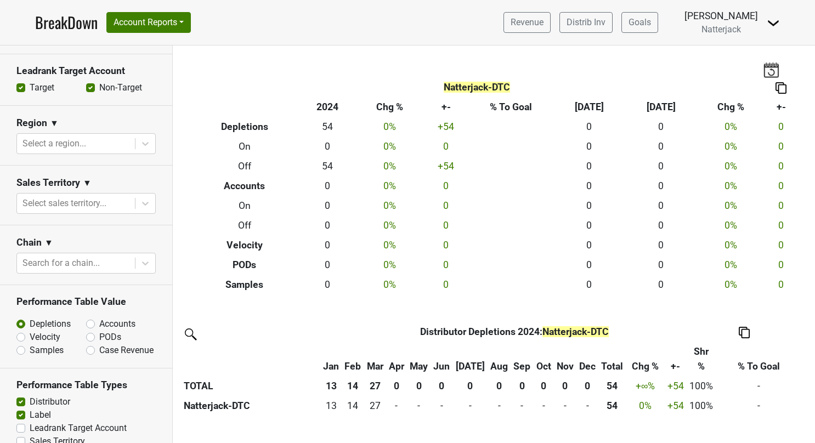
click at [99, 325] on label "Accounts" at bounding box center [117, 323] width 36 height 13
click at [88, 325] on input "Accounts" at bounding box center [119, 322] width 66 height 11
radio input "true"
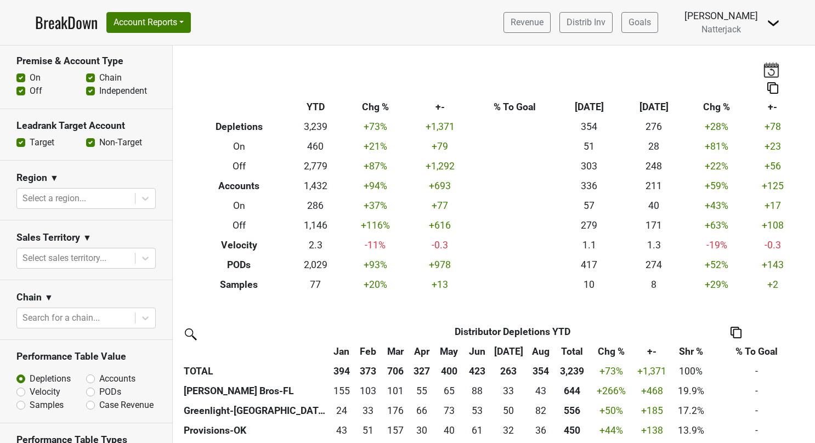
scroll to position [329, 0]
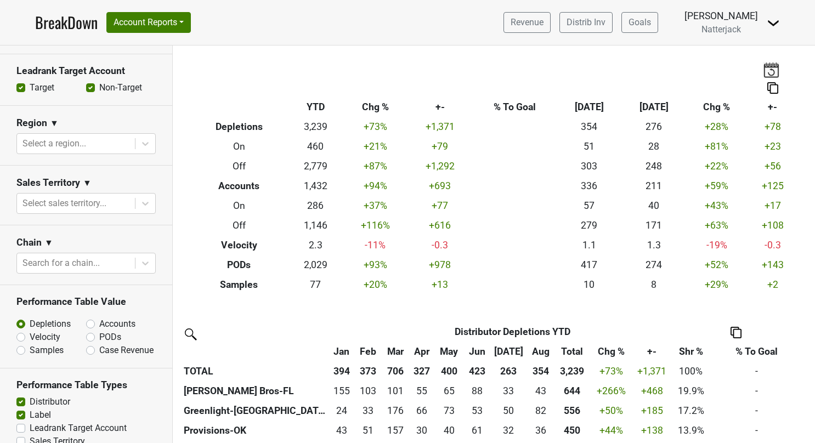
click at [99, 323] on label "Accounts" at bounding box center [117, 323] width 36 height 13
click at [88, 323] on input "Accounts" at bounding box center [119, 322] width 66 height 11
radio input "true"
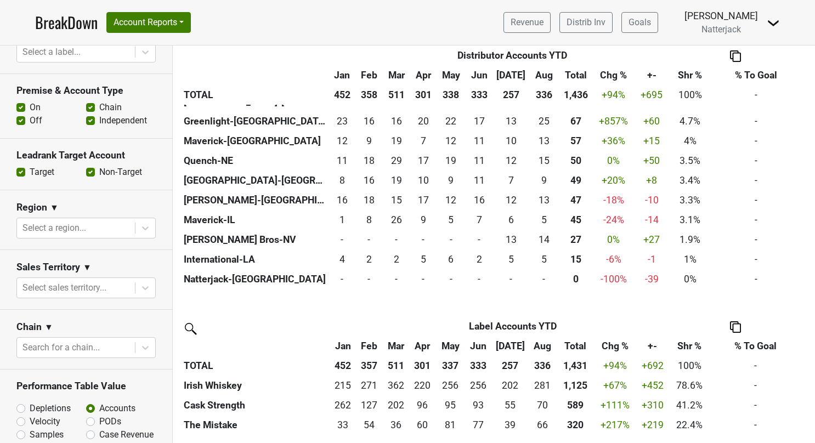
scroll to position [219, 0]
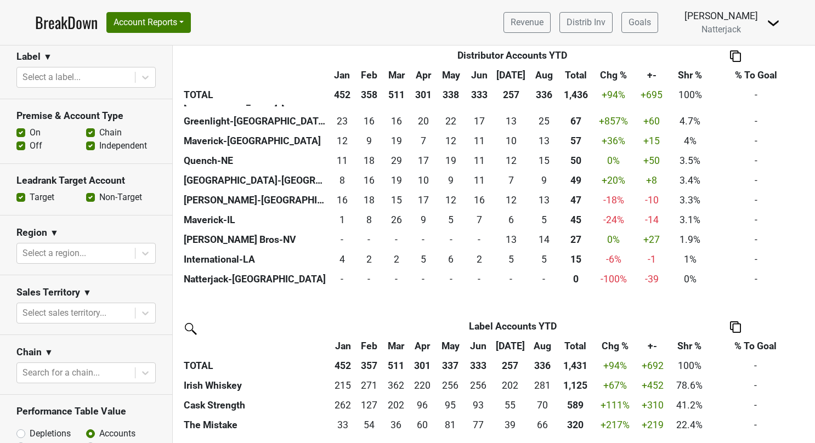
click at [30, 129] on label "On" at bounding box center [35, 132] width 11 height 13
click at [20, 129] on input "On" at bounding box center [20, 131] width 9 height 11
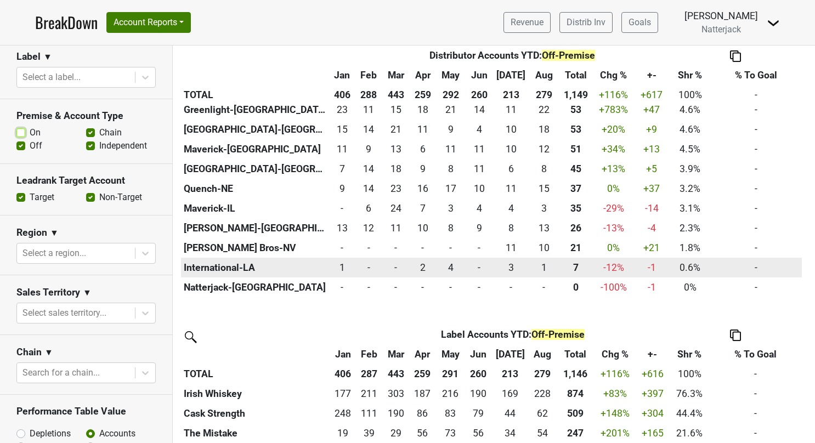
scroll to position [408, 0]
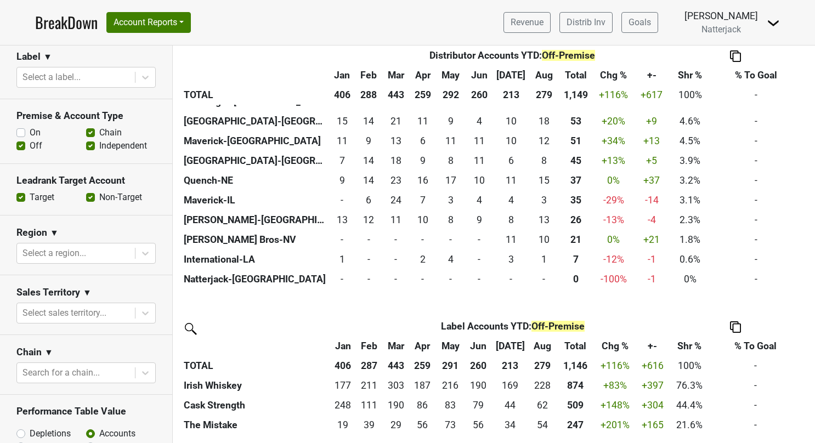
click at [30, 129] on label "On" at bounding box center [35, 132] width 11 height 13
click at [20, 129] on input "On" at bounding box center [20, 131] width 9 height 11
checkbox input "true"
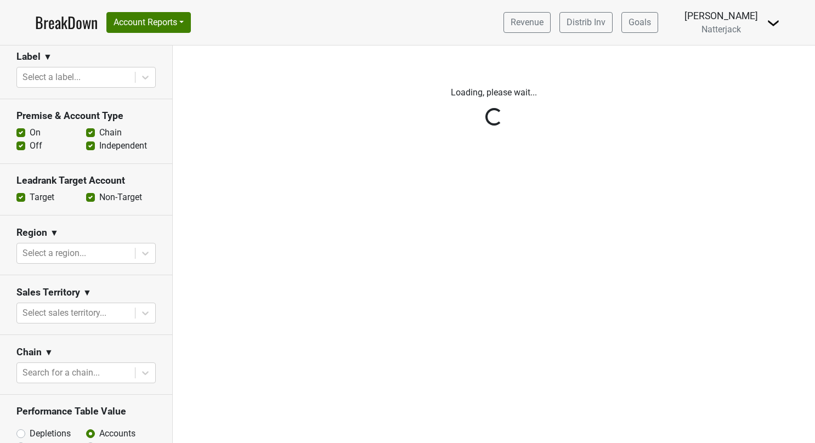
click at [19, 145] on div "Reset filters Time Period YTD LTM 1H 2024 L6M 2H 2023 L3M Aug '25 2022 L2M Sep …" at bounding box center [86, 245] width 173 height 398
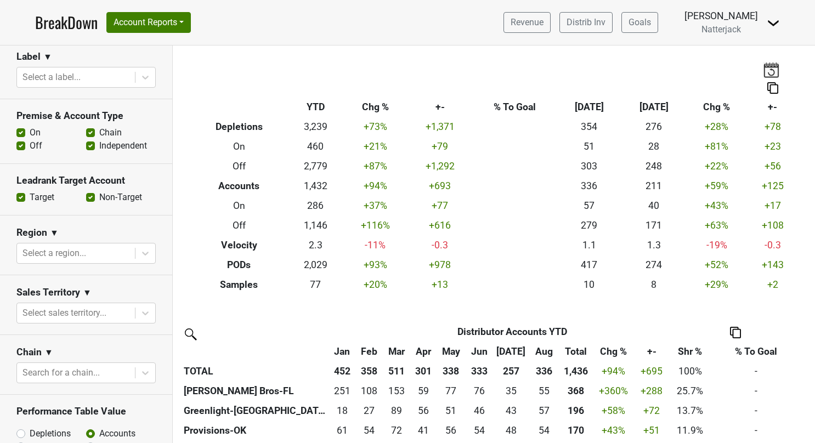
click at [30, 145] on label "Off" at bounding box center [36, 145] width 13 height 13
click at [19, 145] on input "Off" at bounding box center [20, 144] width 9 height 11
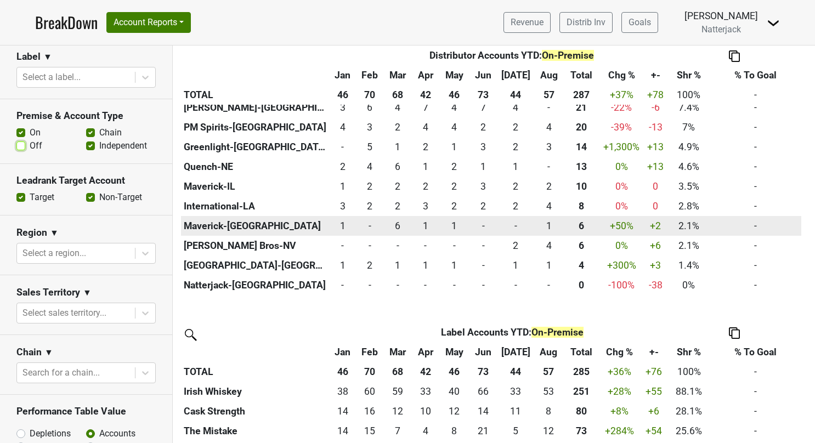
scroll to position [368, 0]
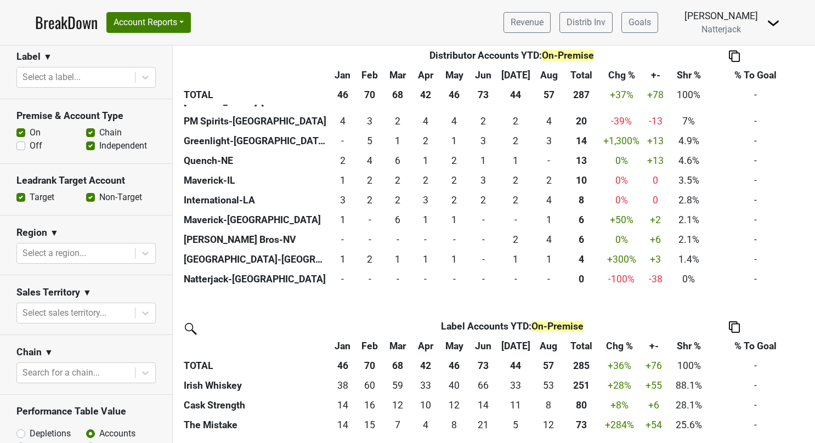
click at [30, 141] on label "Off" at bounding box center [36, 145] width 13 height 13
click at [21, 141] on input "Off" at bounding box center [20, 144] width 9 height 11
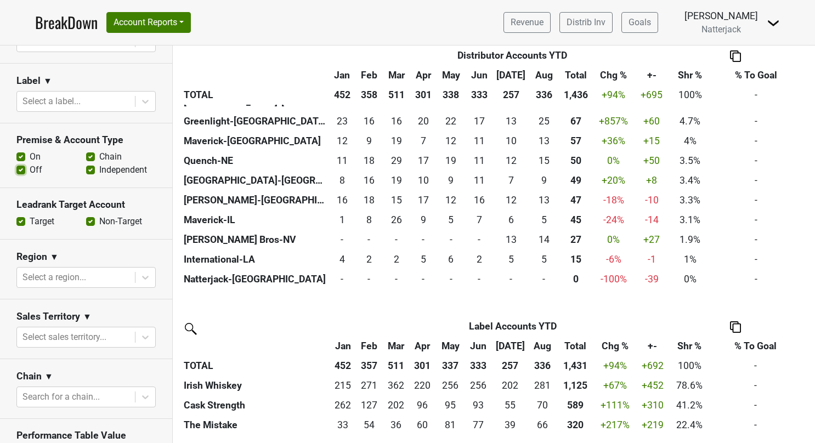
scroll to position [274, 0]
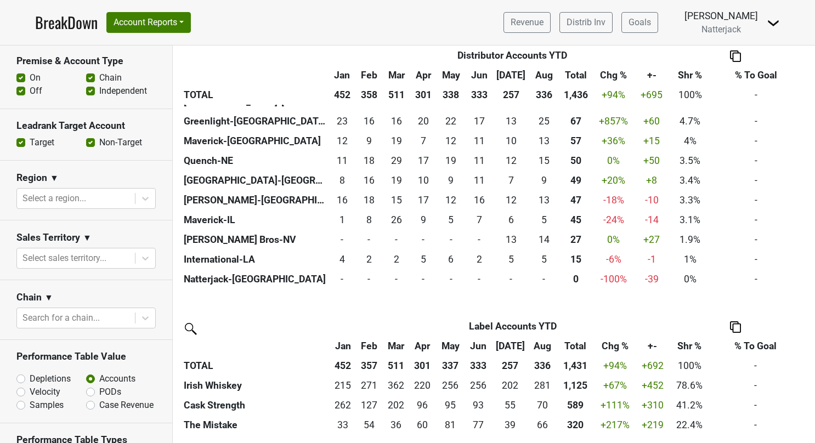
click at [15, 88] on section "Premise & Account Type On Off Chain Independent" at bounding box center [86, 76] width 172 height 65
click at [30, 89] on label "Off" at bounding box center [36, 90] width 13 height 13
click at [21, 89] on input "Off" at bounding box center [20, 89] width 9 height 11
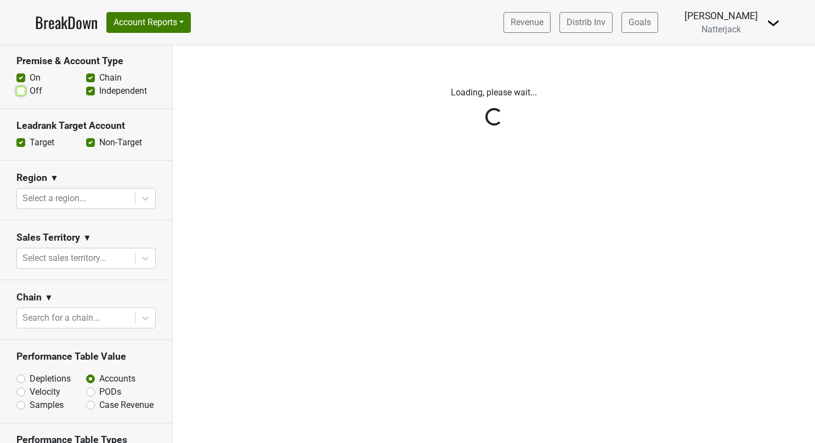
scroll to position [0, 0]
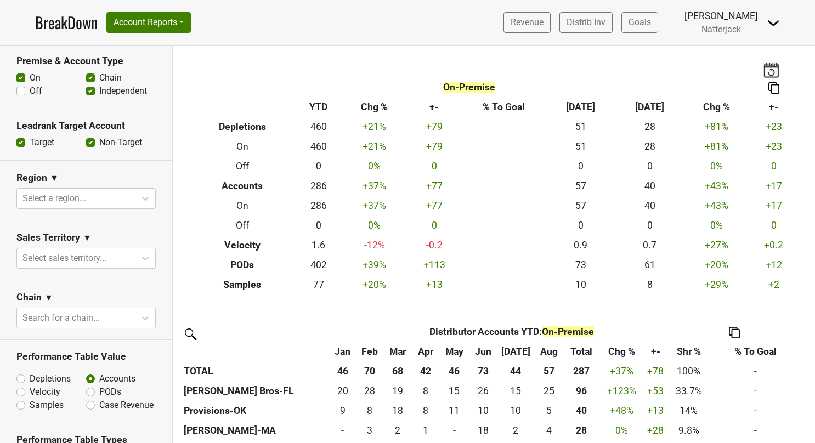
click at [30, 90] on label "Off" at bounding box center [36, 90] width 13 height 13
click at [21, 90] on input "Off" at bounding box center [20, 89] width 9 height 11
checkbox input "true"
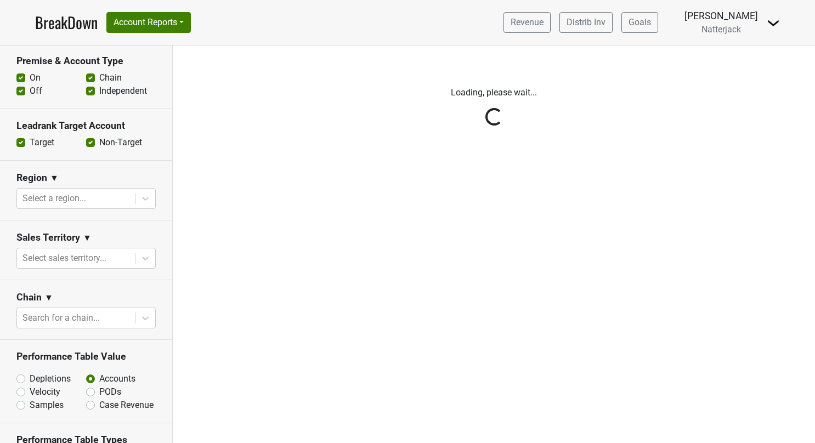
click at [30, 72] on label "On" at bounding box center [35, 77] width 11 height 13
click at [22, 72] on input "On" at bounding box center [20, 76] width 9 height 11
checkbox input "false"
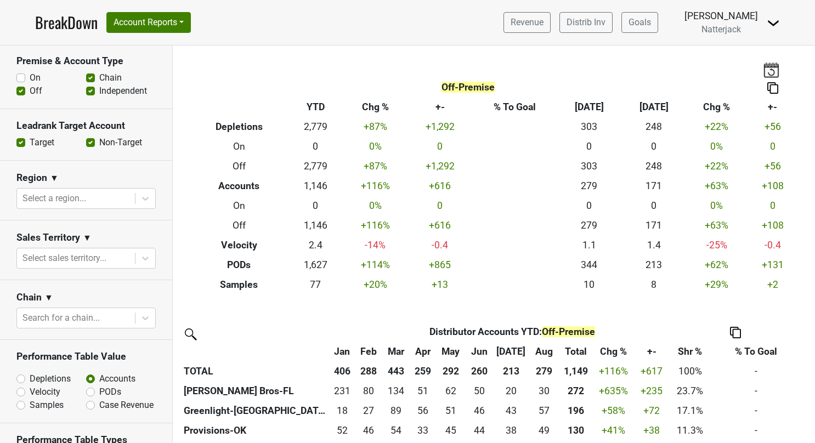
click at [75, 24] on link "BreakDown" at bounding box center [66, 22] width 63 height 23
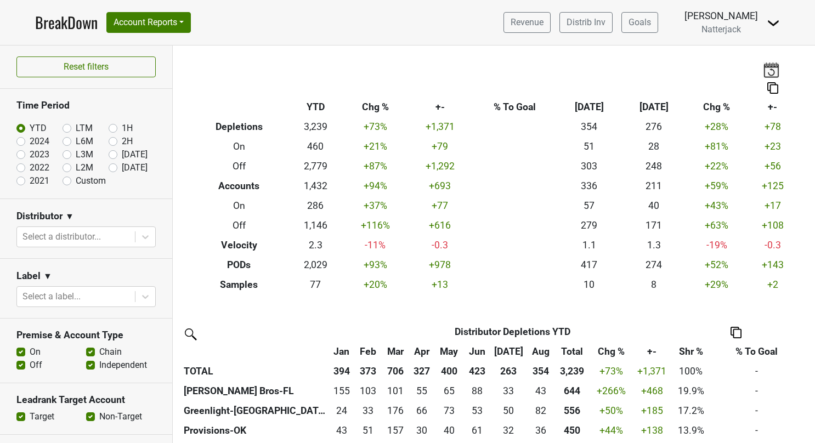
click at [30, 348] on label "On" at bounding box center [35, 351] width 11 height 13
click at [17, 348] on input "On" at bounding box center [20, 350] width 9 height 11
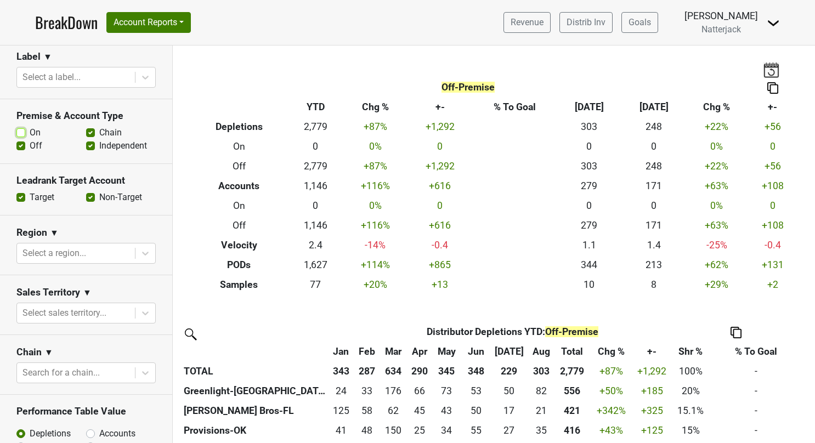
scroll to position [274, 0]
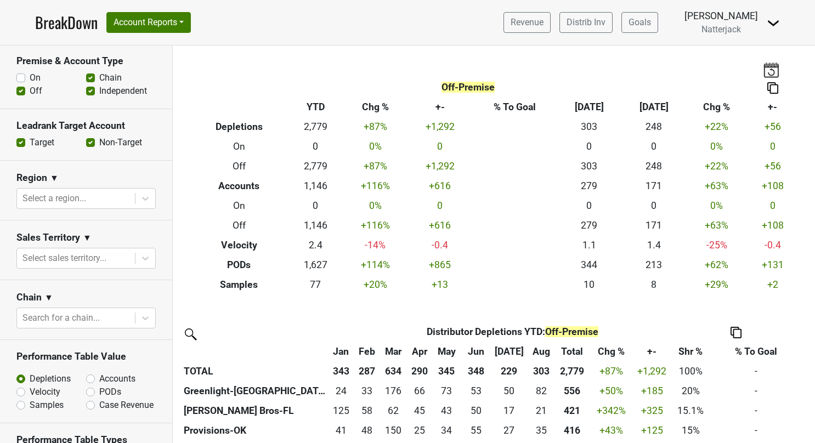
click at [30, 77] on label "On" at bounding box center [35, 77] width 11 height 13
click at [20, 77] on input "On" at bounding box center [20, 76] width 9 height 11
checkbox input "true"
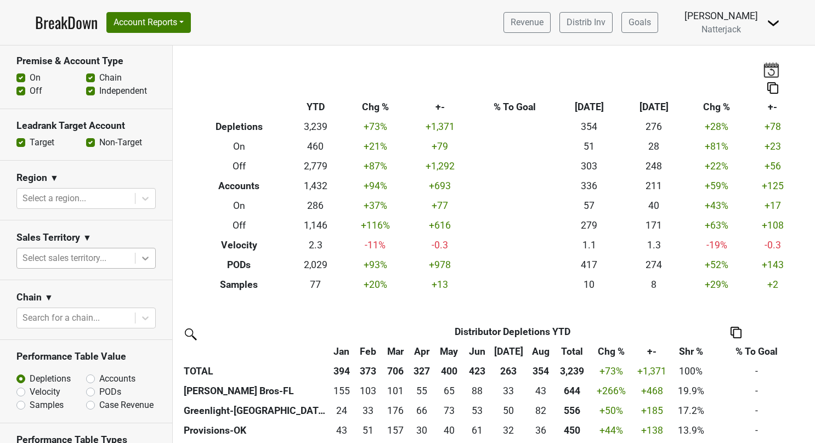
click at [140, 257] on icon at bounding box center [145, 258] width 11 height 11
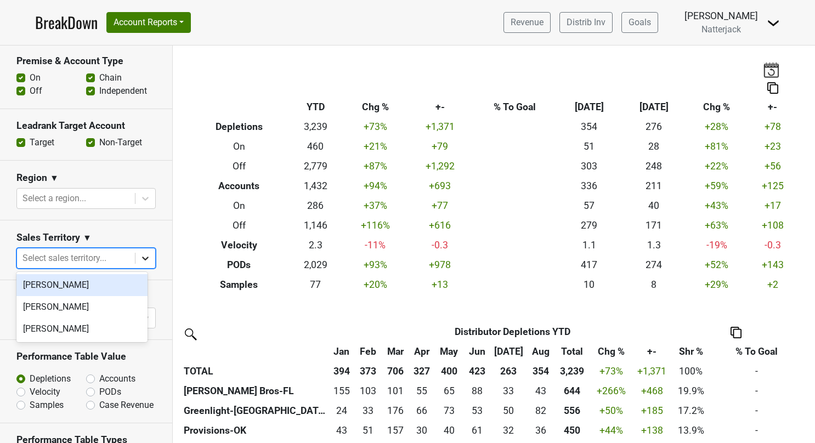
click at [140, 257] on icon at bounding box center [145, 258] width 11 height 11
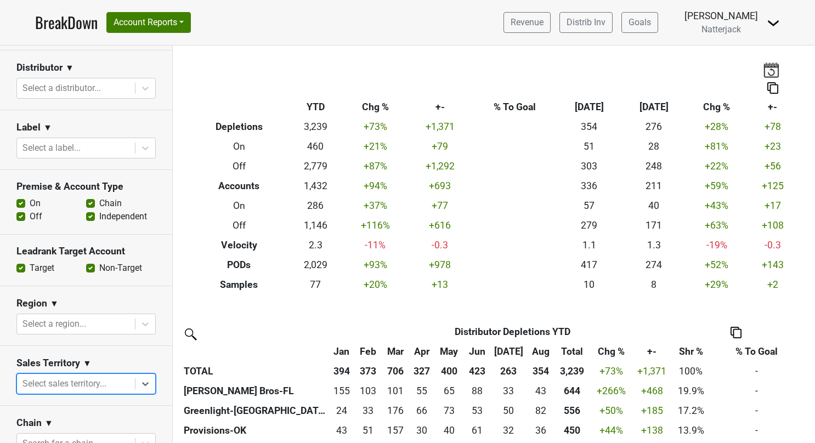
scroll to position [94, 0]
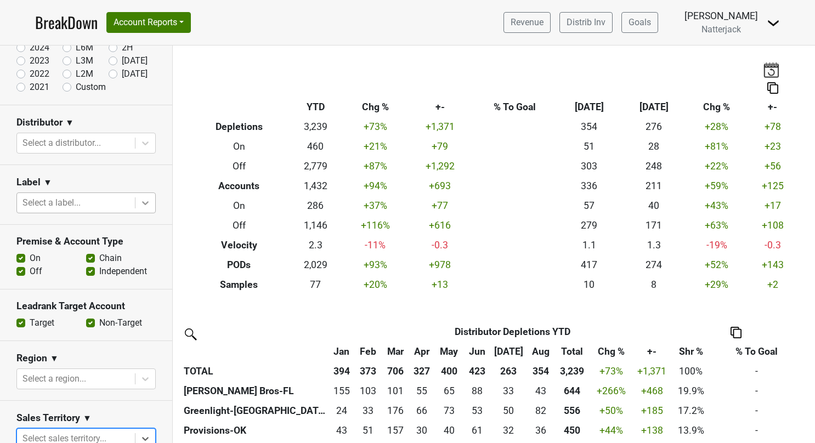
click at [140, 197] on icon at bounding box center [145, 202] width 11 height 11
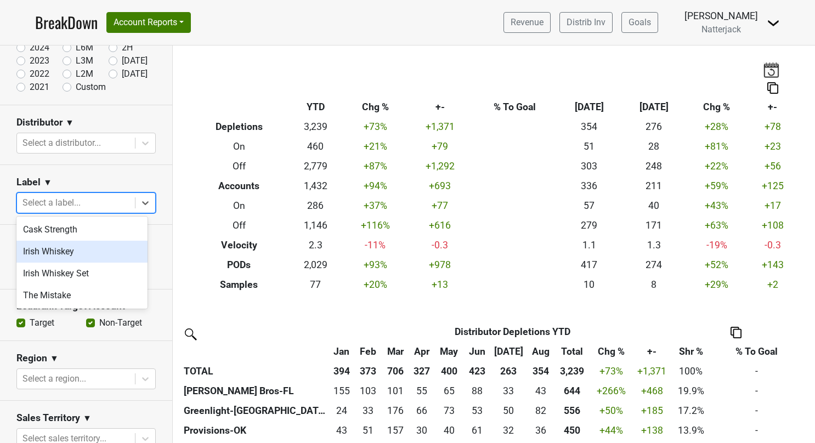
click at [105, 253] on div "Irish Whiskey" at bounding box center [81, 252] width 131 height 22
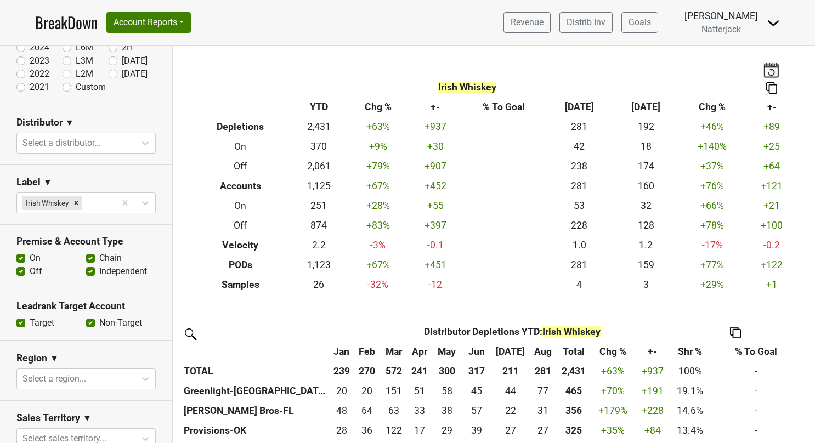
click at [59, 22] on link "BreakDown" at bounding box center [66, 22] width 63 height 23
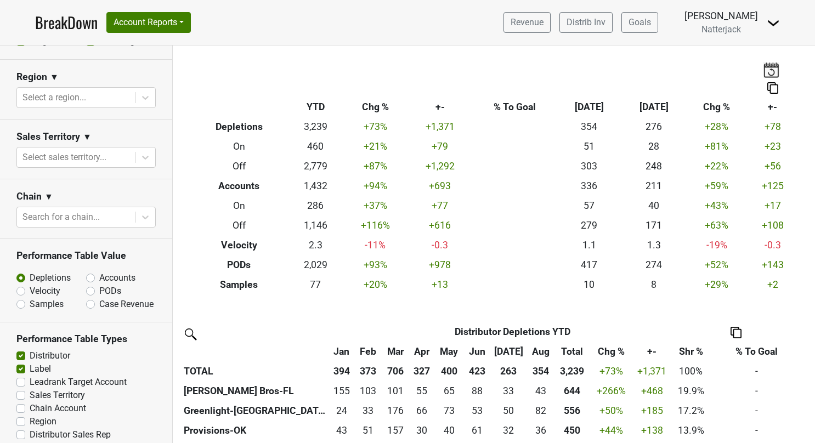
scroll to position [384, 0]
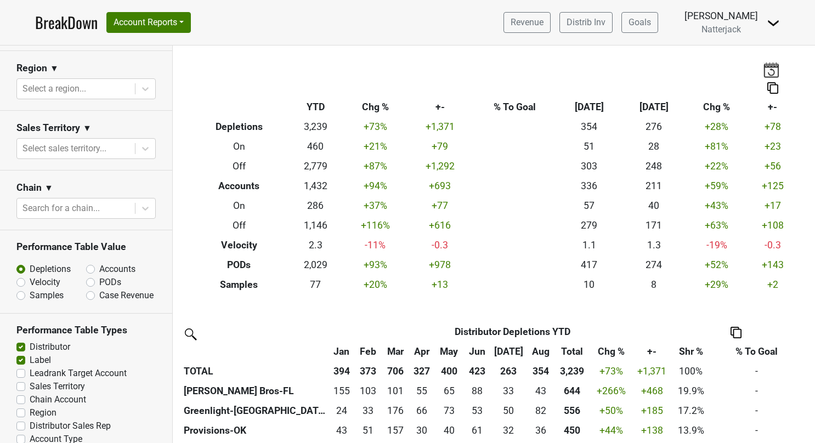
click at [30, 279] on label "Velocity" at bounding box center [45, 282] width 31 height 13
click at [21, 279] on input "Velocity" at bounding box center [49, 281] width 66 height 11
radio input "true"
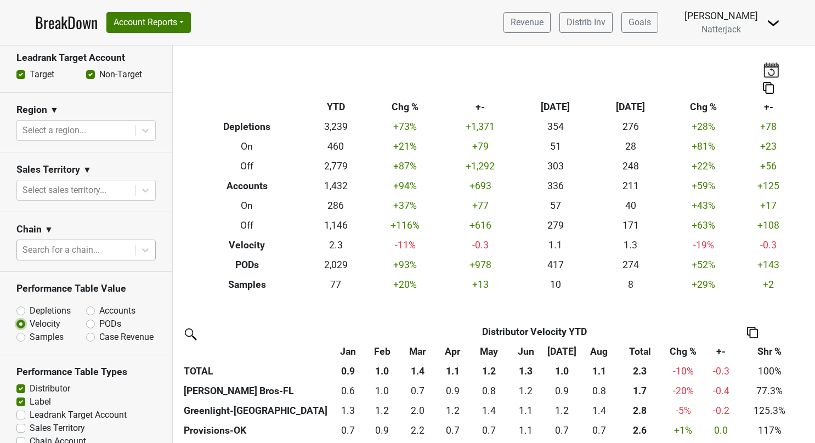
scroll to position [219, 0]
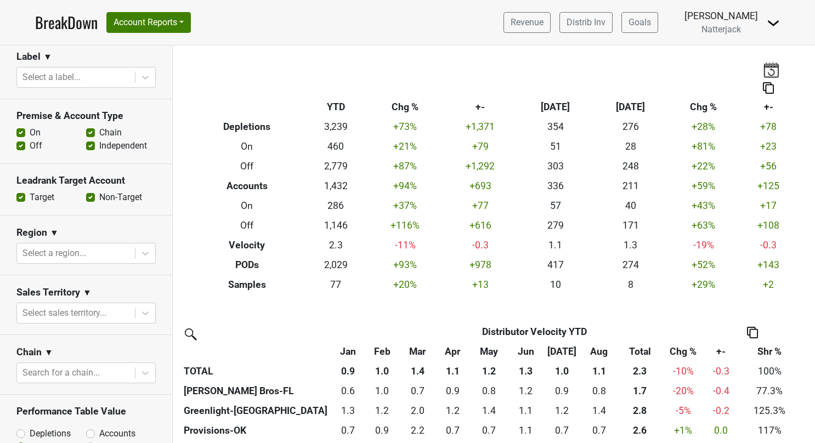
click at [30, 131] on label "On" at bounding box center [35, 132] width 11 height 13
click at [21, 131] on input "On" at bounding box center [20, 131] width 9 height 11
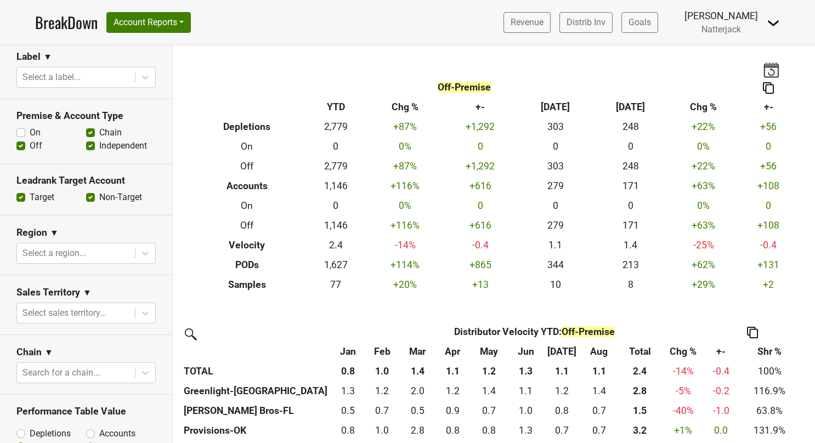
click at [30, 130] on label "On" at bounding box center [35, 132] width 11 height 13
click at [21, 130] on input "On" at bounding box center [20, 131] width 9 height 11
checkbox input "true"
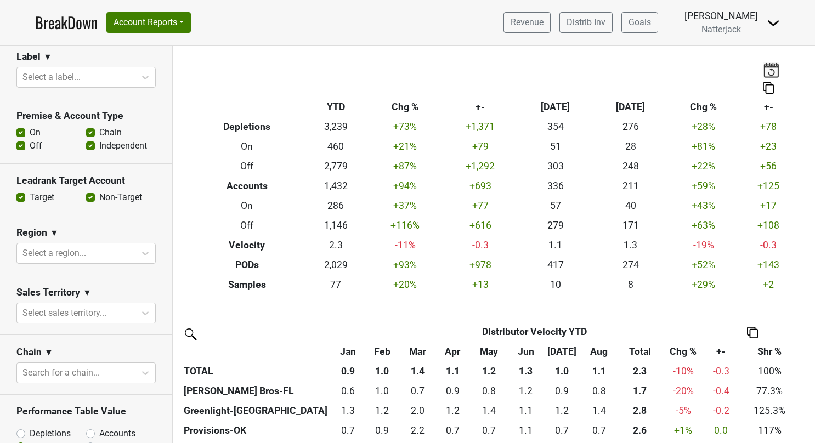
click at [30, 143] on label "Off" at bounding box center [36, 145] width 13 height 13
click at [20, 143] on input "Off" at bounding box center [20, 144] width 9 height 11
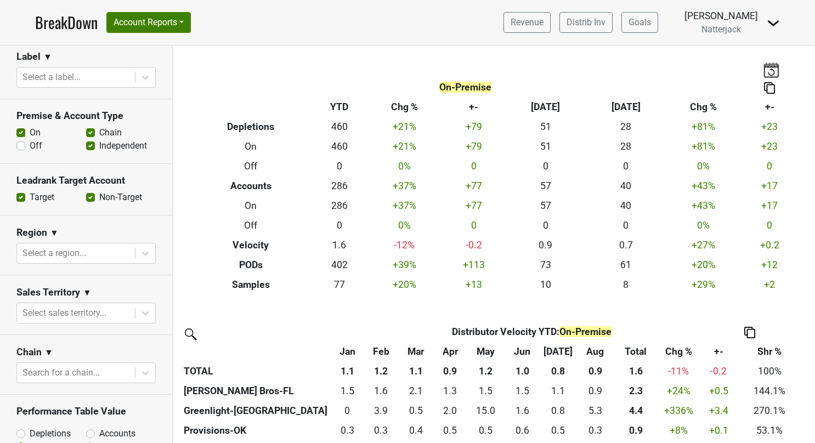
click at [30, 145] on label "Off" at bounding box center [36, 145] width 13 height 13
click at [21, 145] on input "Off" at bounding box center [20, 144] width 9 height 11
checkbox input "true"
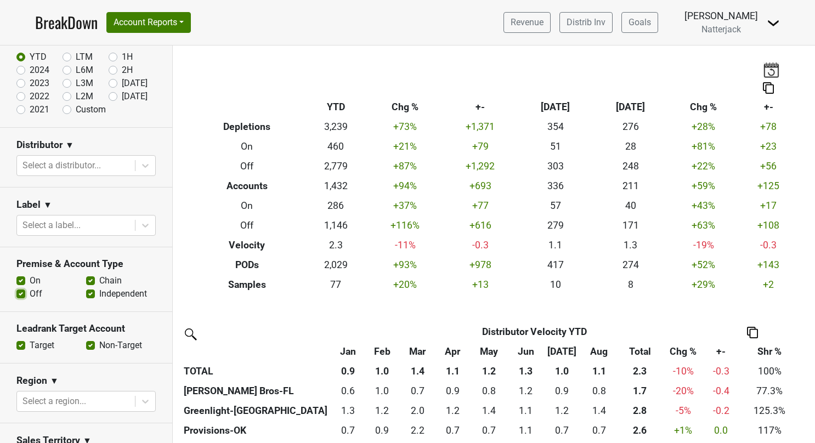
scroll to position [55, 0]
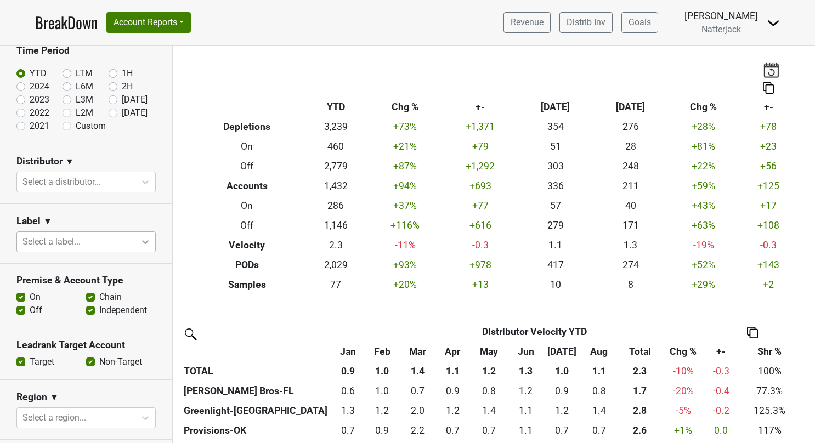
click at [140, 237] on icon at bounding box center [145, 241] width 11 height 11
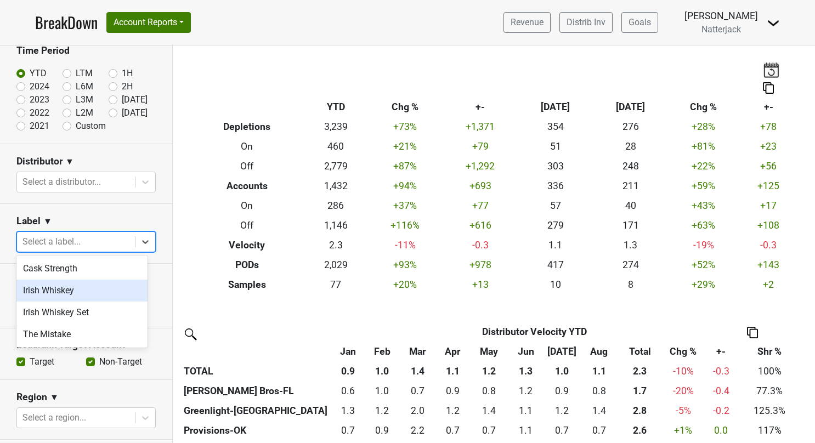
click at [106, 287] on div "Irish Whiskey" at bounding box center [81, 291] width 131 height 22
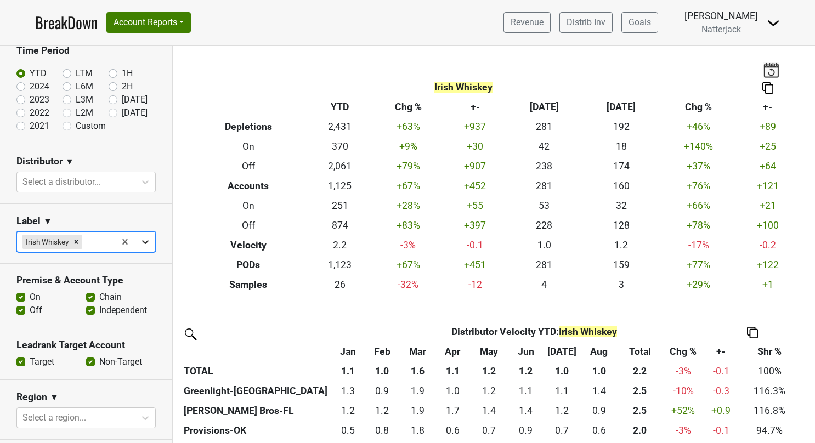
click at [140, 241] on icon at bounding box center [145, 241] width 11 height 11
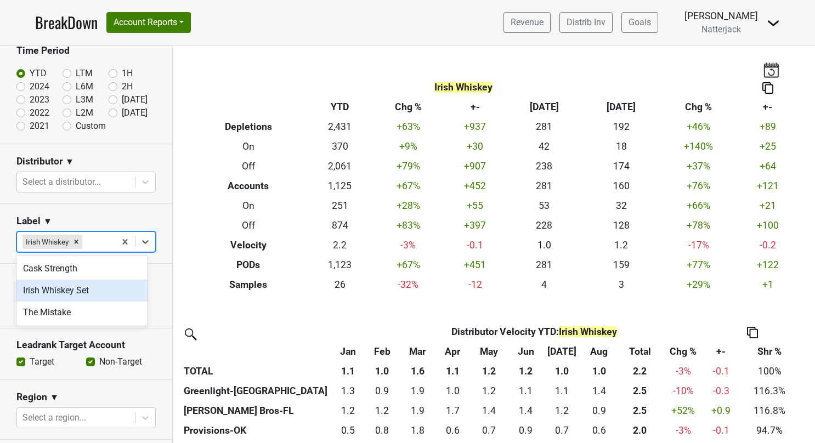
click at [110, 287] on div "Irish Whiskey Set" at bounding box center [81, 291] width 131 height 22
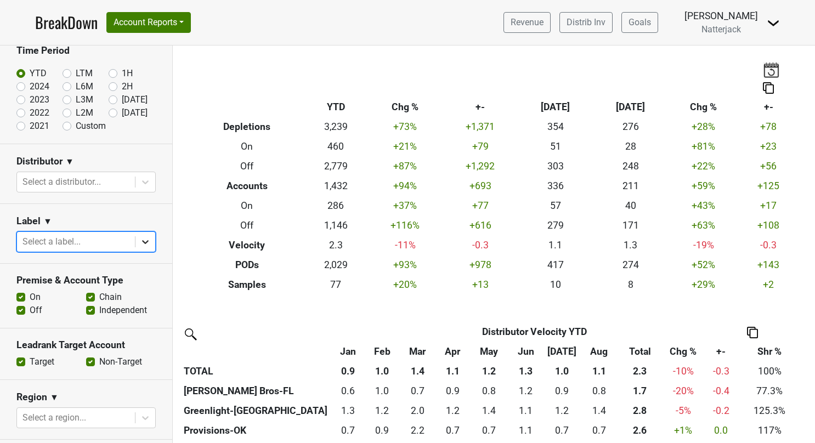
click at [142, 241] on icon at bounding box center [145, 242] width 7 height 4
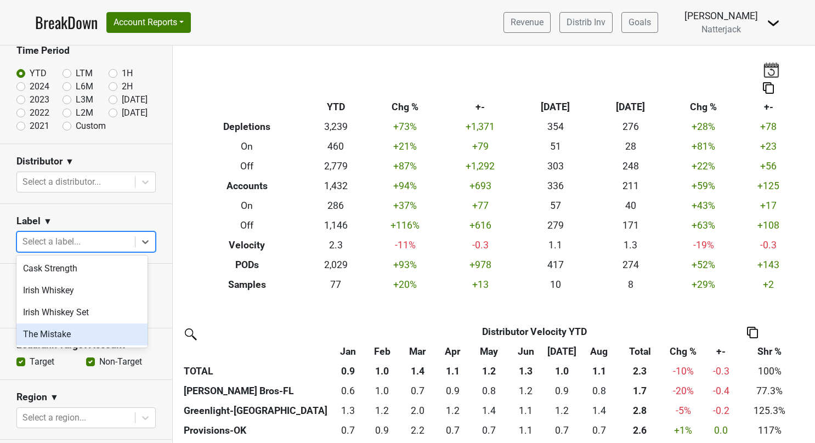
click at [72, 336] on div "The Mistake" at bounding box center [81, 334] width 131 height 22
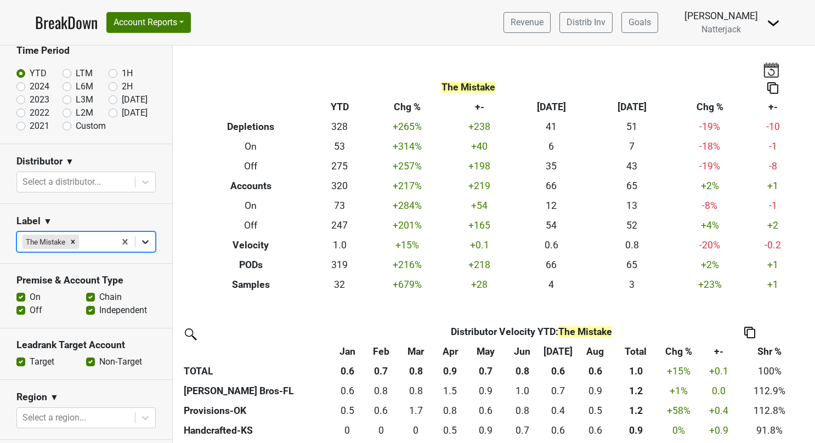
click at [135, 234] on div at bounding box center [145, 242] width 20 height 20
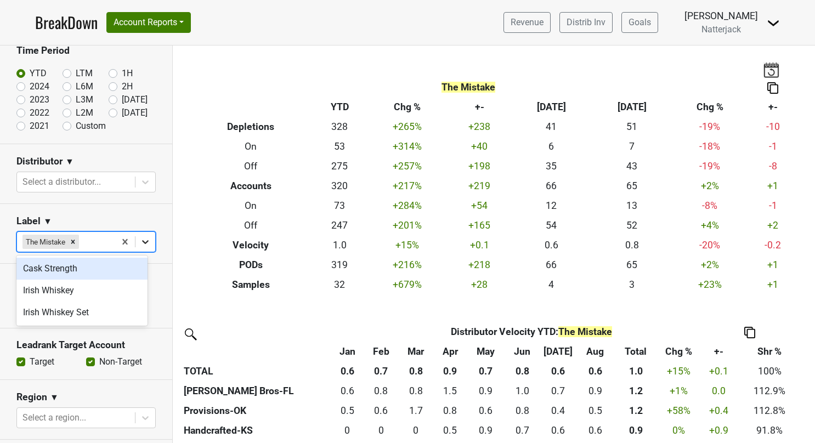
click at [140, 240] on icon at bounding box center [145, 241] width 11 height 11
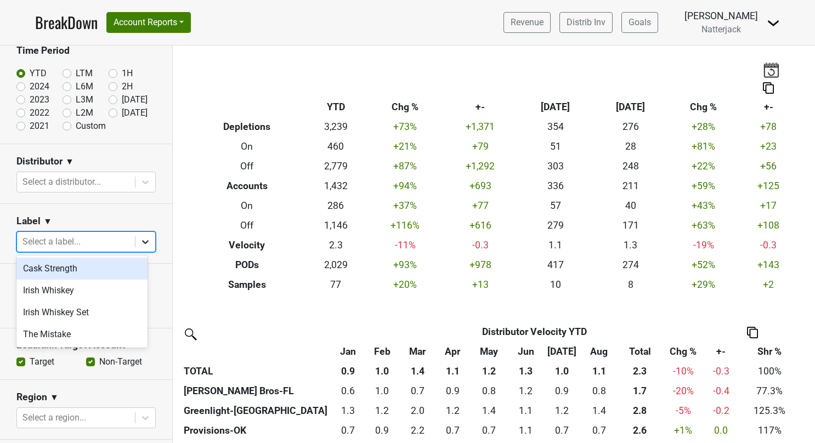
click at [140, 238] on icon at bounding box center [145, 241] width 11 height 11
click at [98, 263] on div "Cask Strength" at bounding box center [81, 269] width 131 height 22
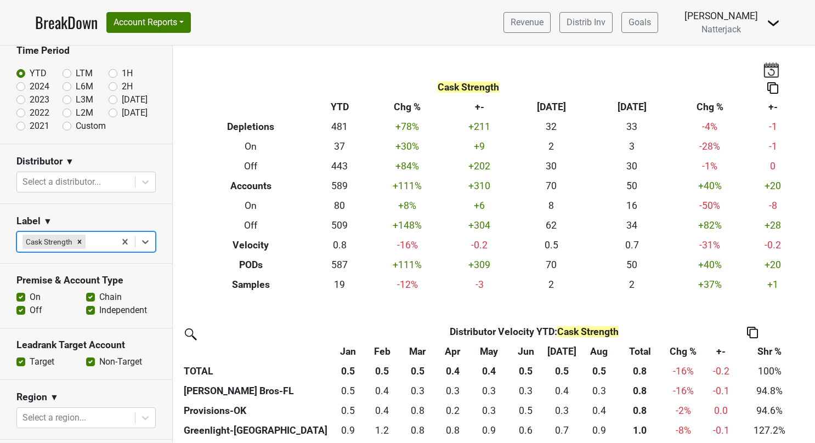
click at [59, 24] on link "BreakDown" at bounding box center [66, 22] width 63 height 23
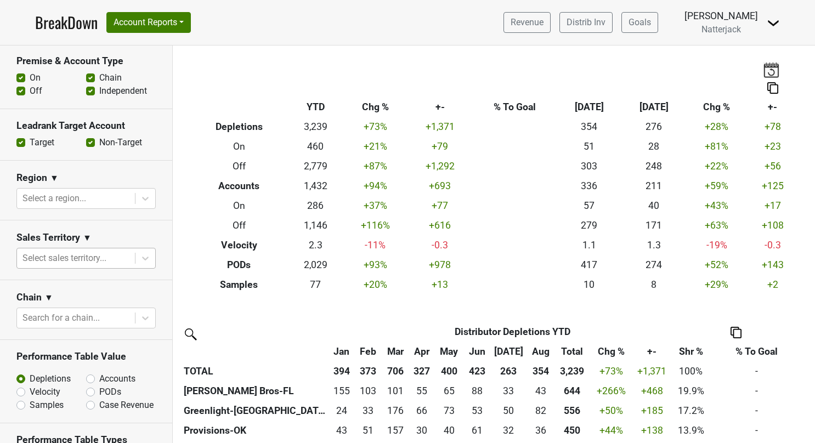
scroll to position [329, 0]
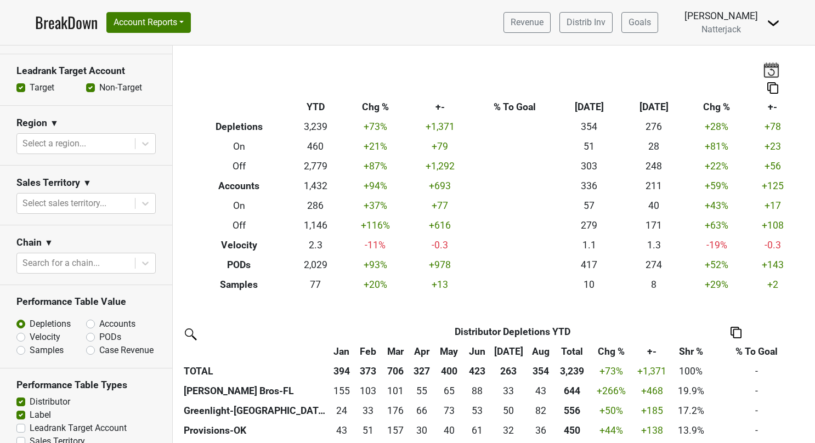
click at [99, 335] on label "PODs" at bounding box center [110, 337] width 22 height 13
click at [87, 335] on input "PODs" at bounding box center [119, 336] width 66 height 11
radio input "true"
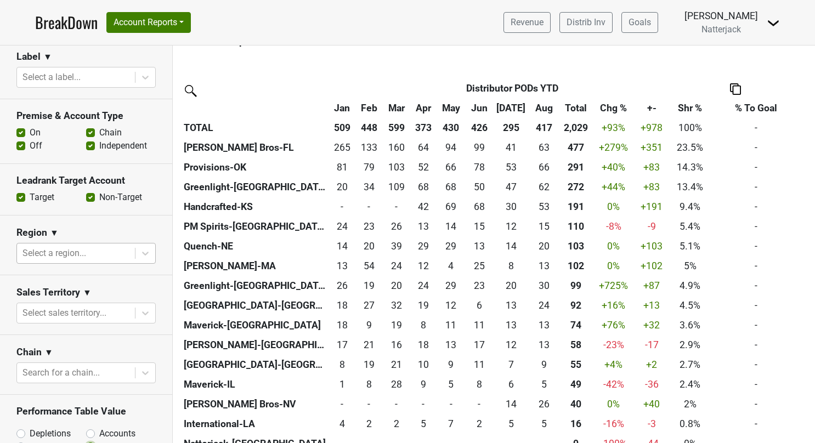
scroll to position [164, 0]
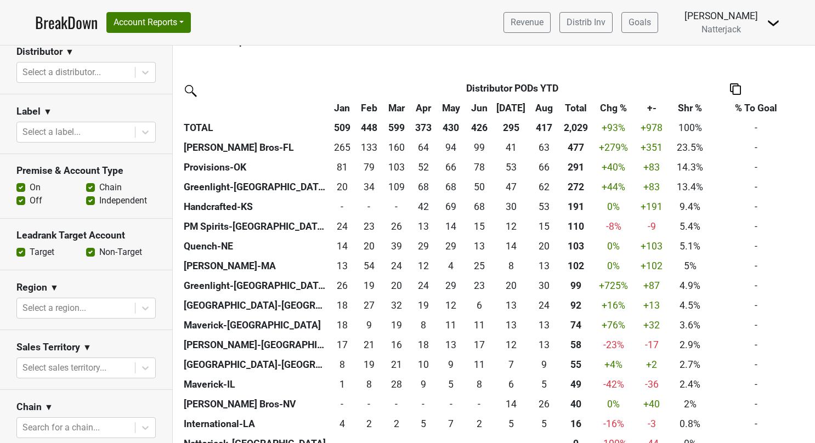
click at [30, 185] on label "On" at bounding box center [35, 187] width 11 height 13
click at [24, 185] on input "On" at bounding box center [20, 186] width 9 height 11
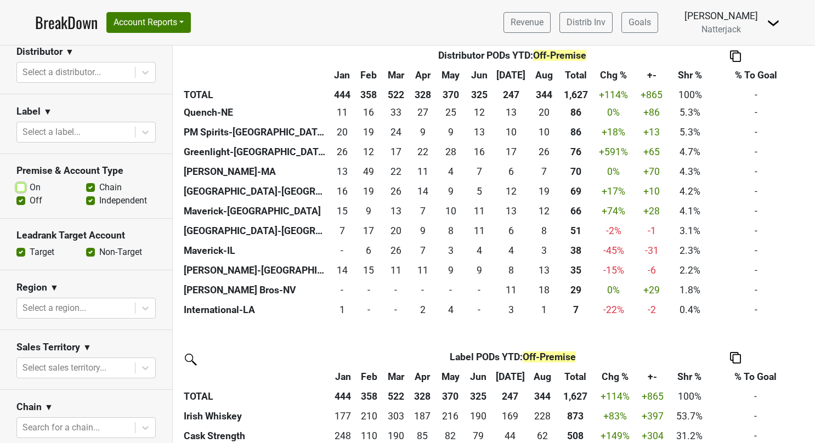
scroll to position [388, 0]
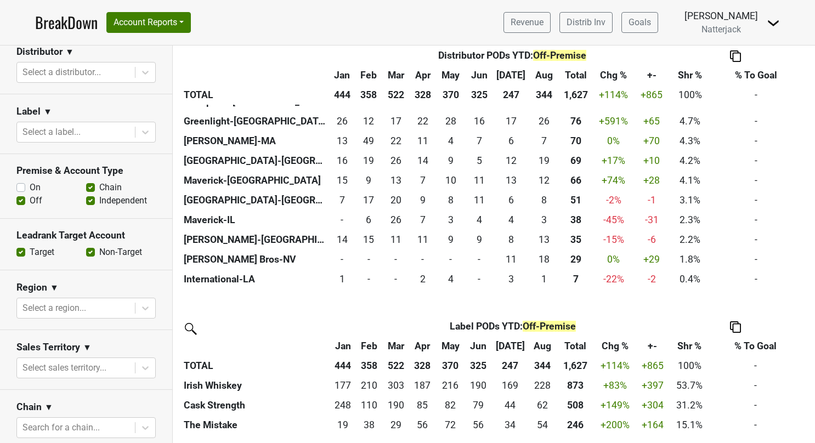
click at [30, 186] on label "On" at bounding box center [35, 187] width 11 height 13
click at [20, 186] on input "On" at bounding box center [20, 186] width 9 height 11
checkbox input "true"
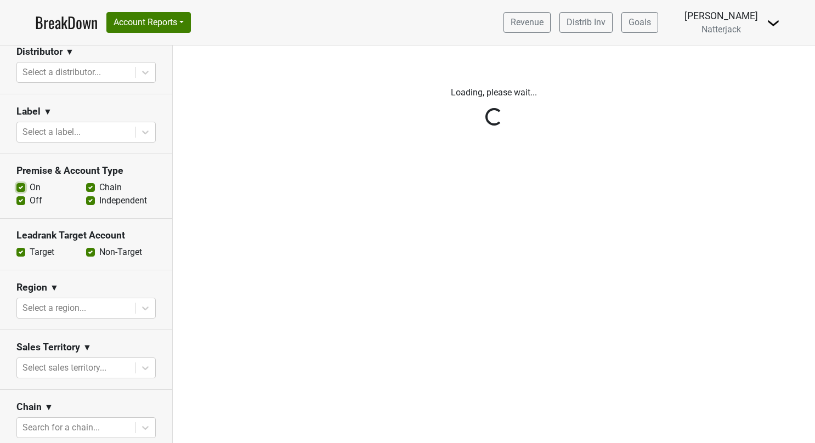
scroll to position [0, 0]
click at [19, 201] on div "Reset filters Time Period YTD LTM 1H 2024 L6M 2H 2023 L3M Aug '25 2022 L2M Sep …" at bounding box center [86, 245] width 173 height 398
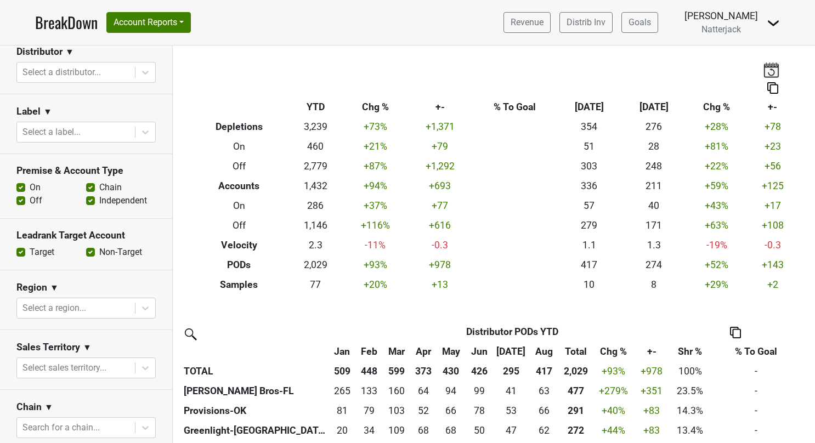
click at [30, 200] on label "Off" at bounding box center [36, 200] width 13 height 13
click at [21, 200] on input "Off" at bounding box center [20, 199] width 9 height 11
checkbox input "false"
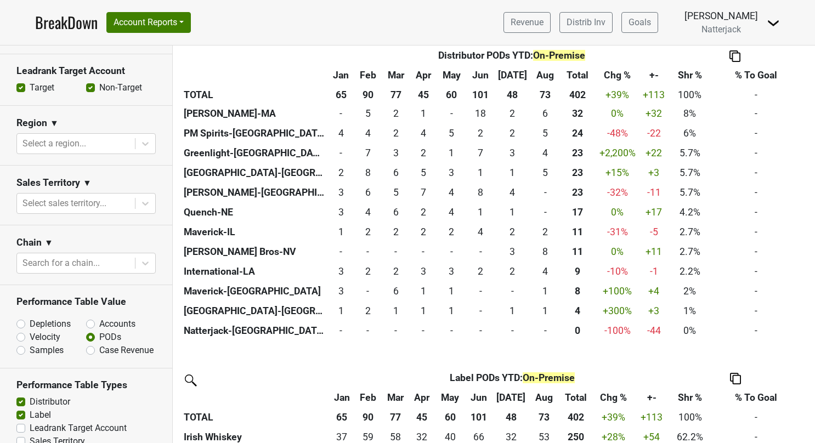
scroll to position [368, 0]
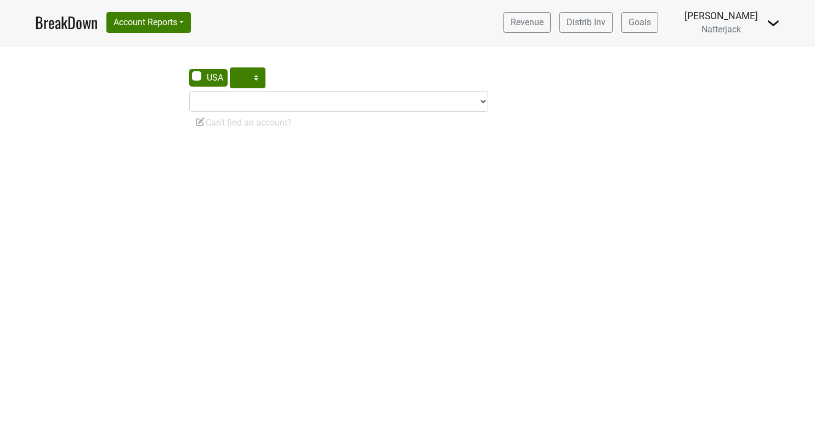
select select "[GEOGRAPHIC_DATA]"
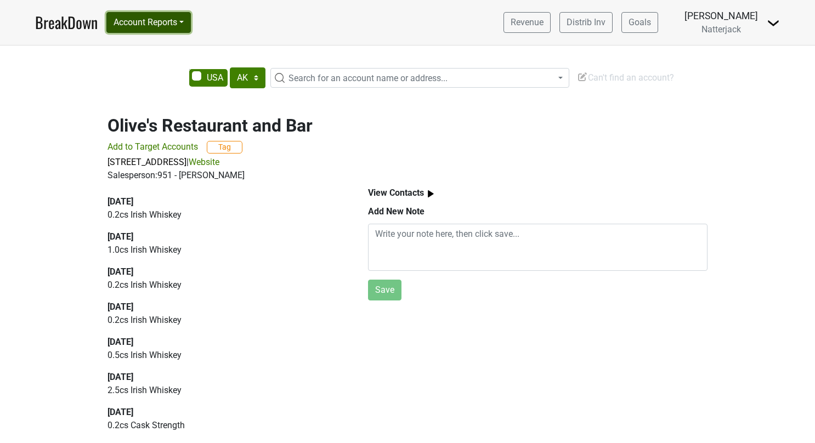
click at [186, 23] on button "Account Reports" at bounding box center [148, 22] width 84 height 21
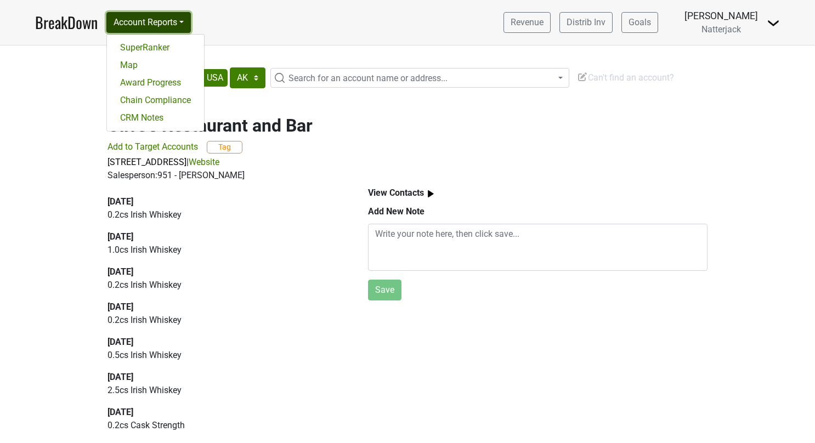
click at [186, 23] on button "Account Reports" at bounding box center [148, 22] width 84 height 21
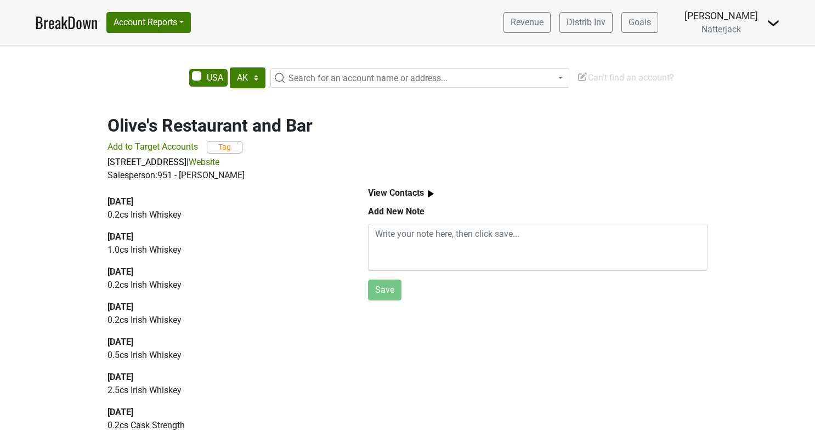
click at [71, 26] on link "BreakDown" at bounding box center [66, 22] width 63 height 23
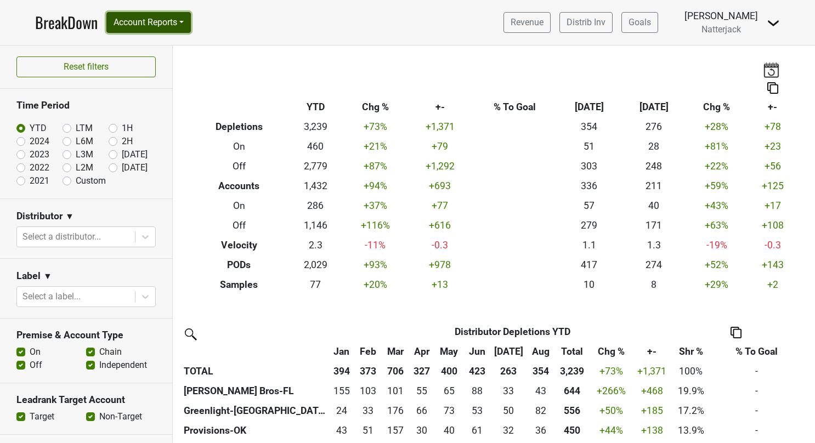
click at [183, 20] on button "Account Reports" at bounding box center [148, 22] width 84 height 21
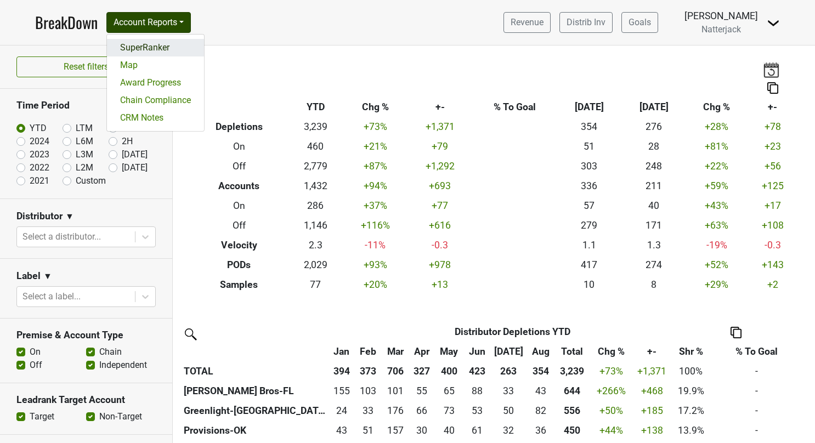
click at [157, 43] on link "SuperRanker" at bounding box center [155, 48] width 97 height 18
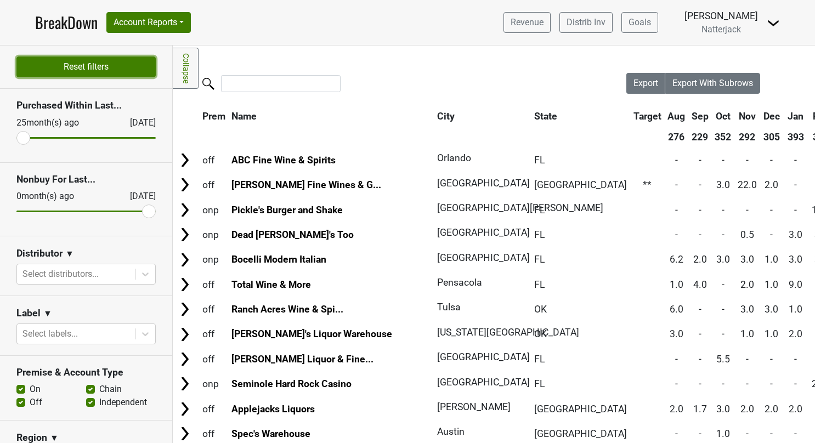
click at [94, 68] on button "Reset filters" at bounding box center [85, 66] width 139 height 21
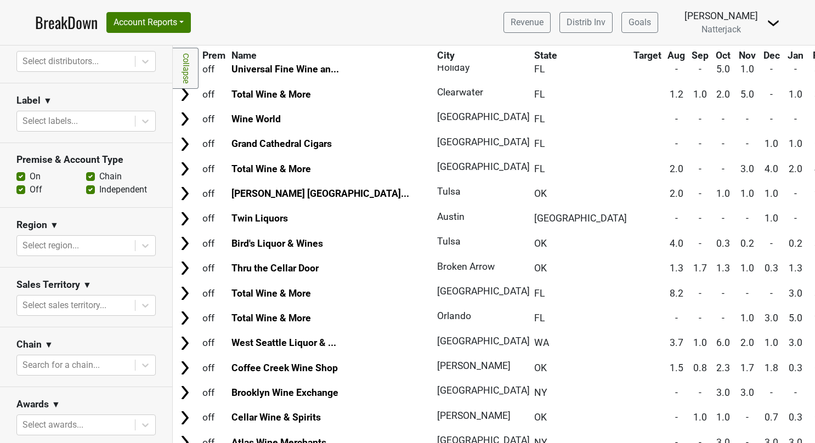
scroll to position [189, 0]
